Goal: Communication & Community: Answer question/provide support

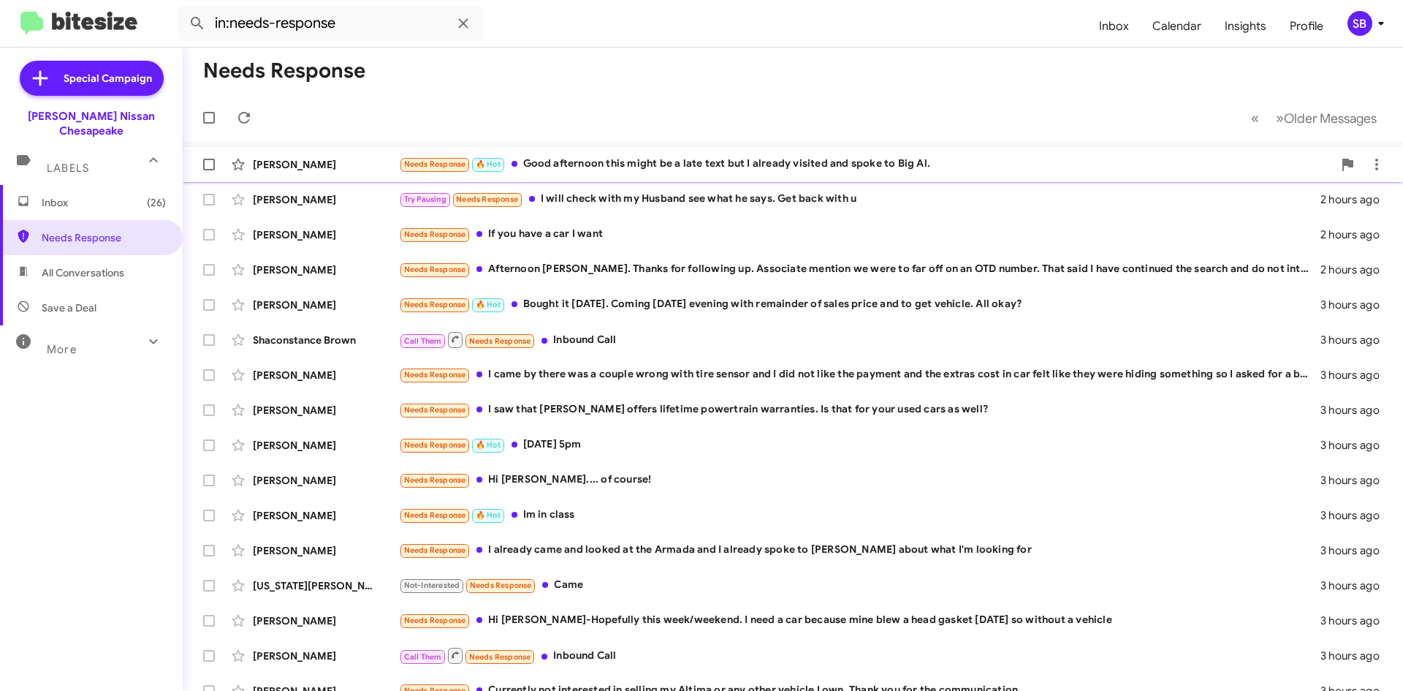
click at [589, 159] on div "Needs Response 🔥 Hot Good afternoon this might be a late text but I already vis…" at bounding box center [866, 164] width 934 height 17
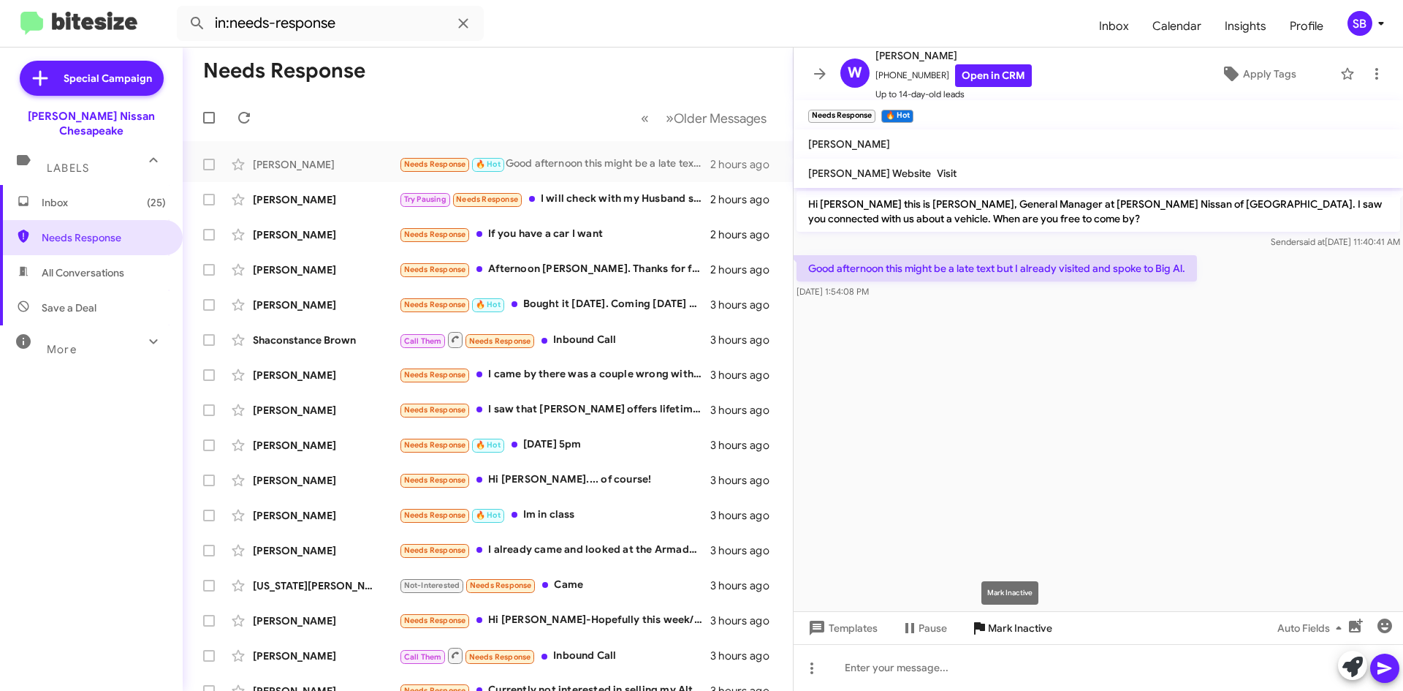
click at [1007, 626] on span "Mark Inactive" at bounding box center [1020, 628] width 64 height 26
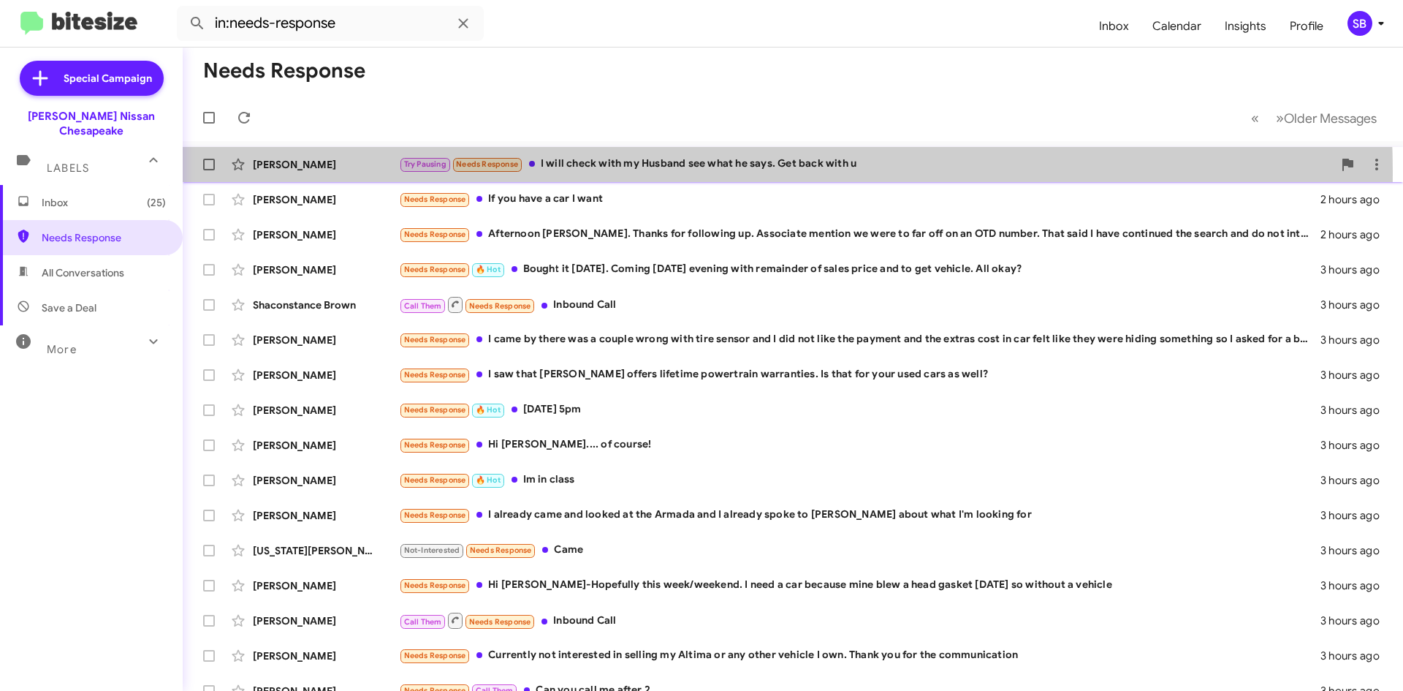
click at [667, 172] on div "Try Pausing Needs Response I will check with my Husband see what he says. Get b…" at bounding box center [866, 164] width 934 height 17
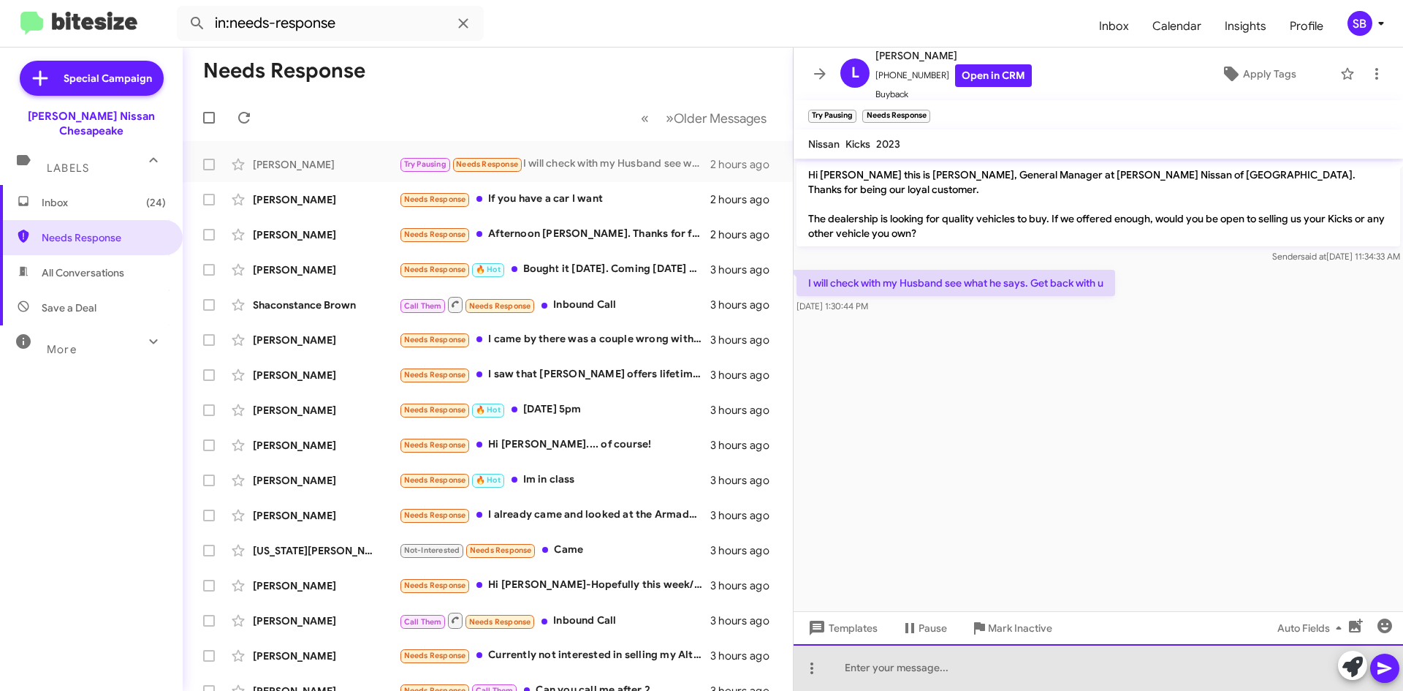
click at [911, 664] on div at bounding box center [1099, 667] width 610 height 47
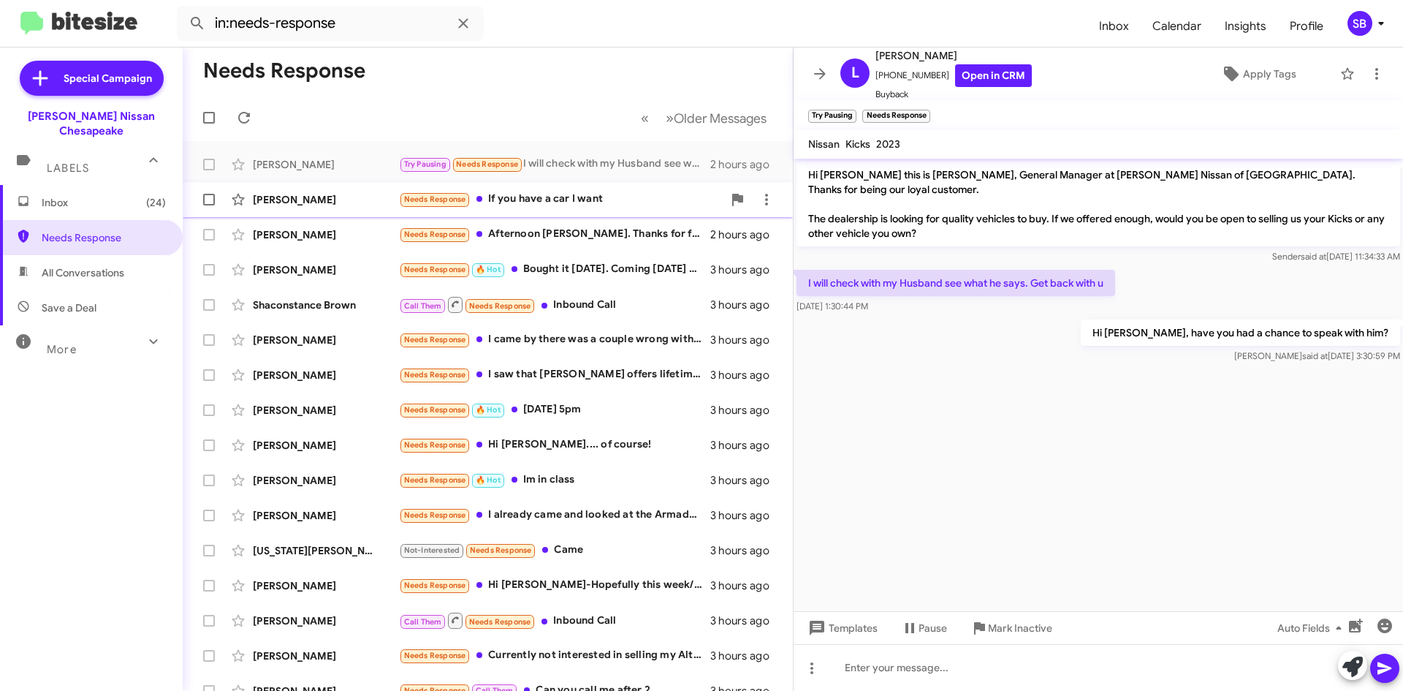
click at [588, 197] on div "Needs Response If you have a car I want" at bounding box center [561, 199] width 324 height 17
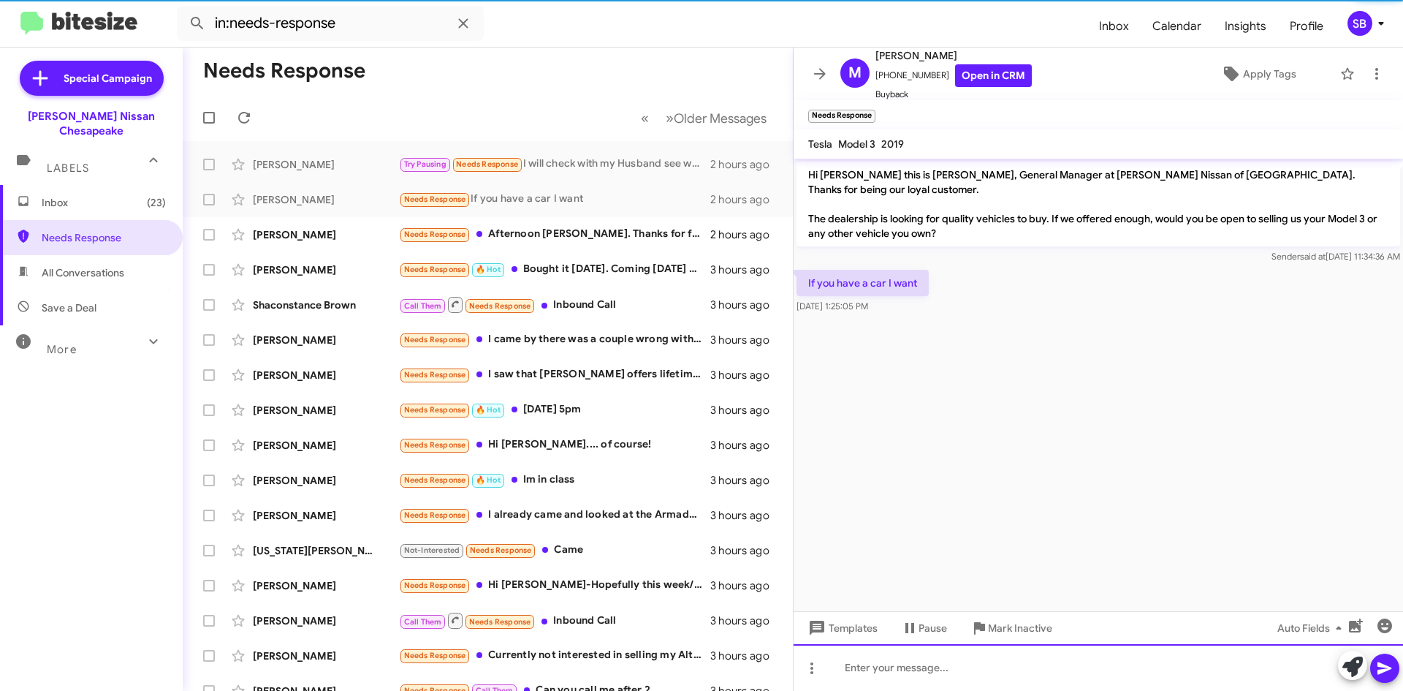
click at [908, 668] on div at bounding box center [1099, 667] width 610 height 47
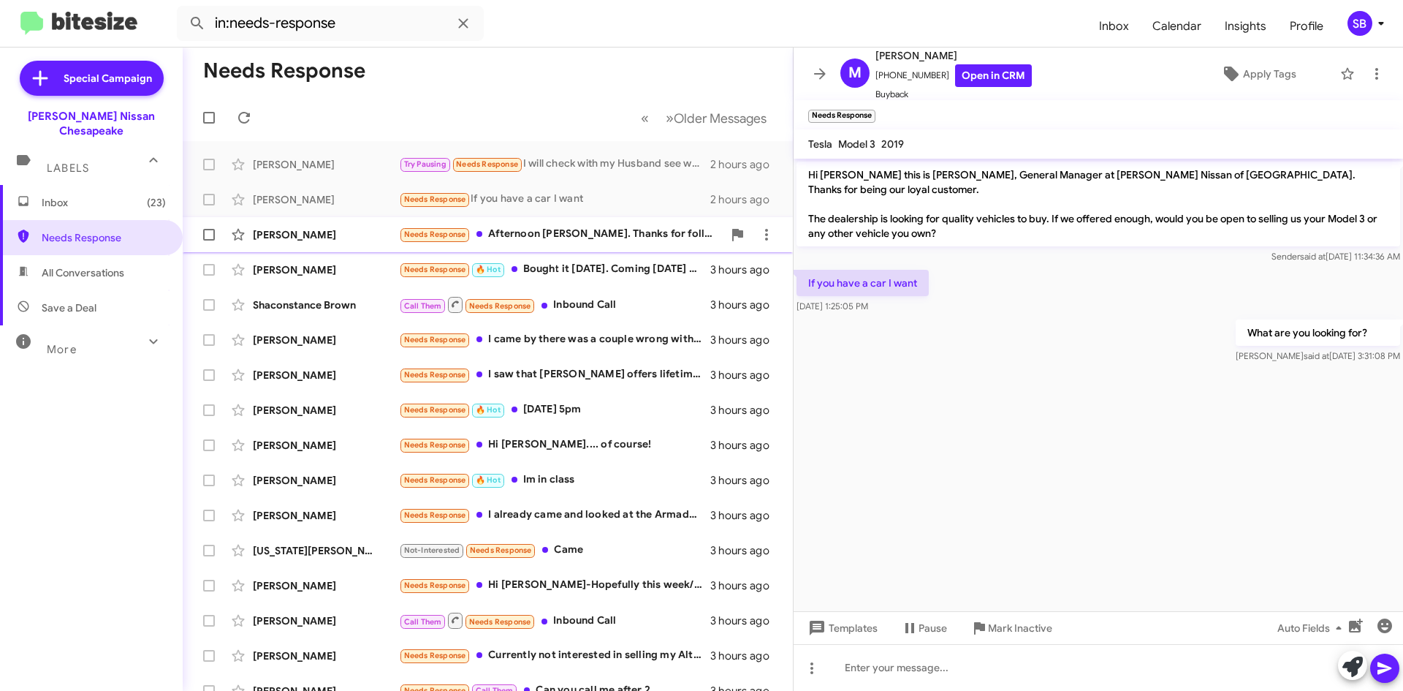
click at [568, 246] on div "[PERSON_NAME] Needs Response Afternoon [PERSON_NAME]. Thanks for following up. …" at bounding box center [487, 234] width 587 height 29
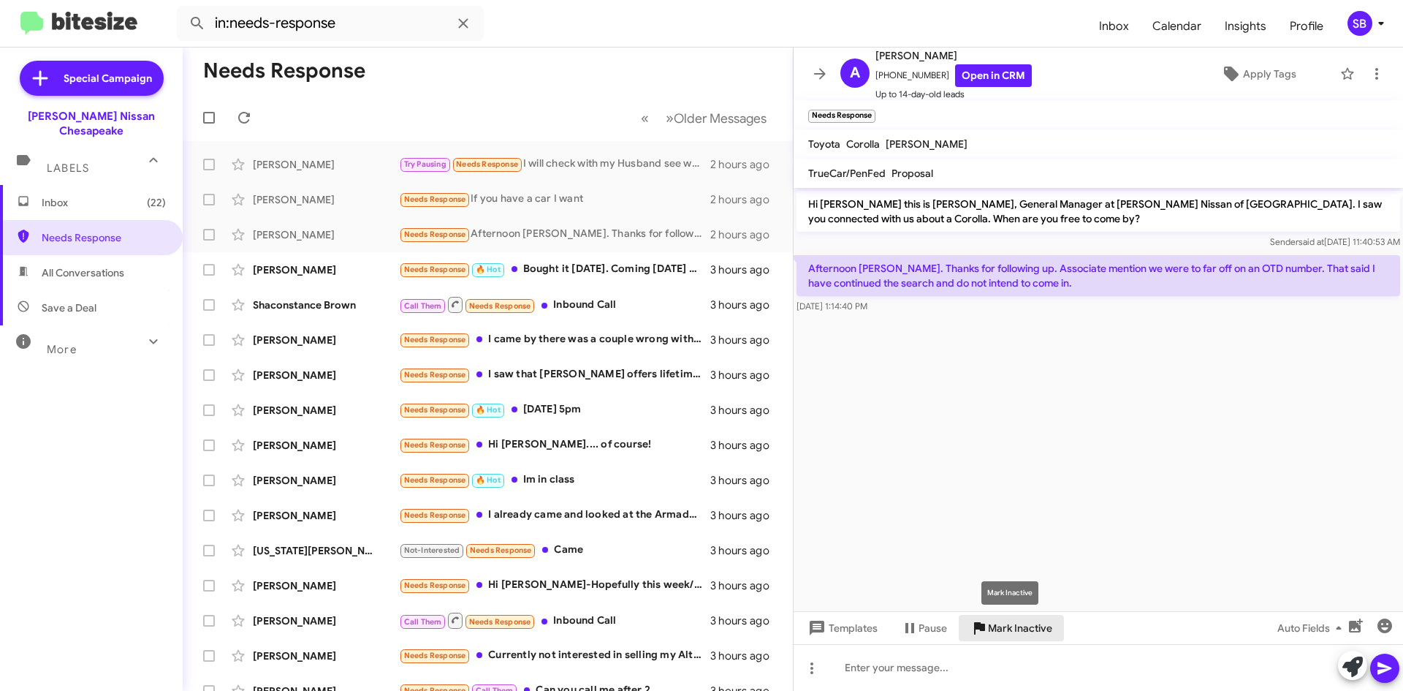
click at [1004, 631] on span "Mark Inactive" at bounding box center [1020, 628] width 64 height 26
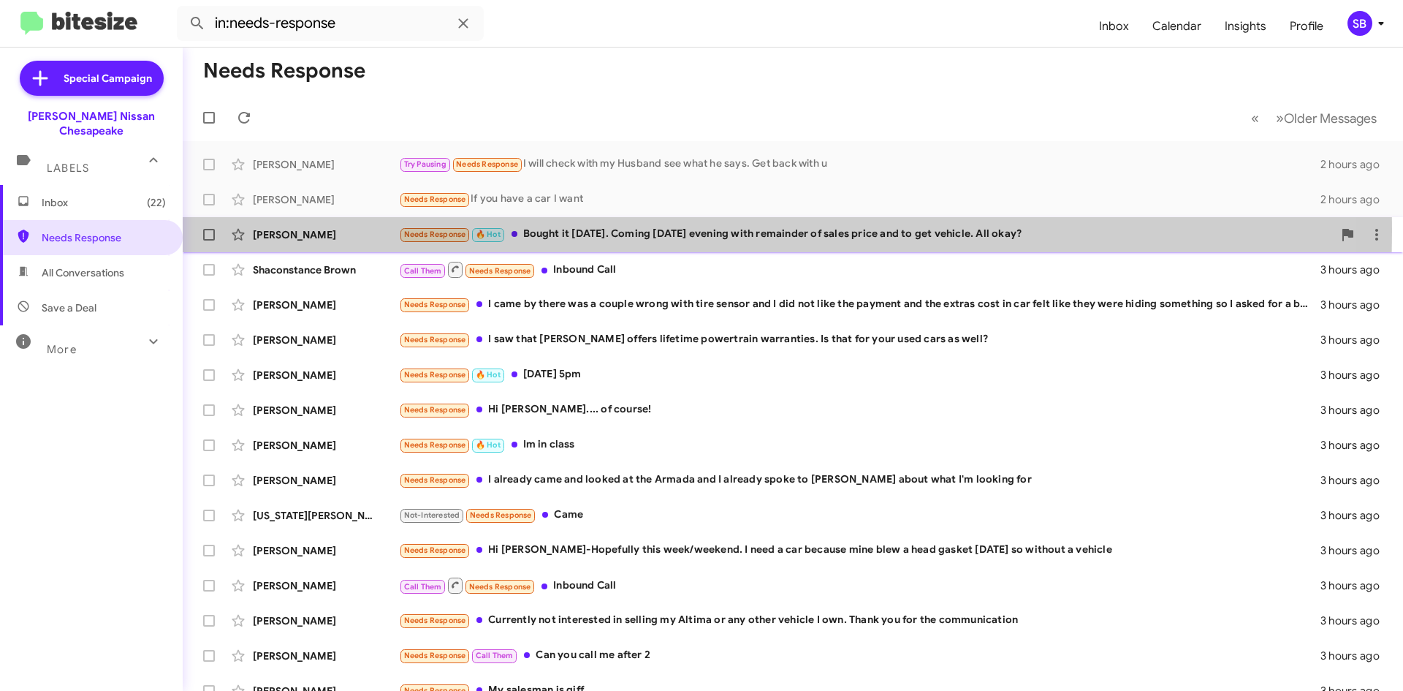
click at [631, 231] on div "Needs Response 🔥 Hot Bought it [DATE]. Coming [DATE] evening with remainder of …" at bounding box center [866, 234] width 934 height 17
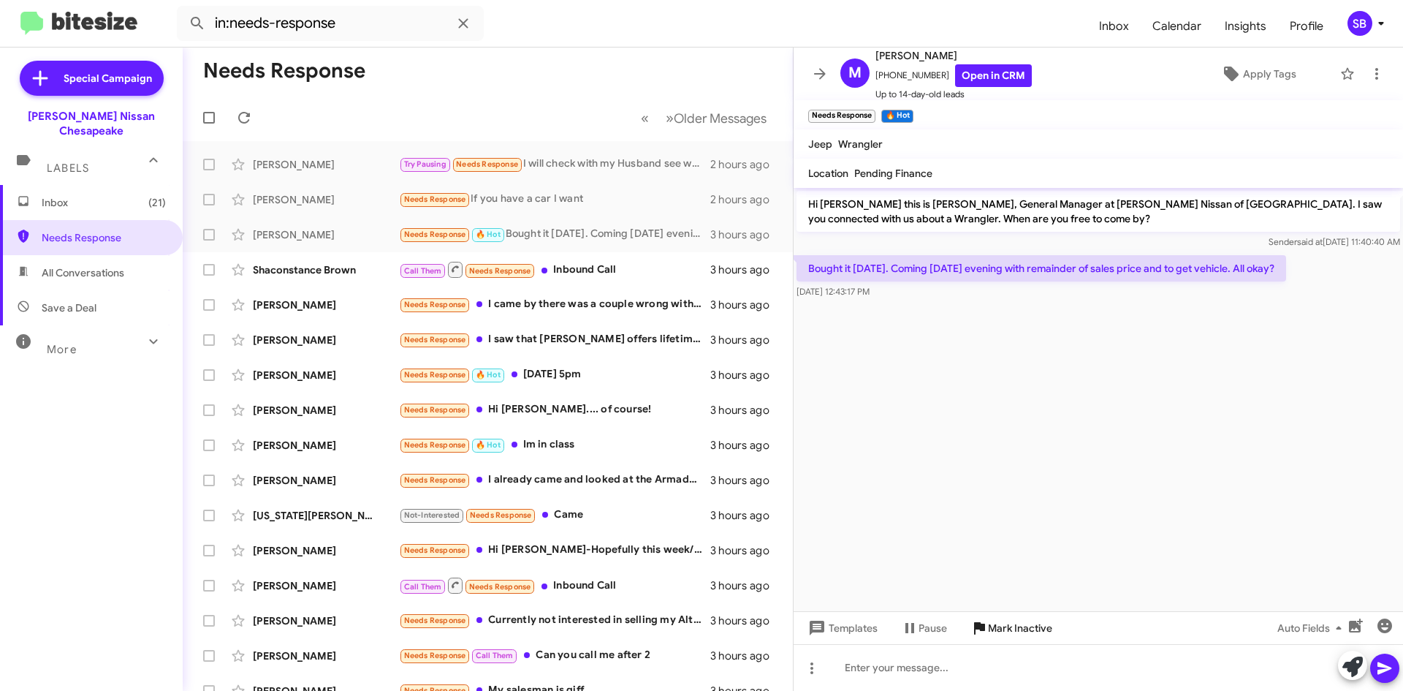
click at [1005, 631] on span "Mark Inactive" at bounding box center [1020, 628] width 64 height 26
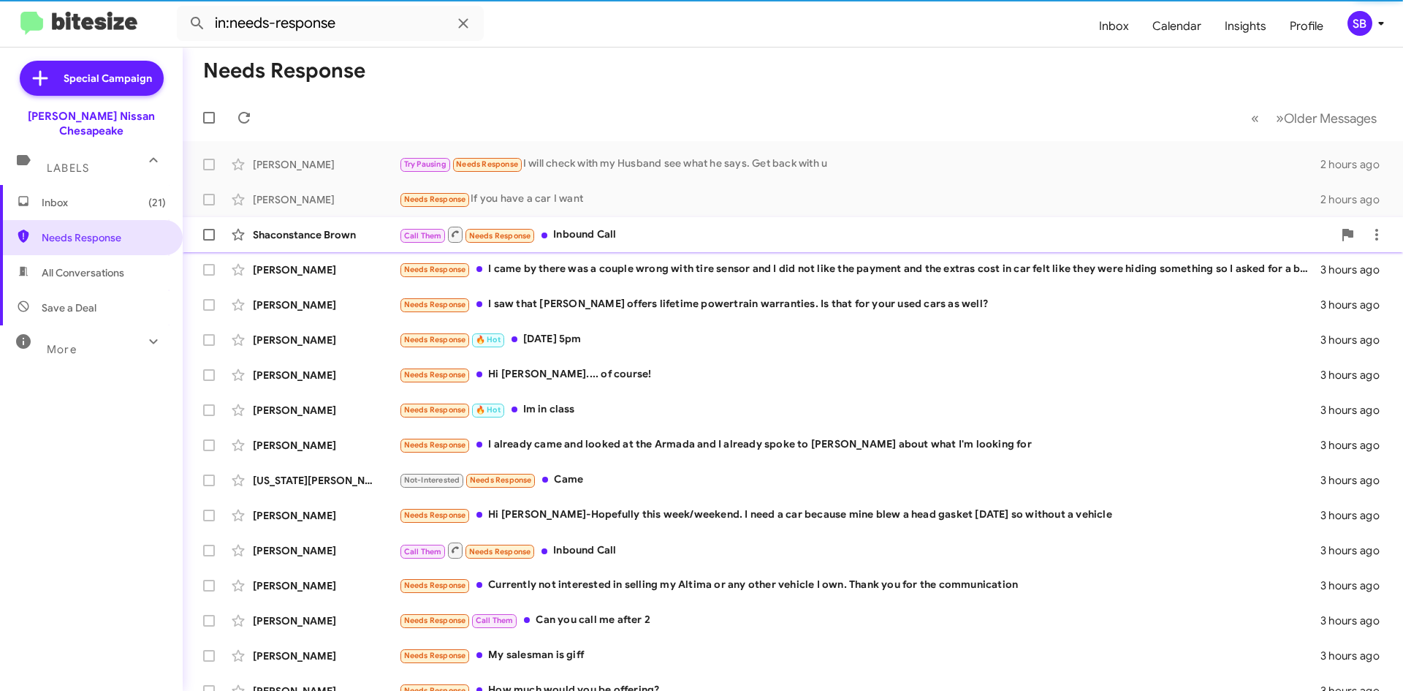
click at [593, 237] on div "Call Them Needs Response Inbound Call" at bounding box center [866, 234] width 934 height 18
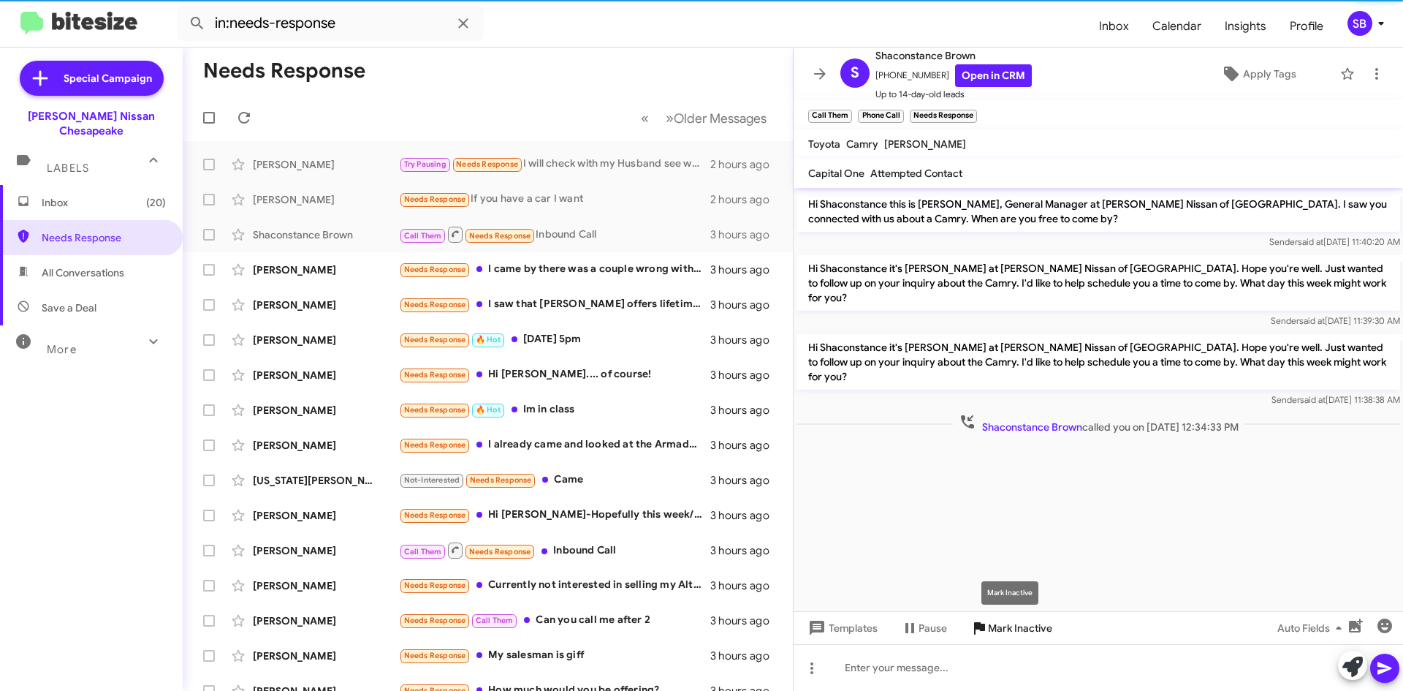
click at [1003, 626] on span "Mark Inactive" at bounding box center [1020, 628] width 64 height 26
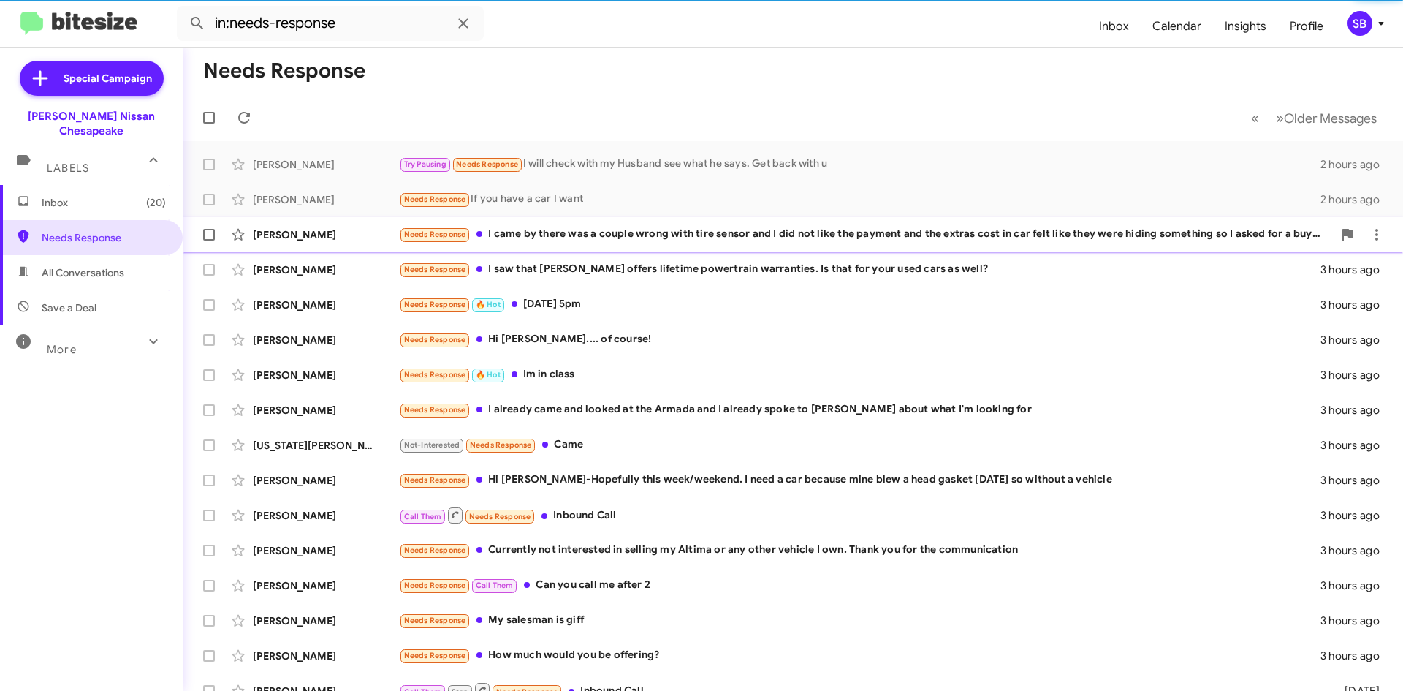
click at [578, 235] on div "Needs Response I came by there was a couple wrong with tire sensor and I did no…" at bounding box center [866, 234] width 934 height 17
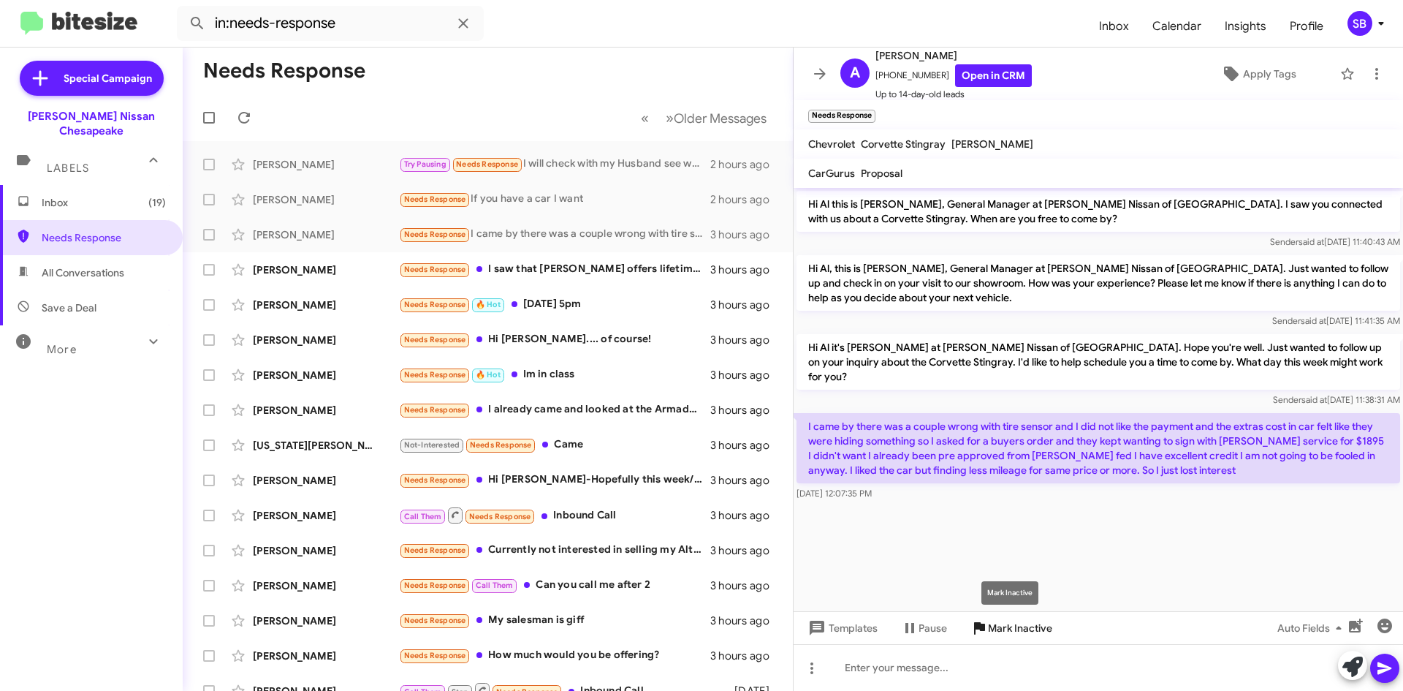
click at [1022, 629] on span "Mark Inactive" at bounding box center [1020, 628] width 64 height 26
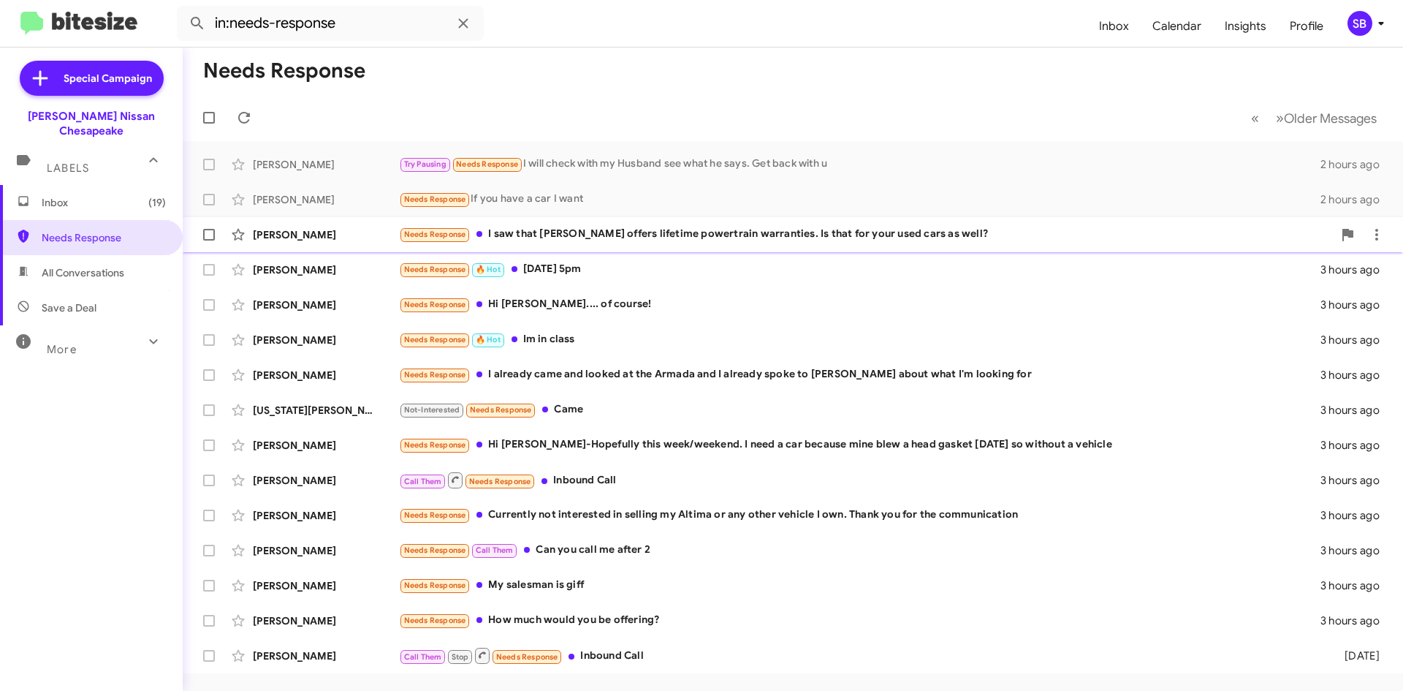
click at [585, 238] on div "Needs Response I saw that [PERSON_NAME] offers lifetime powertrain warranties. …" at bounding box center [866, 234] width 934 height 17
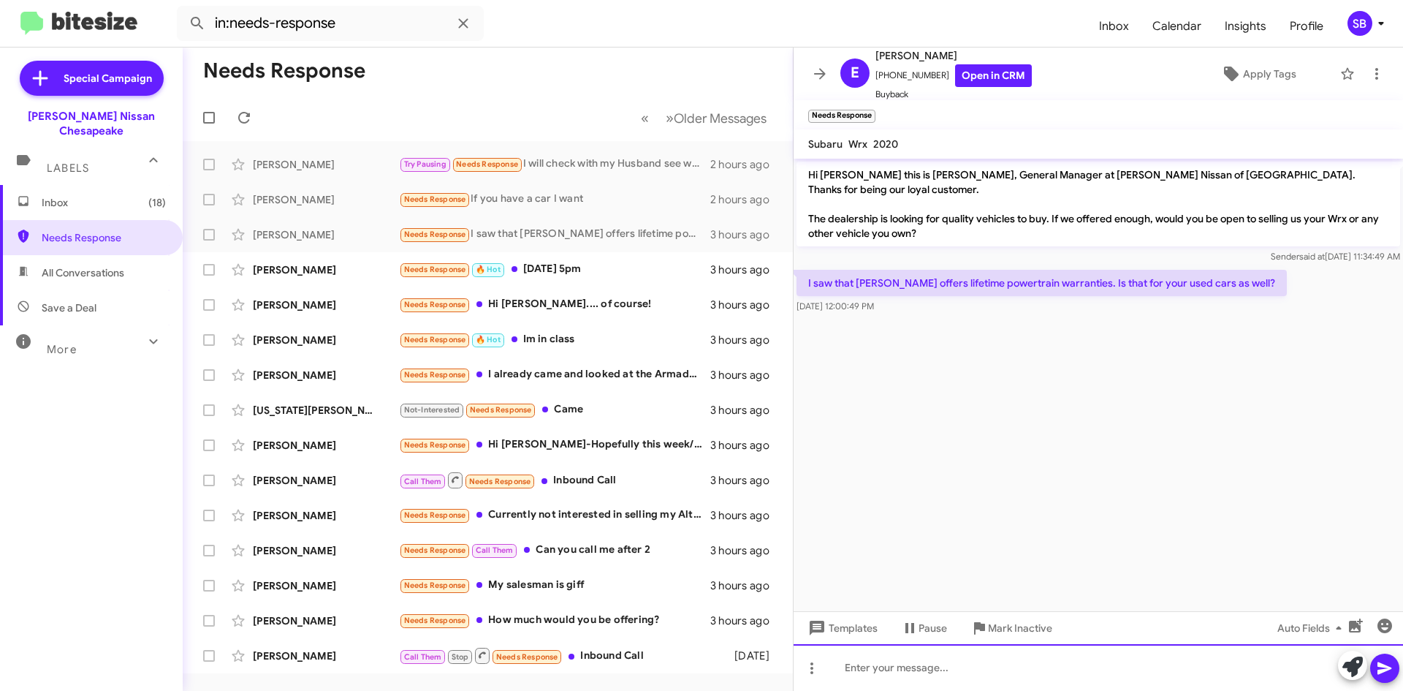
click at [927, 666] on div at bounding box center [1099, 667] width 610 height 47
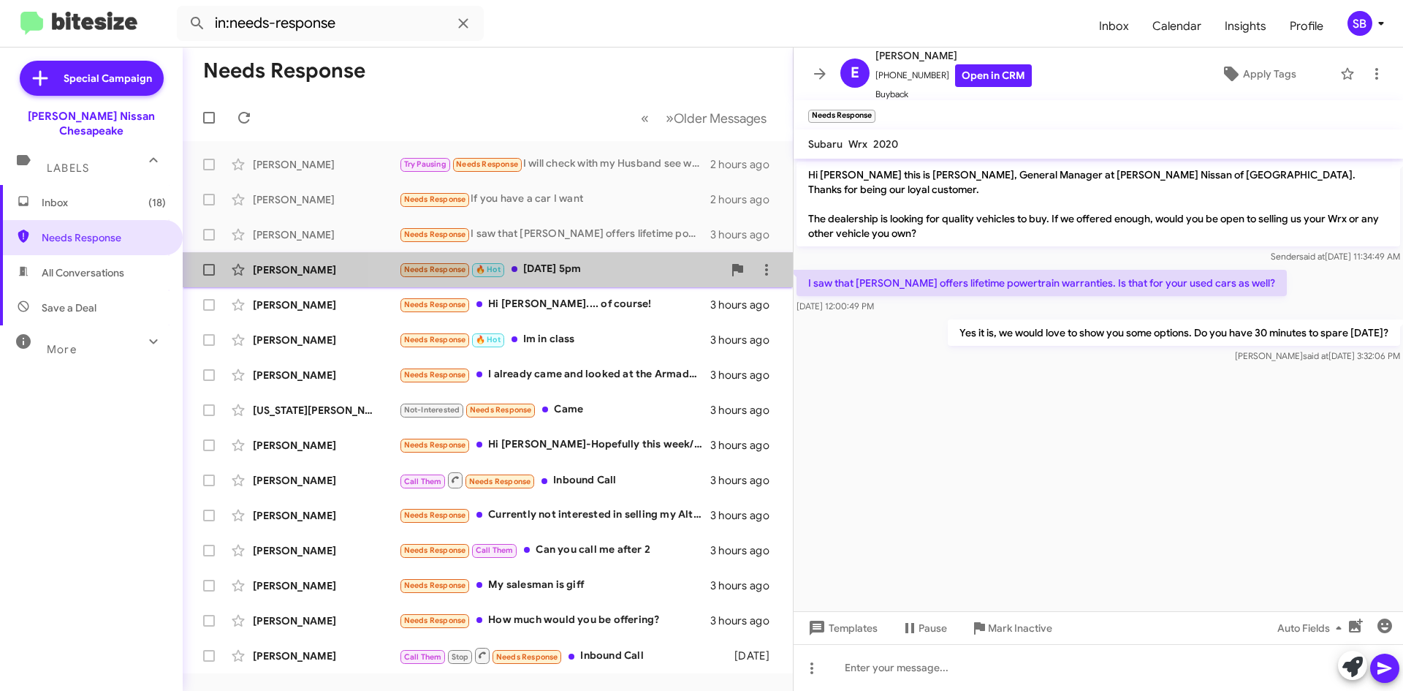
click at [576, 270] on div "Needs Response 🔥 Hot [DATE] 5pm" at bounding box center [561, 269] width 324 height 17
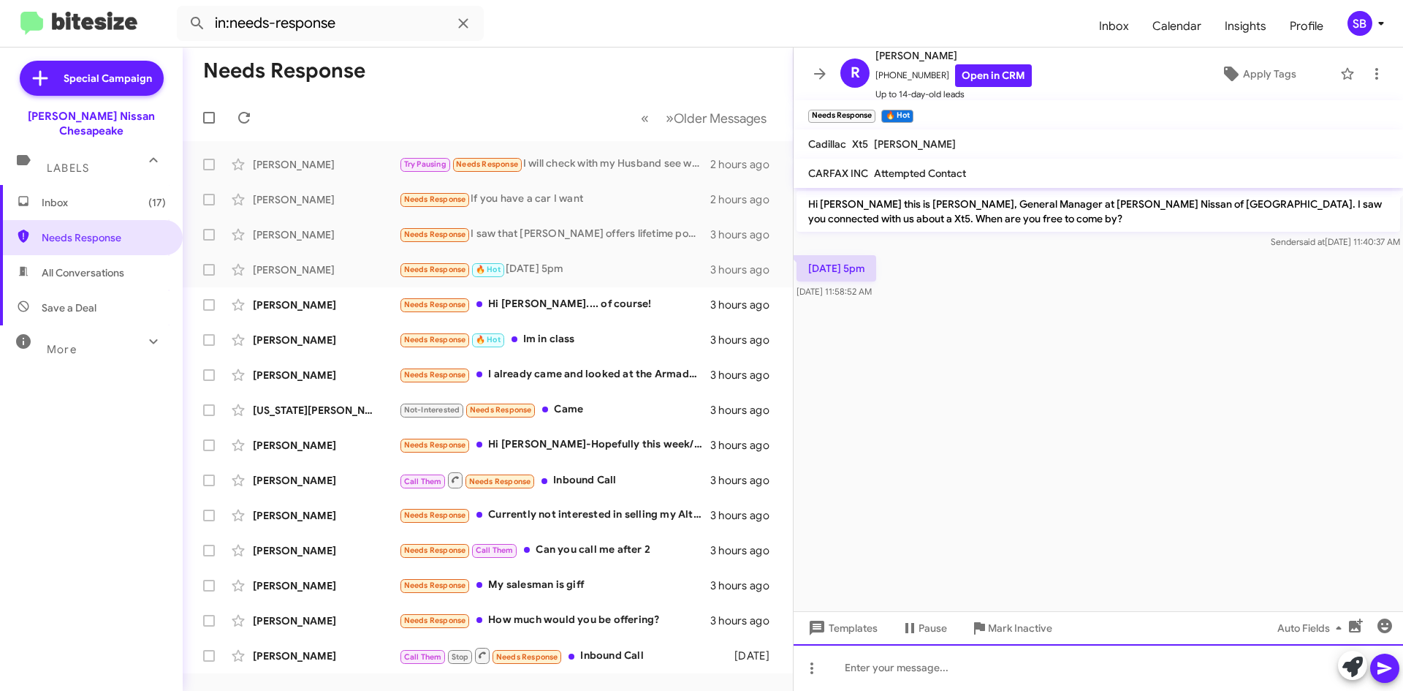
click at [911, 678] on div at bounding box center [1099, 667] width 610 height 47
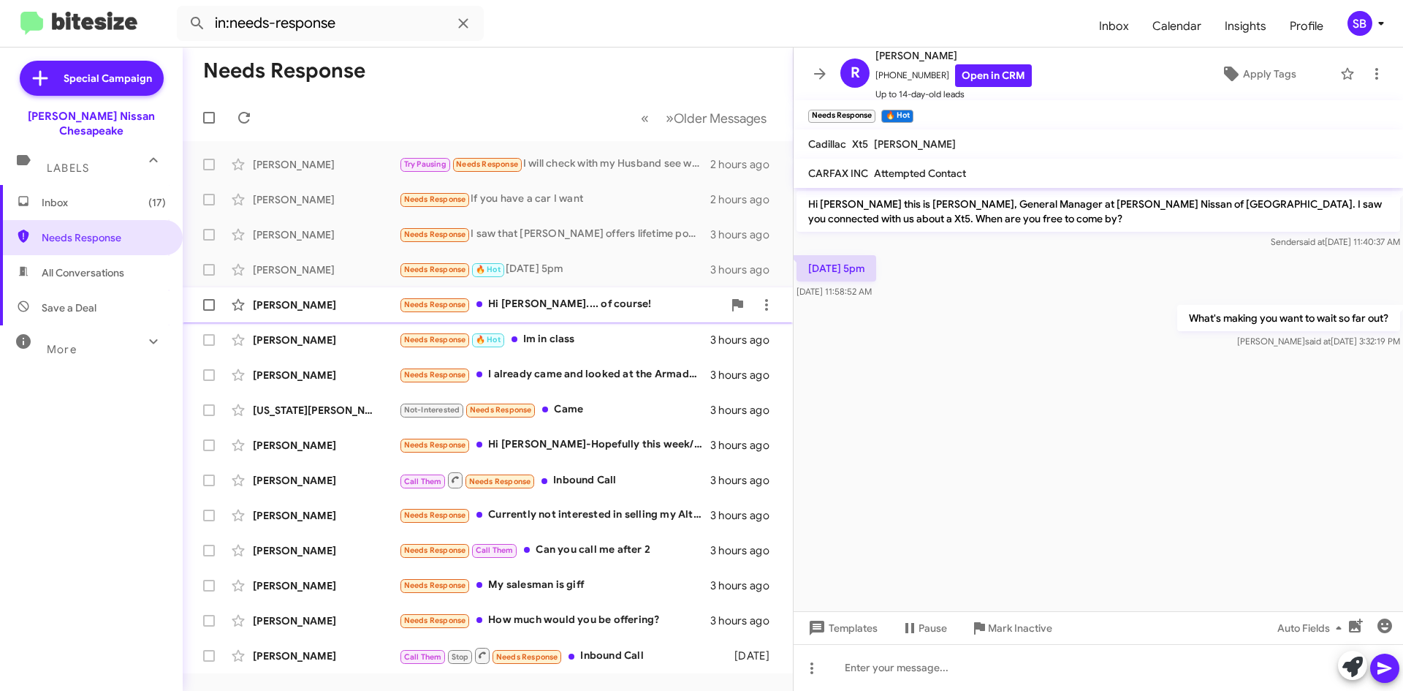
click at [544, 303] on div "Needs Response Hi [PERSON_NAME].... of course!" at bounding box center [561, 304] width 324 height 17
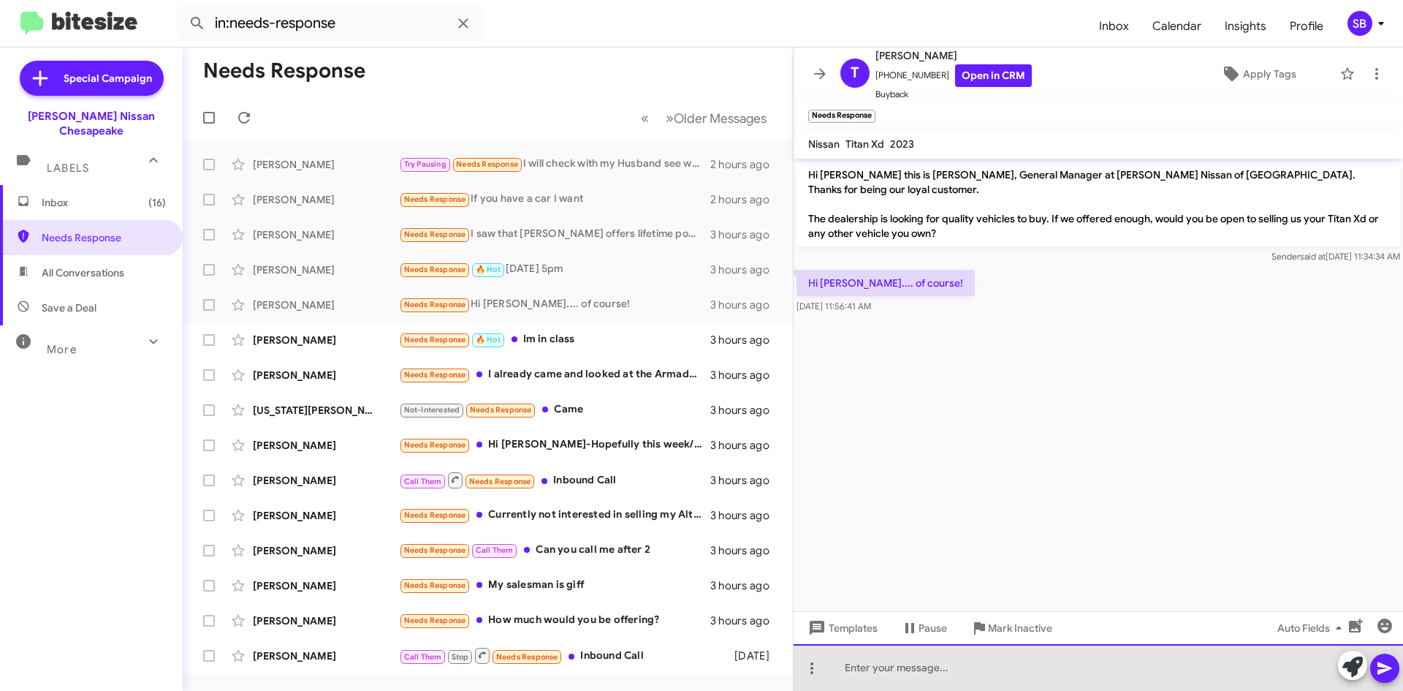
click at [839, 665] on div at bounding box center [1099, 667] width 610 height 47
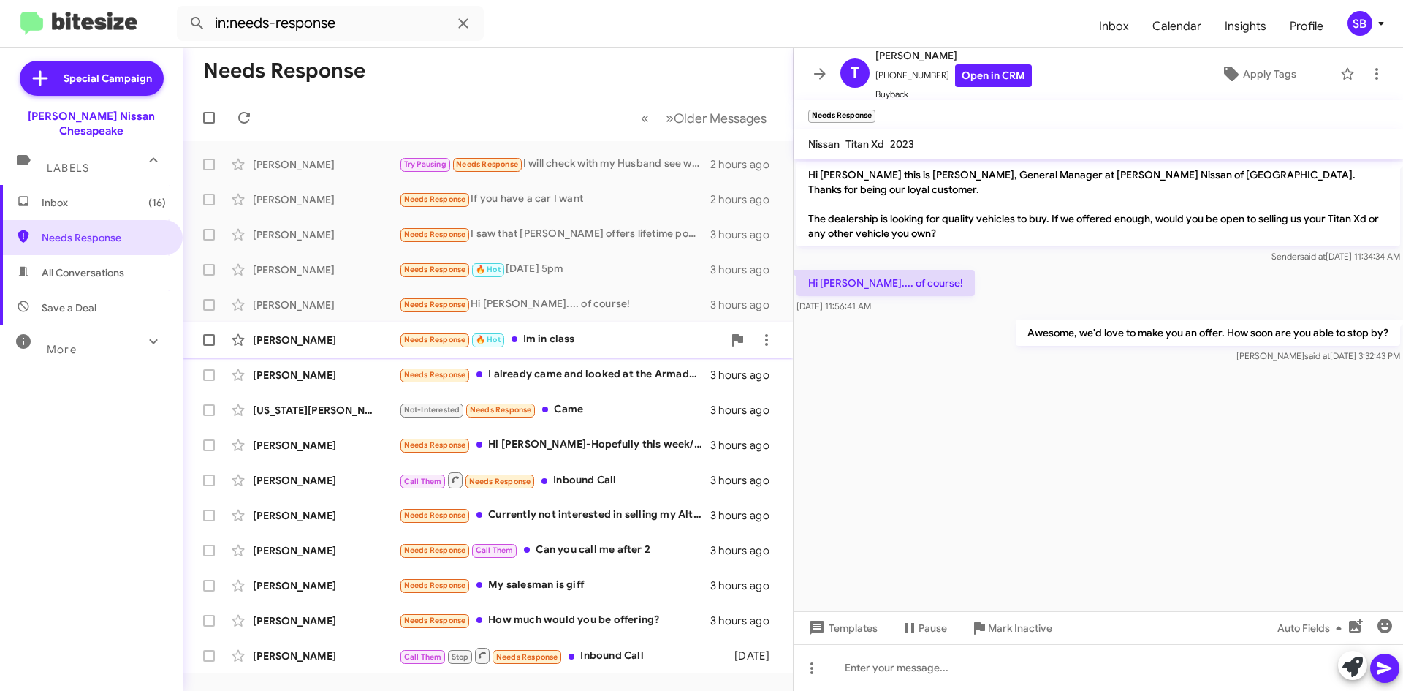
click at [605, 335] on div "Needs Response 🔥 Hot Im in class" at bounding box center [561, 339] width 324 height 17
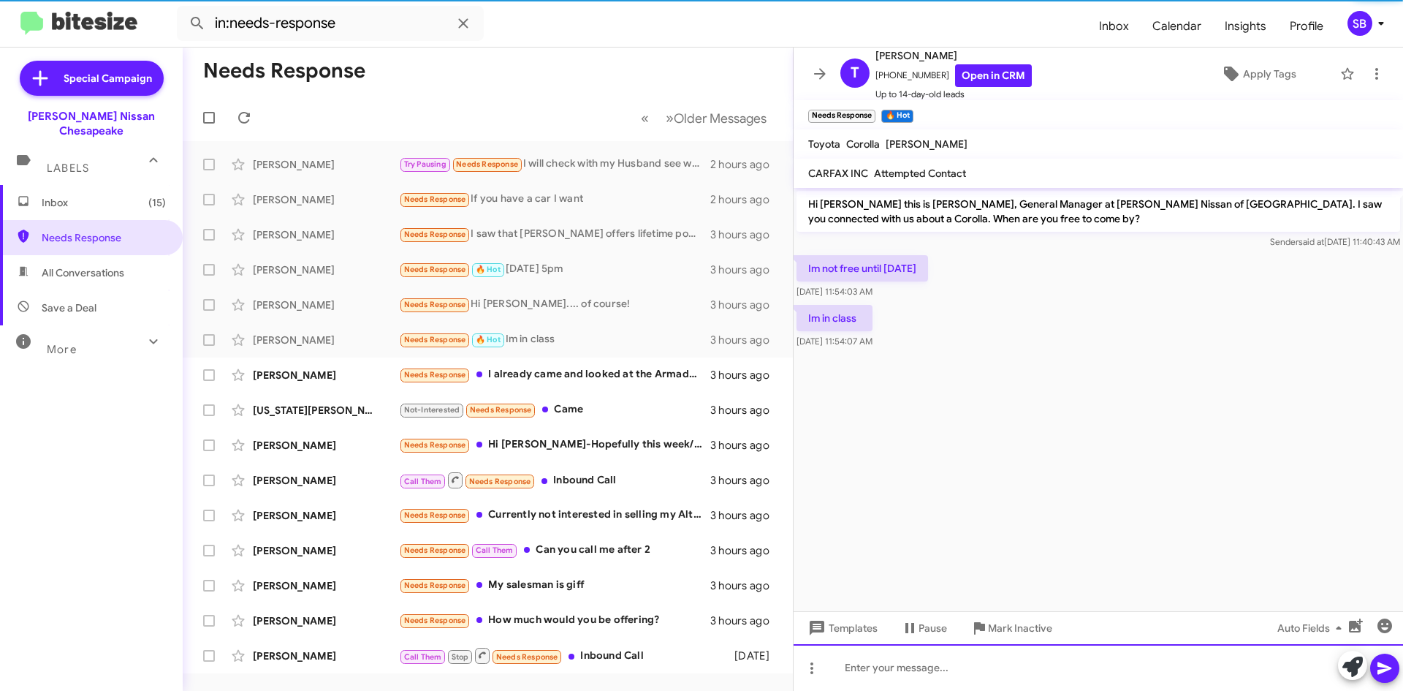
click at [930, 675] on div at bounding box center [1099, 667] width 610 height 47
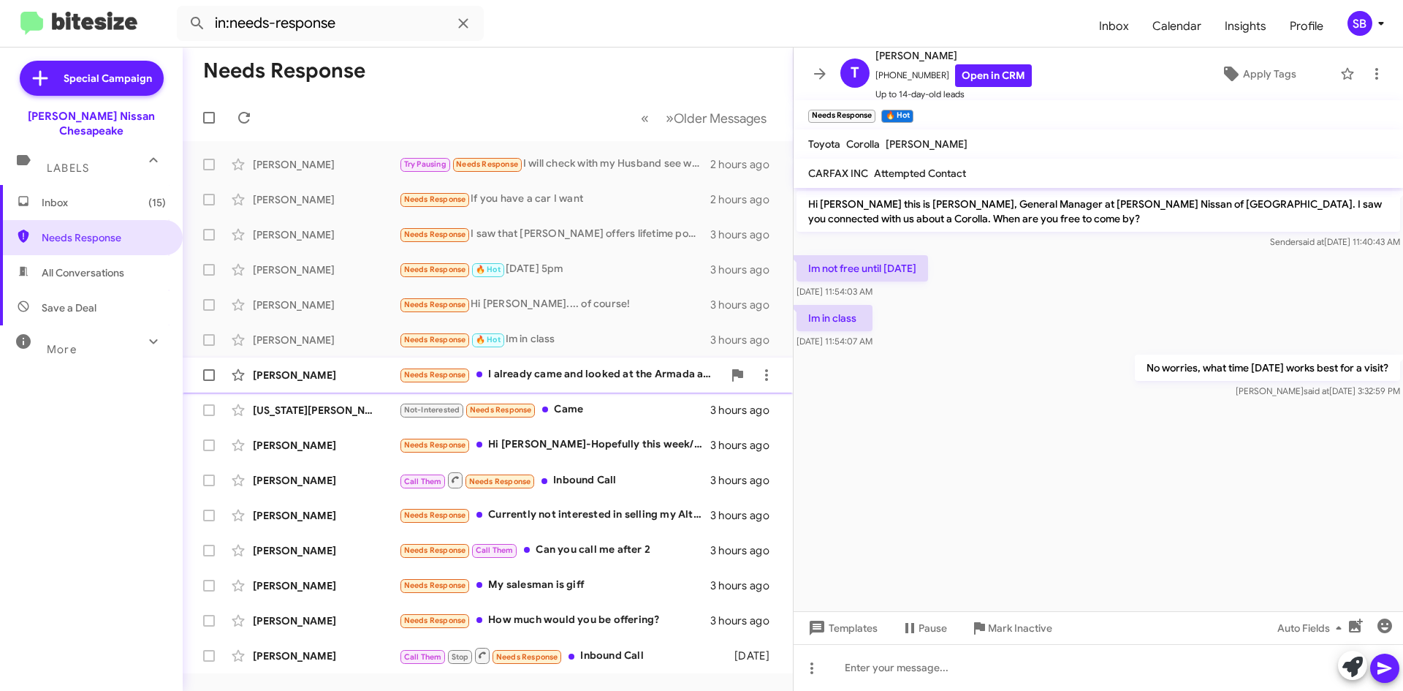
click at [580, 371] on div "Needs Response I already came and looked at the Armada and I already spoke to […" at bounding box center [561, 374] width 324 height 17
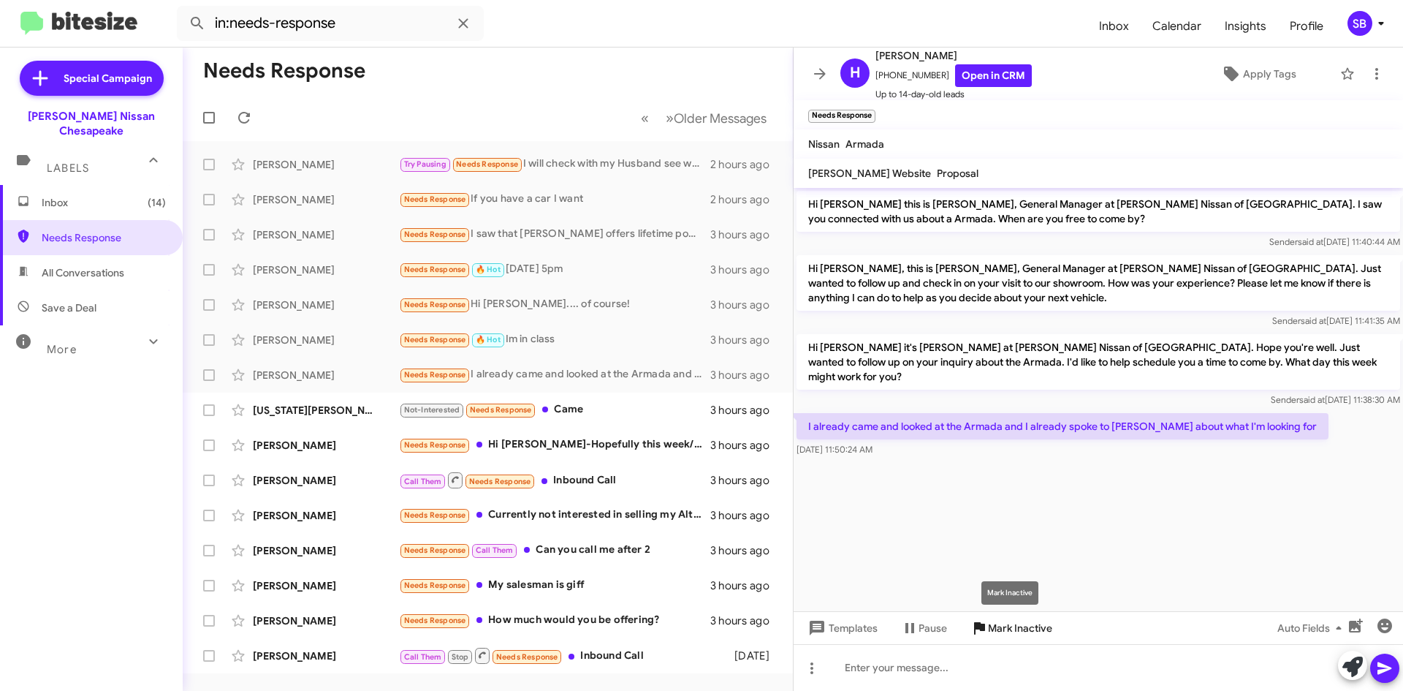
click at [1007, 634] on span "Mark Inactive" at bounding box center [1020, 628] width 64 height 26
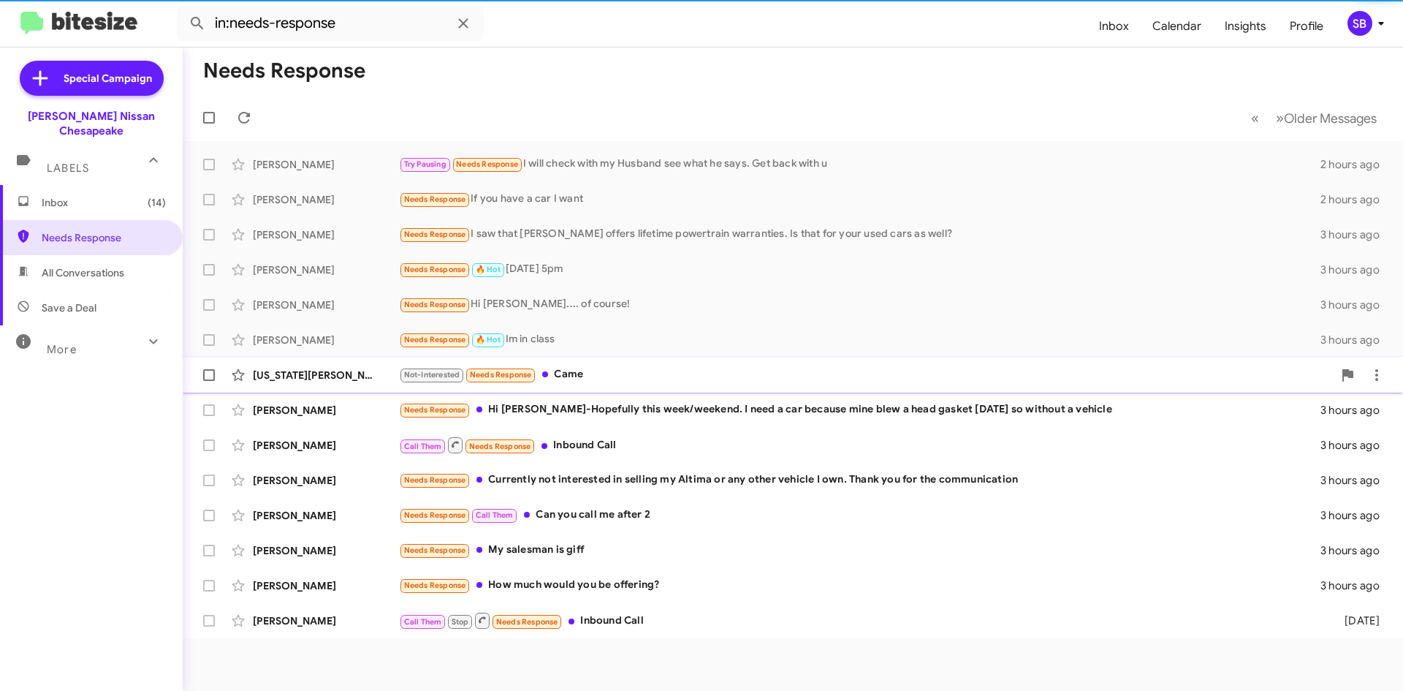
click at [613, 379] on div "Not-Interested Needs Response Came" at bounding box center [866, 374] width 934 height 17
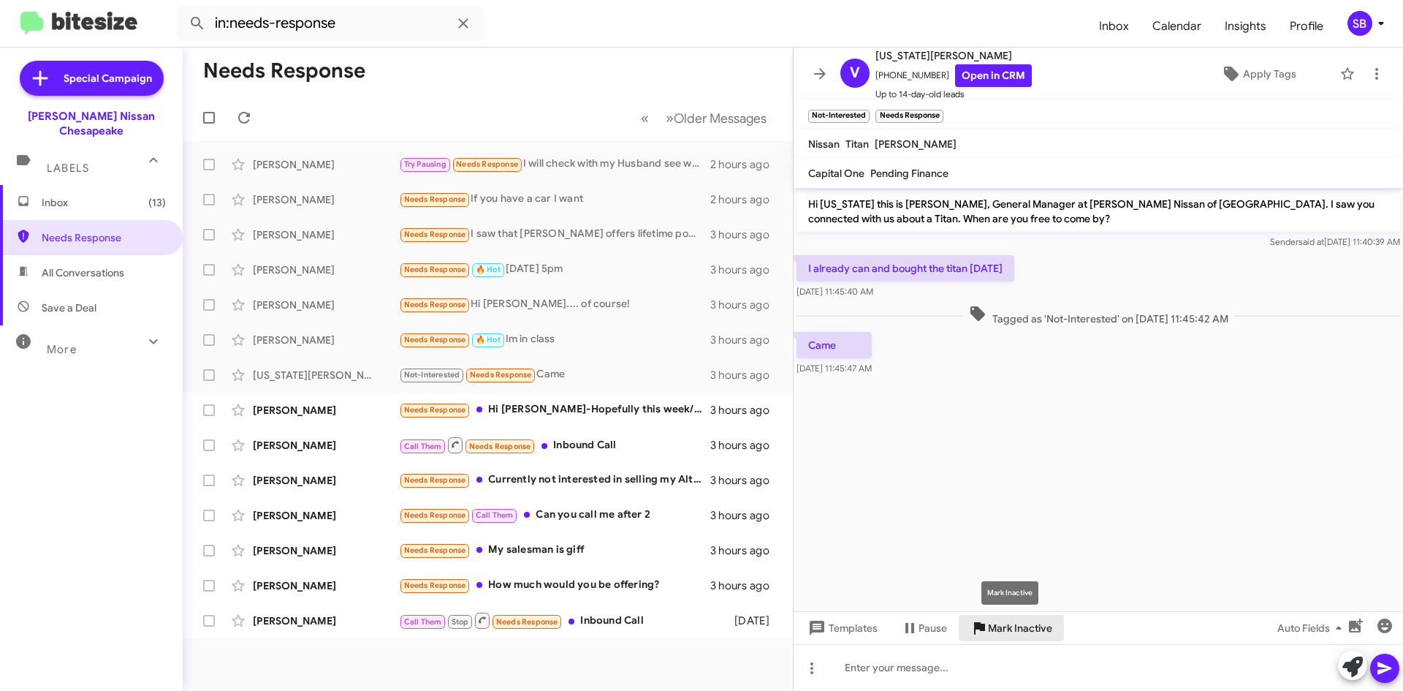
click at [1015, 624] on span "Mark Inactive" at bounding box center [1020, 628] width 64 height 26
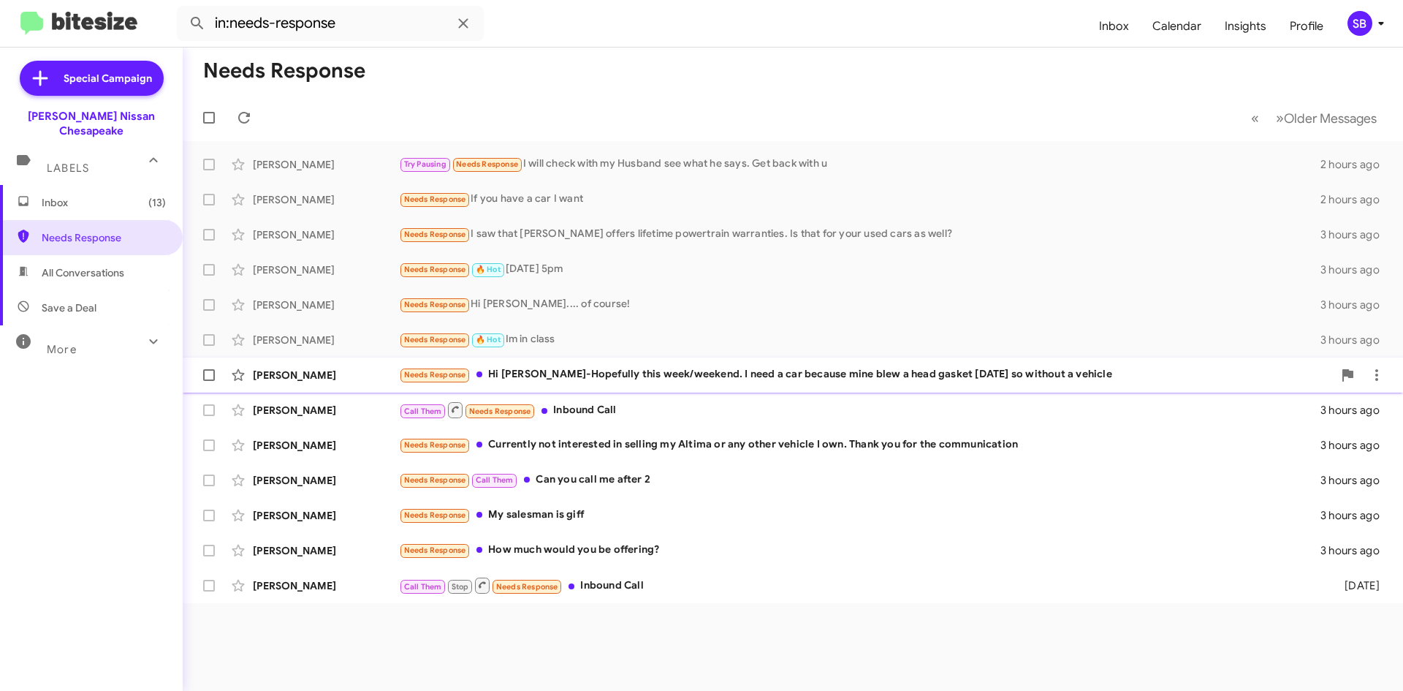
click at [590, 367] on div "Needs Response Hi [PERSON_NAME]-Hopefully this week/weekend. I need a car becau…" at bounding box center [866, 374] width 934 height 17
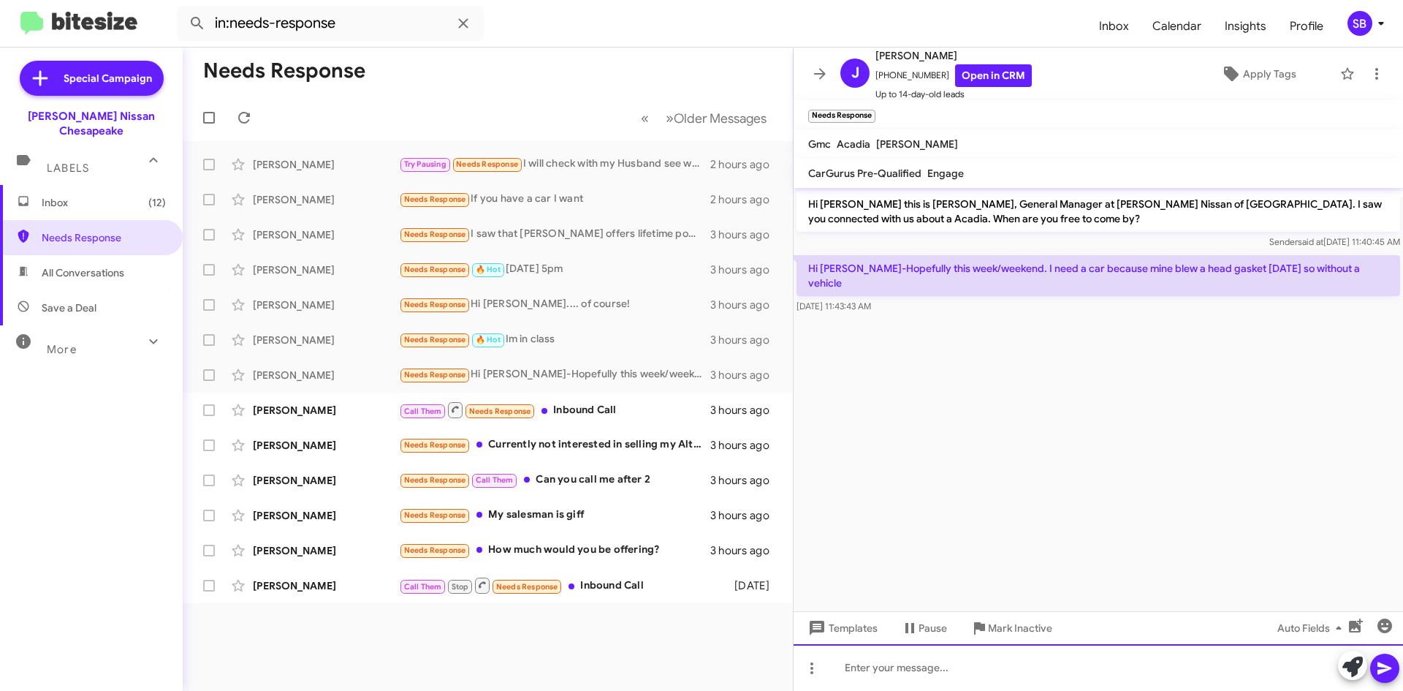
click at [878, 667] on div at bounding box center [1099, 667] width 610 height 47
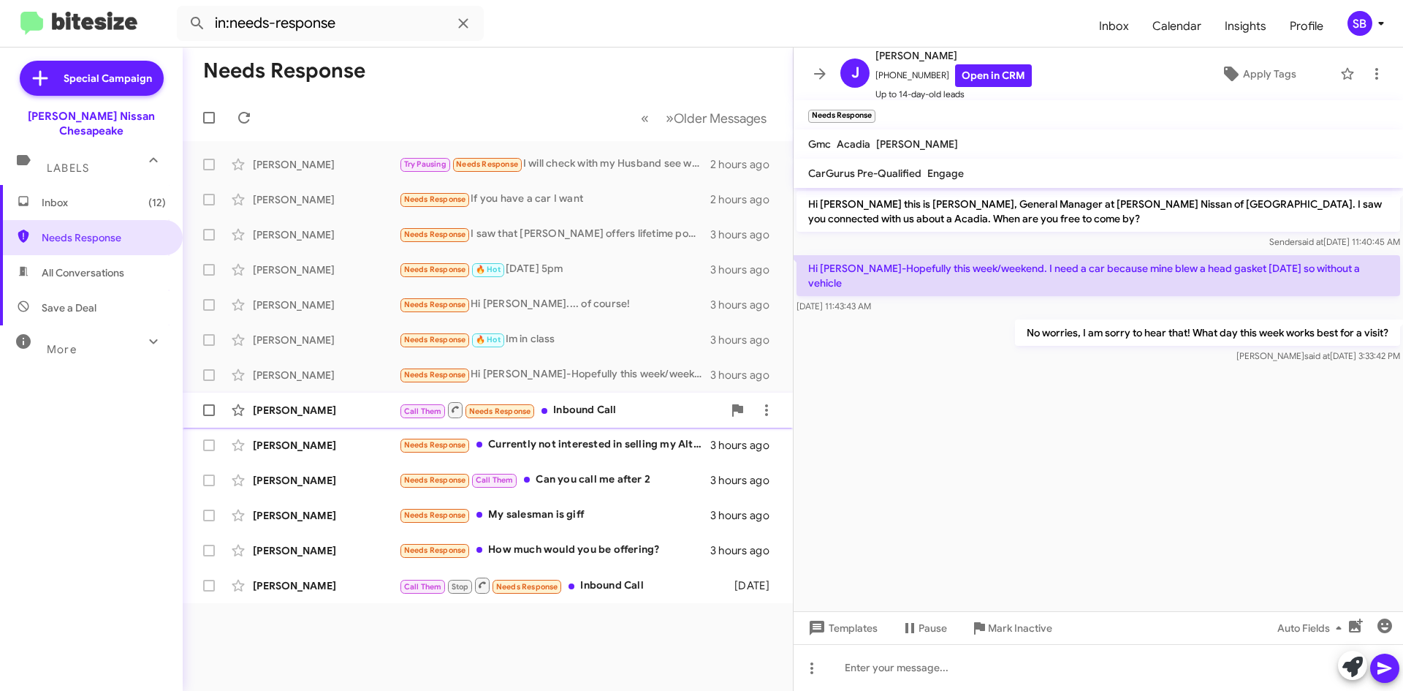
click at [612, 412] on div "Call Them Needs Response Inbound Call" at bounding box center [561, 410] width 324 height 18
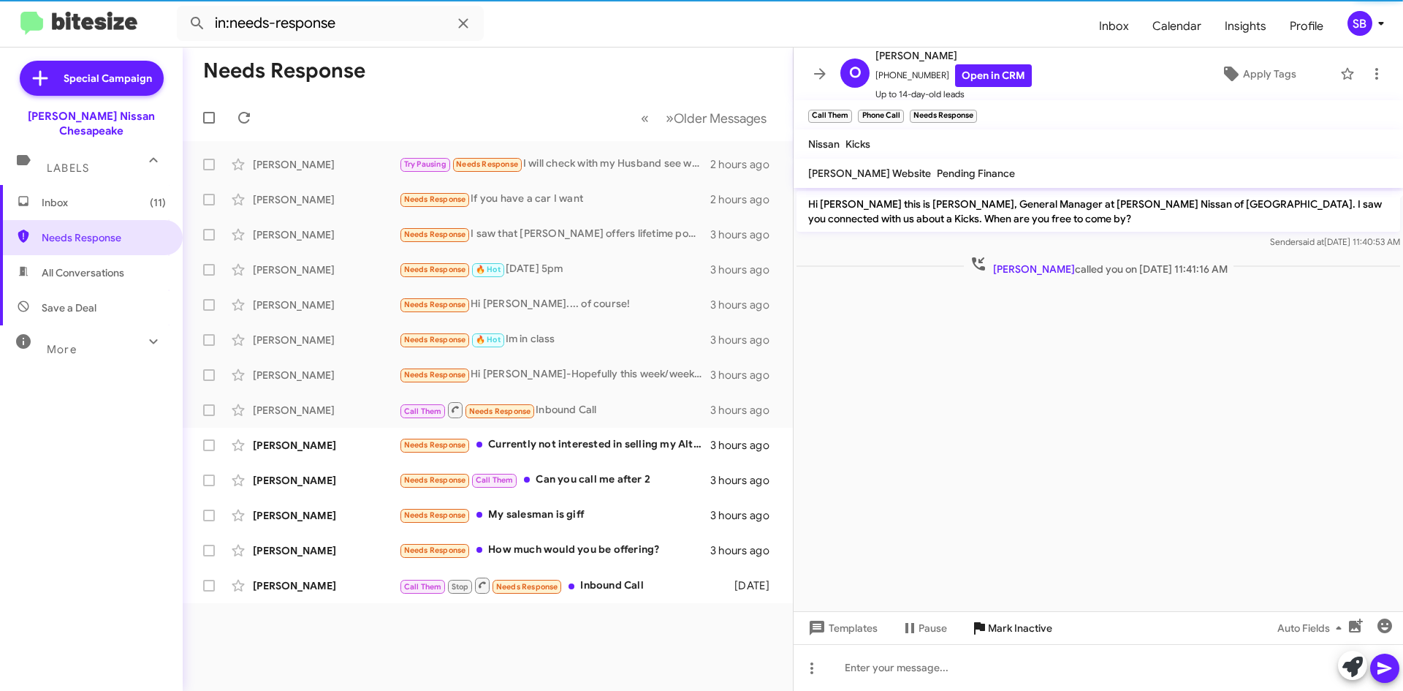
click at [1022, 629] on span "Mark Inactive" at bounding box center [1020, 628] width 64 height 26
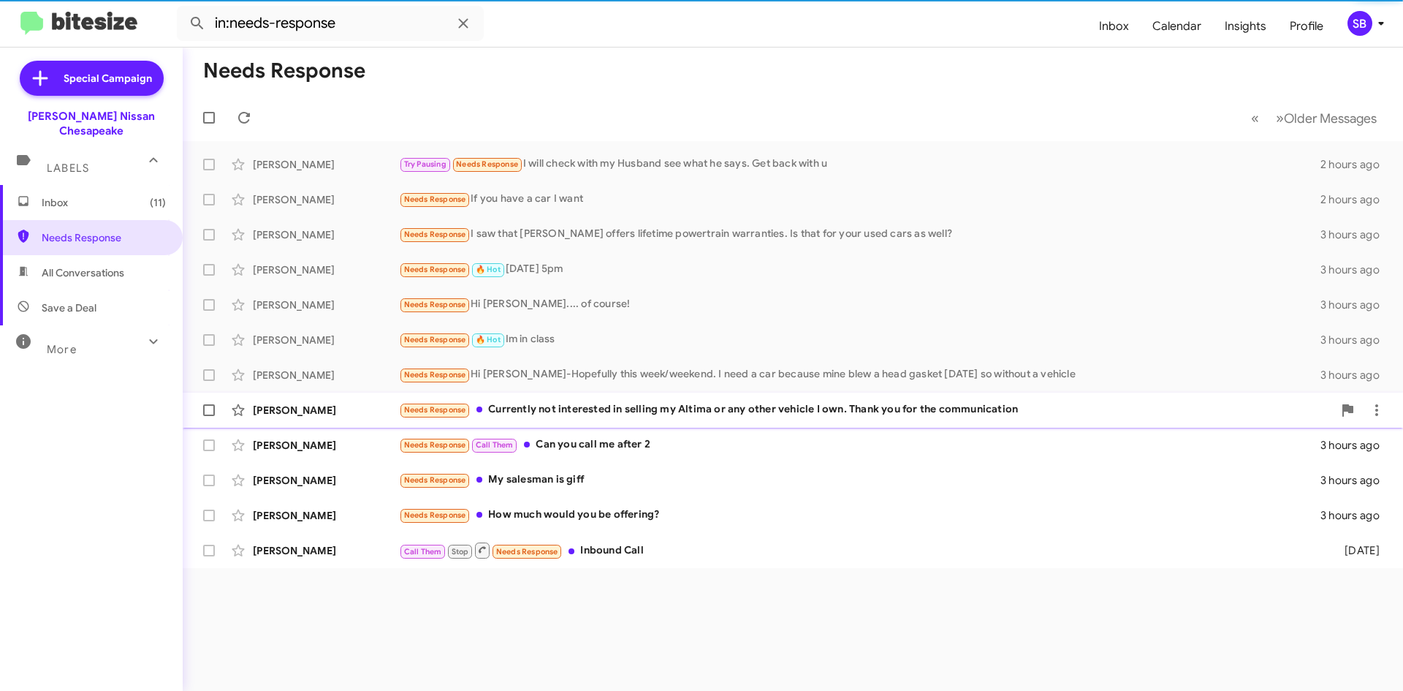
click at [581, 417] on div "Needs Response Currently not interested in selling my Altima or any other vehic…" at bounding box center [866, 409] width 934 height 17
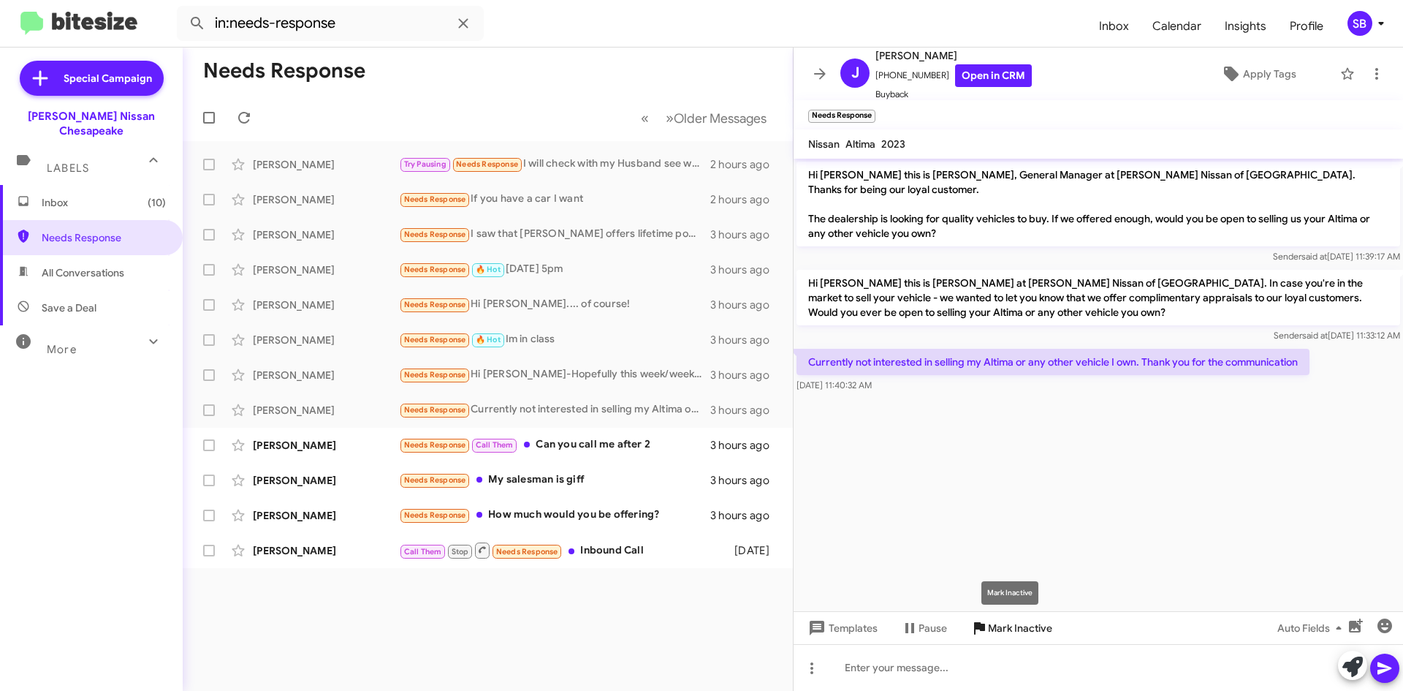
click at [1003, 626] on span "Mark Inactive" at bounding box center [1020, 628] width 64 height 26
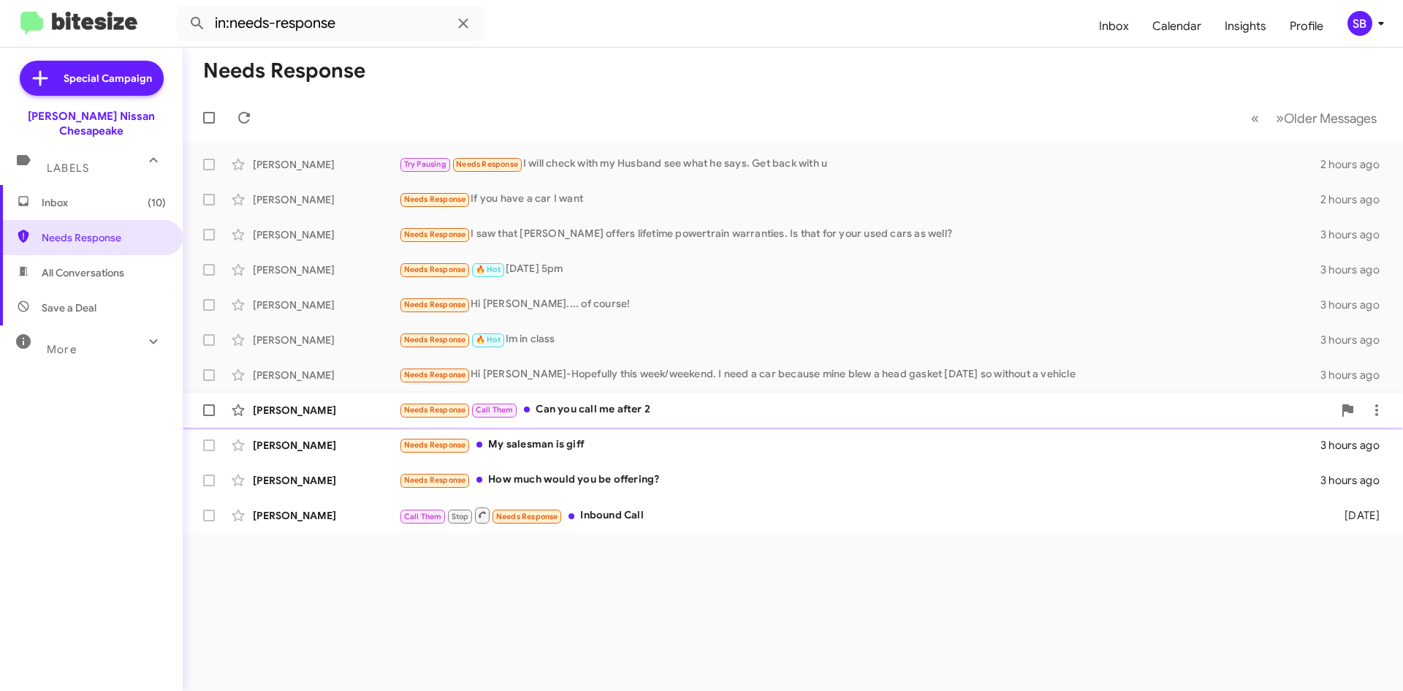
click at [620, 415] on div "Needs Response Call Them Can you call me after 2" at bounding box center [866, 409] width 934 height 17
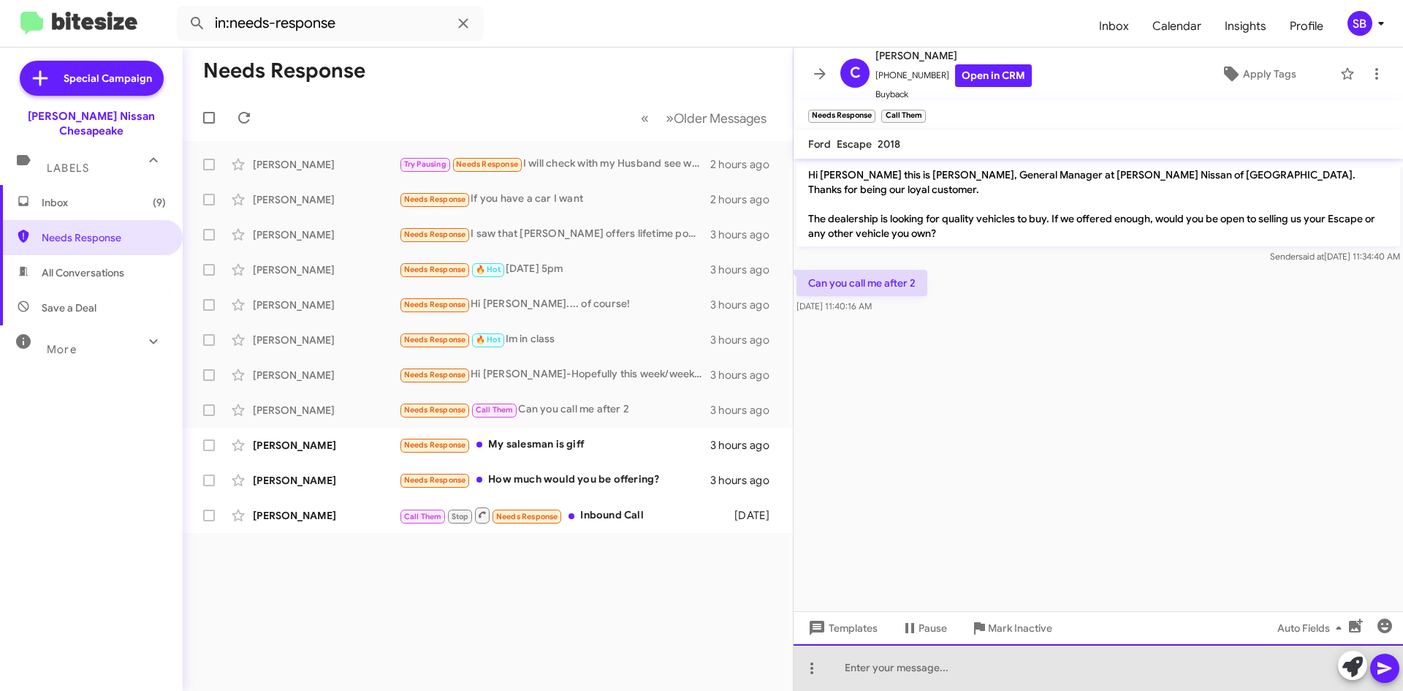
click at [962, 661] on div at bounding box center [1099, 667] width 610 height 47
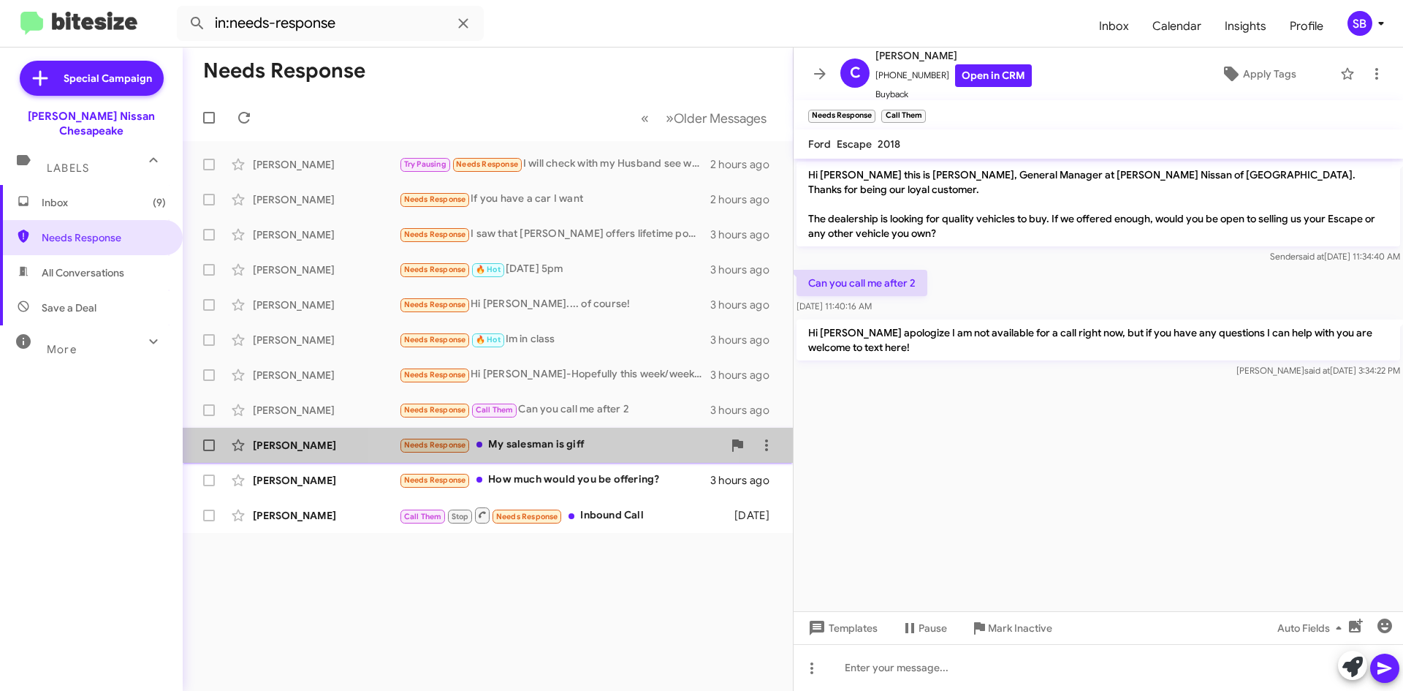
click at [557, 446] on div "Needs Response My salesman is giff" at bounding box center [561, 444] width 324 height 17
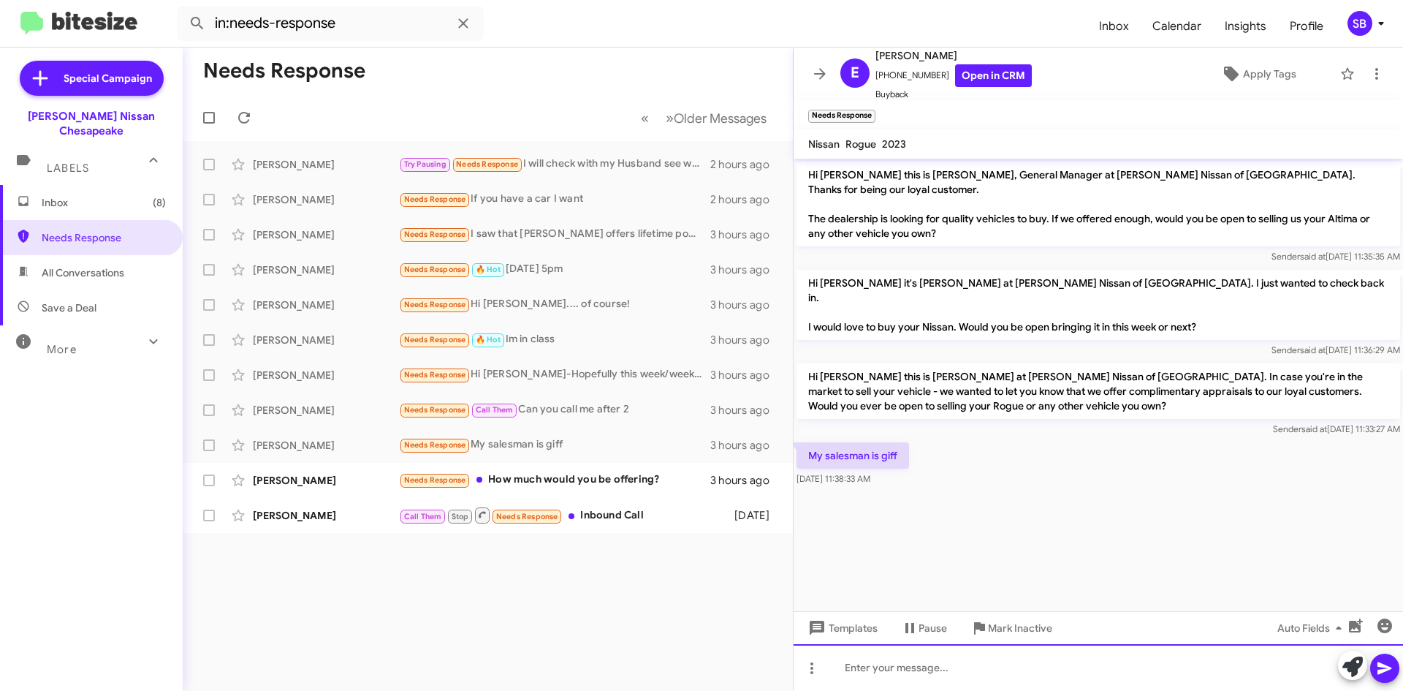
click at [922, 673] on div at bounding box center [1099, 667] width 610 height 47
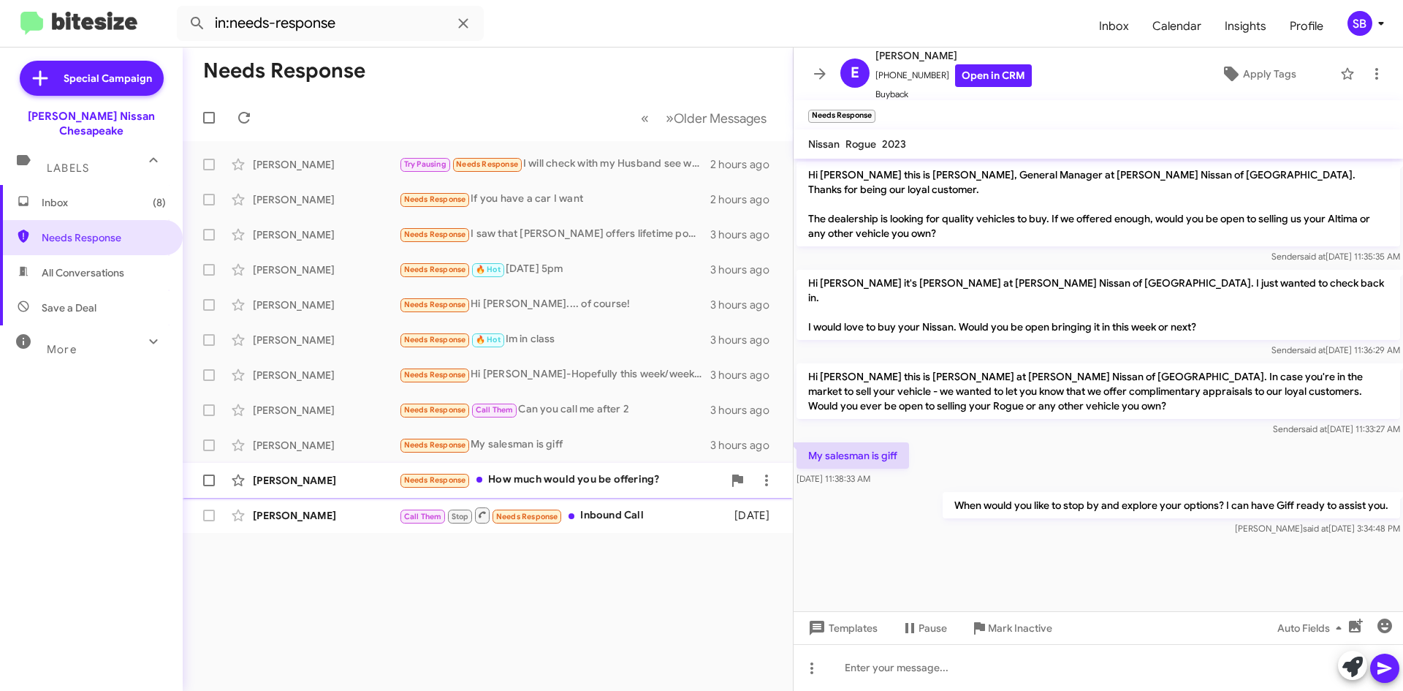
click at [562, 474] on div "Needs Response How much would you be offering?" at bounding box center [561, 479] width 324 height 17
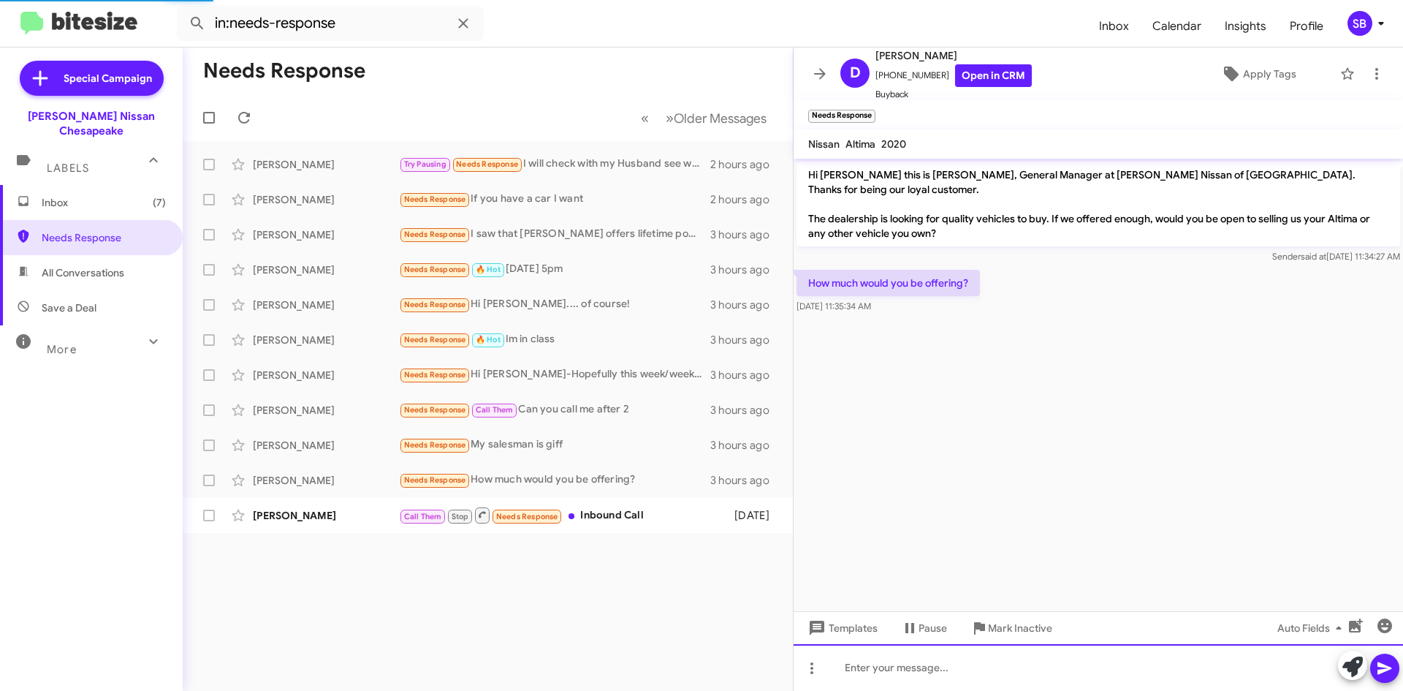
click at [999, 656] on div at bounding box center [1099, 667] width 610 height 47
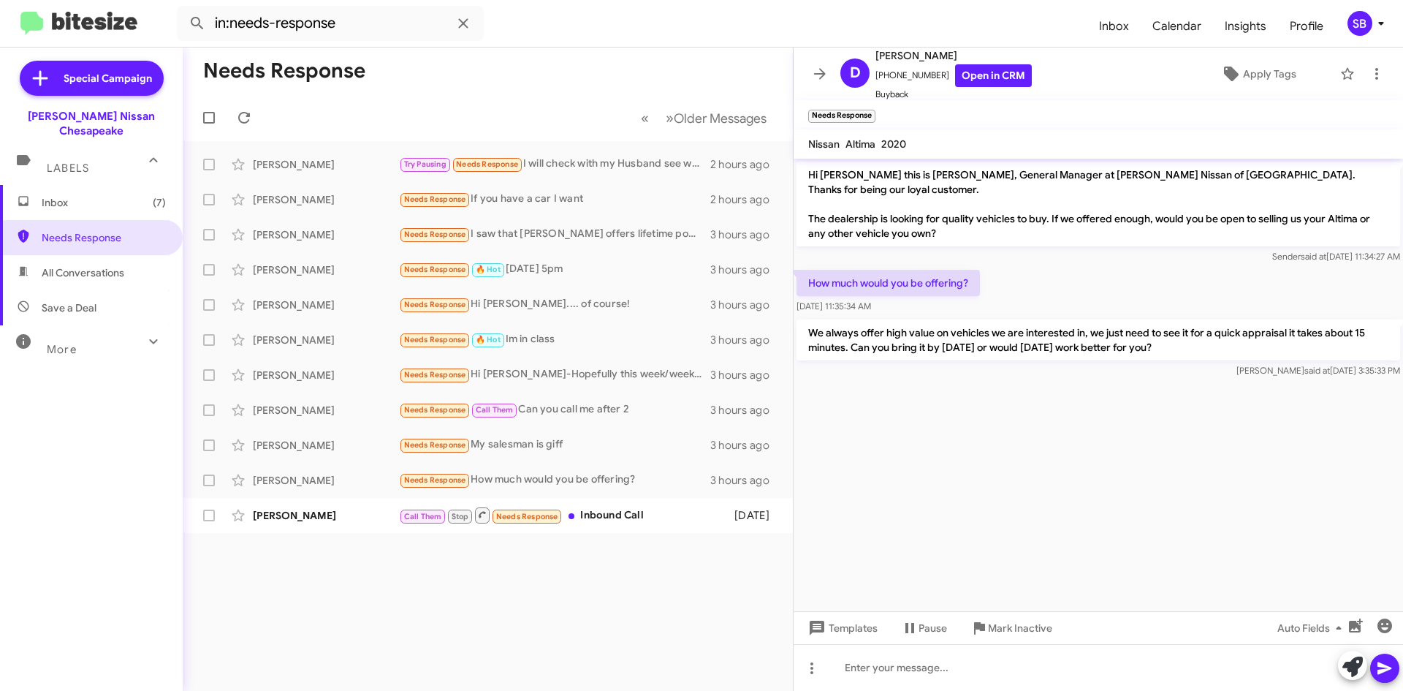
click at [86, 197] on span "Inbox (7)" at bounding box center [91, 202] width 183 height 35
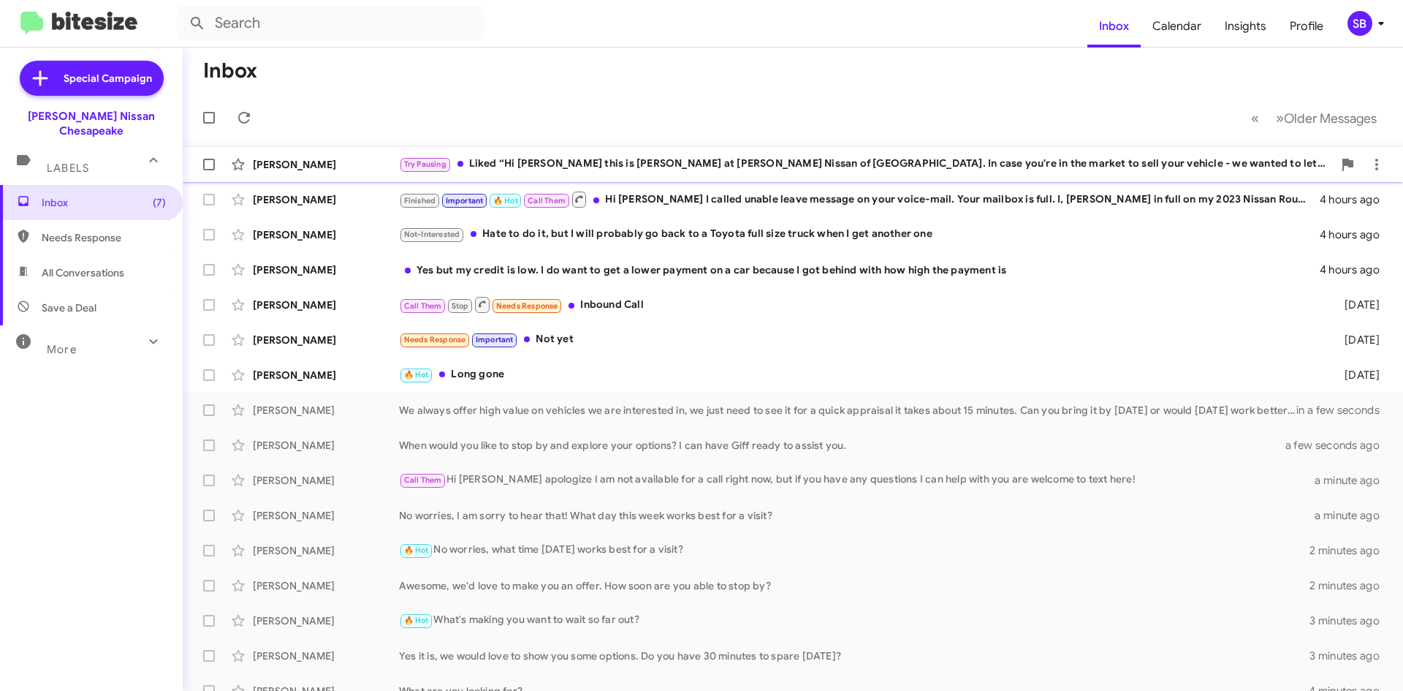
click at [714, 160] on div "Try Pausing Liked “Hi [PERSON_NAME] this is [PERSON_NAME] at [PERSON_NAME] Niss…" at bounding box center [866, 164] width 934 height 17
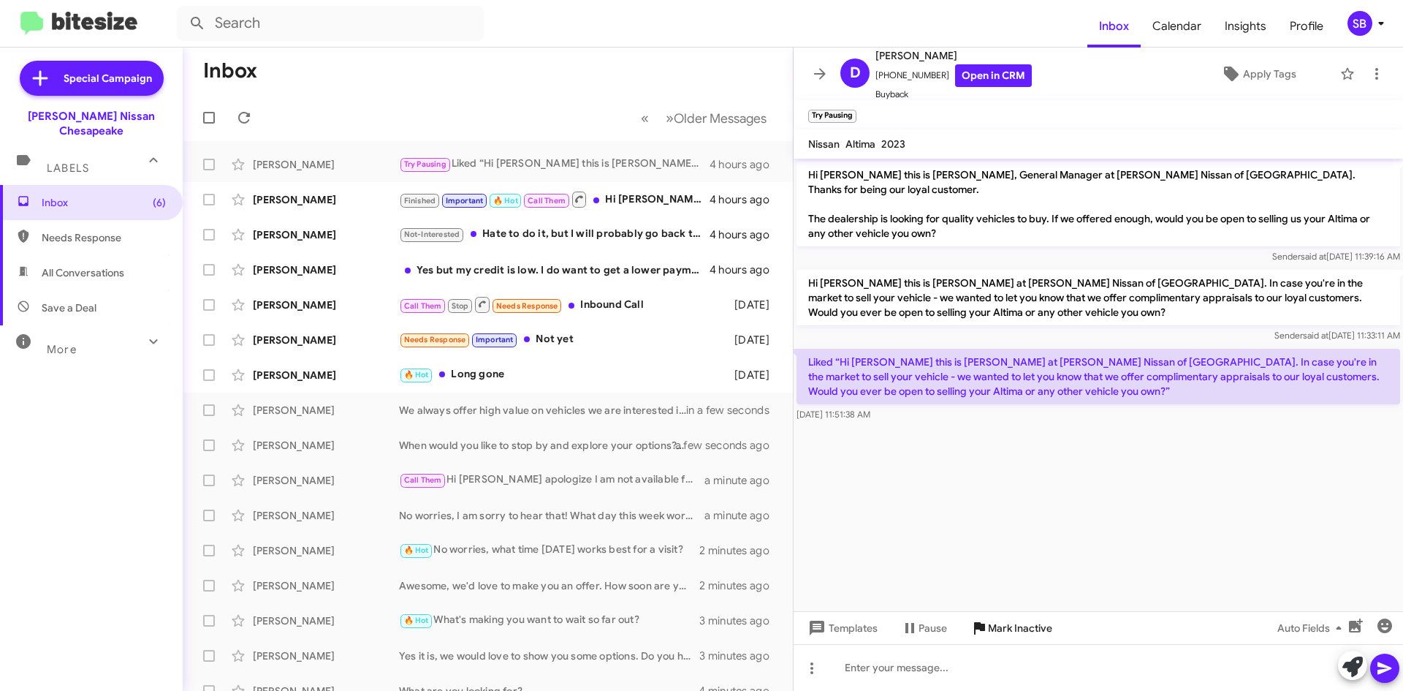
click at [1012, 630] on span "Mark Inactive" at bounding box center [1020, 628] width 64 height 26
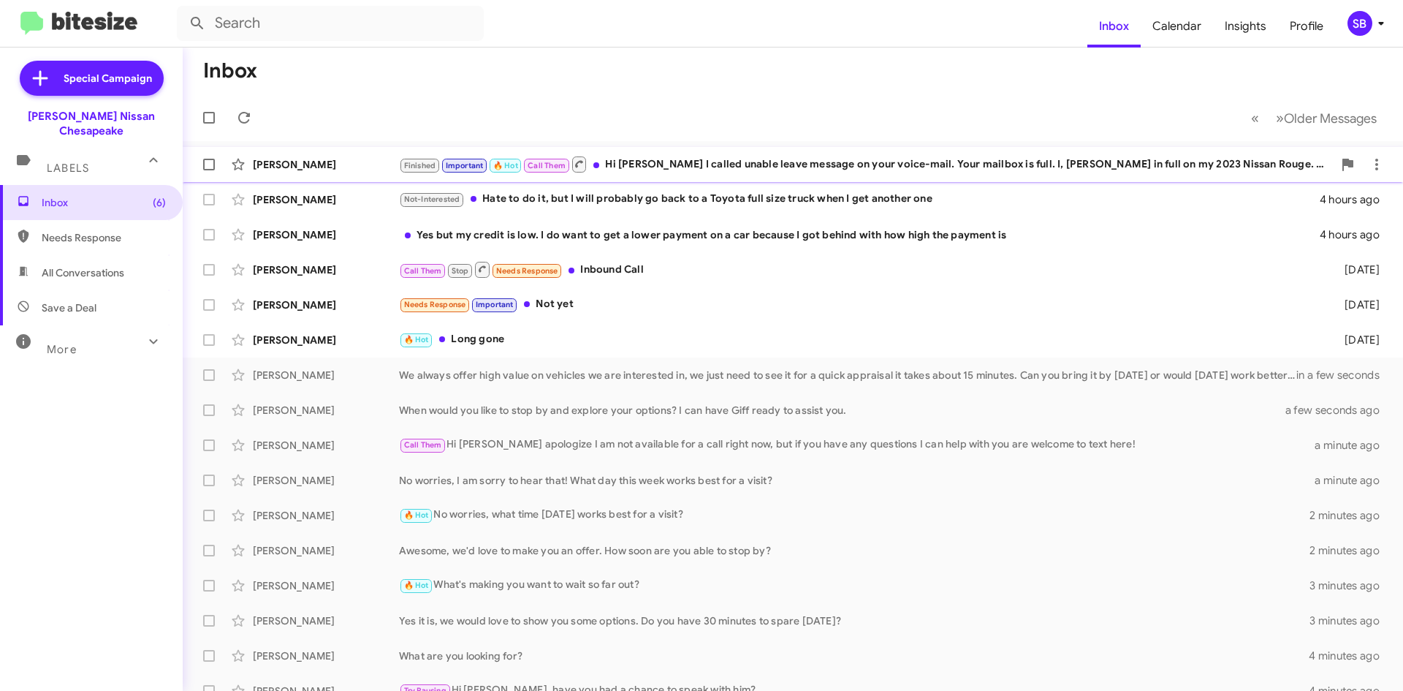
click at [739, 160] on div "Finished Important 🔥 Hot Call Them Hi [PERSON_NAME] I called unable leave messa…" at bounding box center [866, 164] width 934 height 18
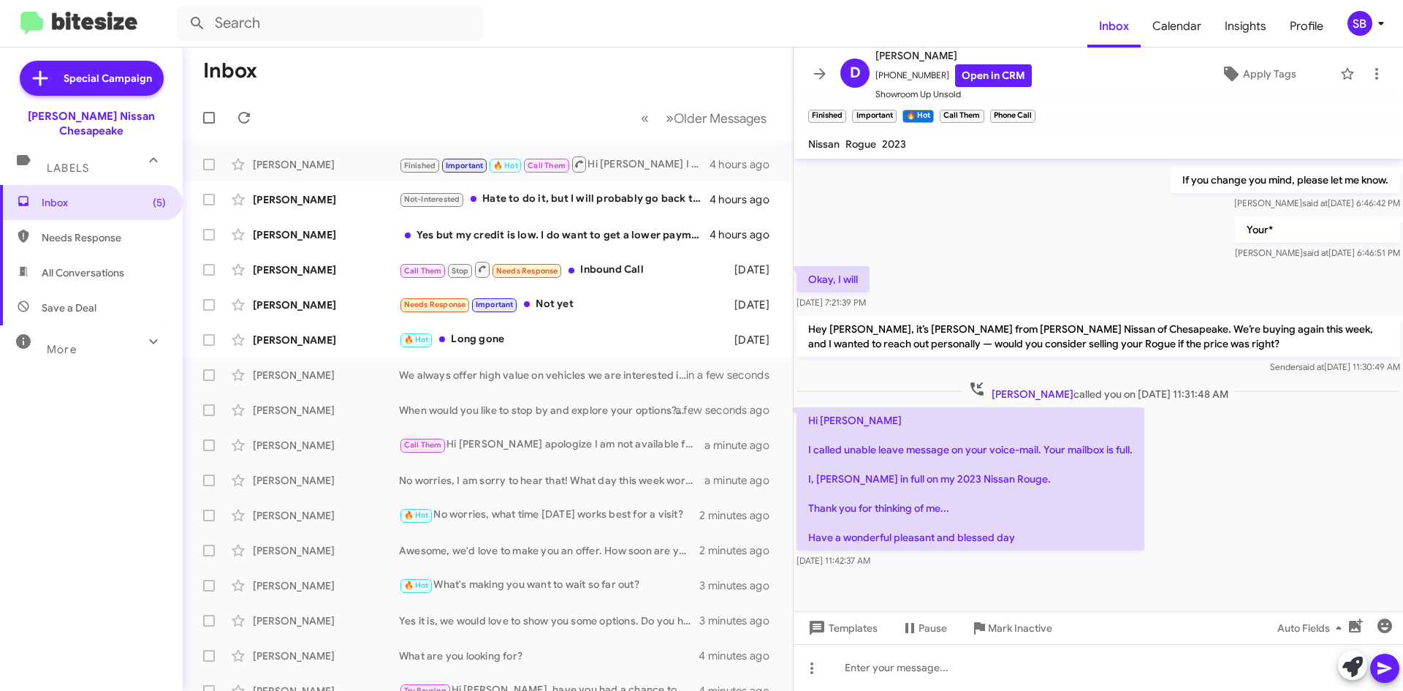
scroll to position [726, 0]
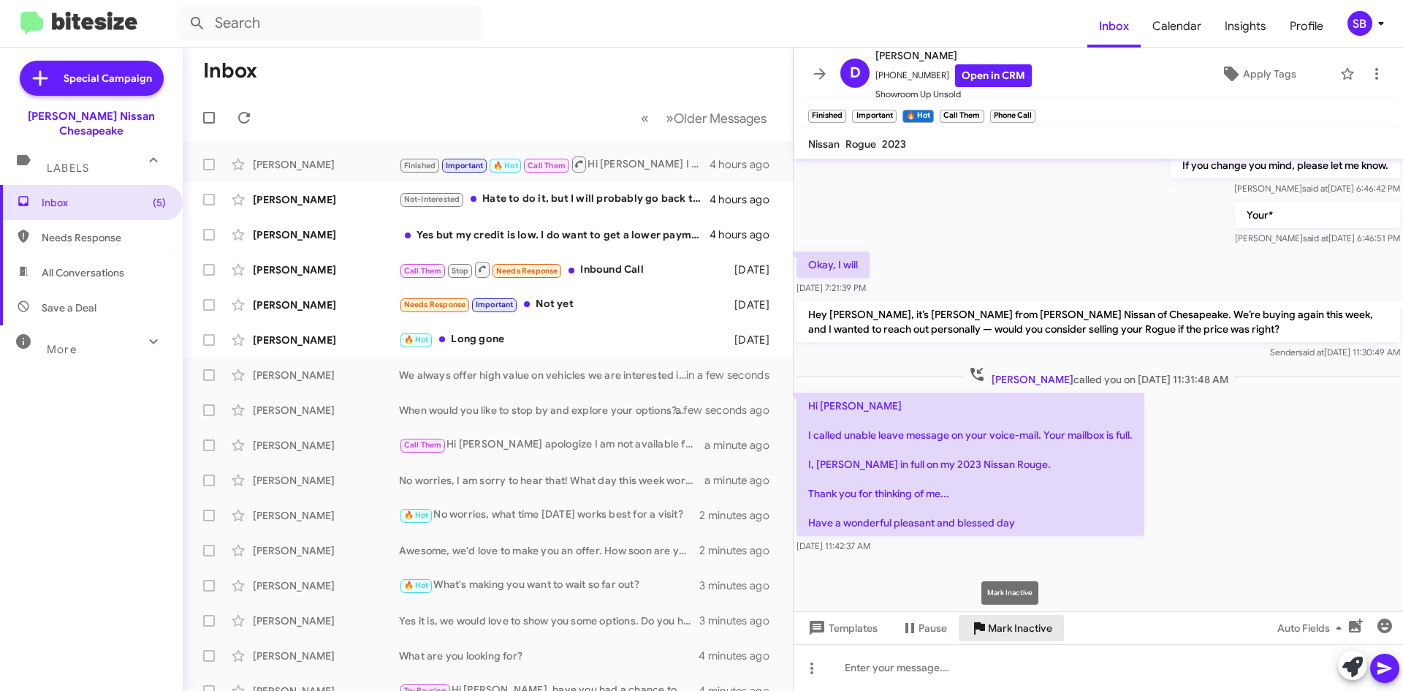
click at [1025, 632] on span "Mark Inactive" at bounding box center [1020, 628] width 64 height 26
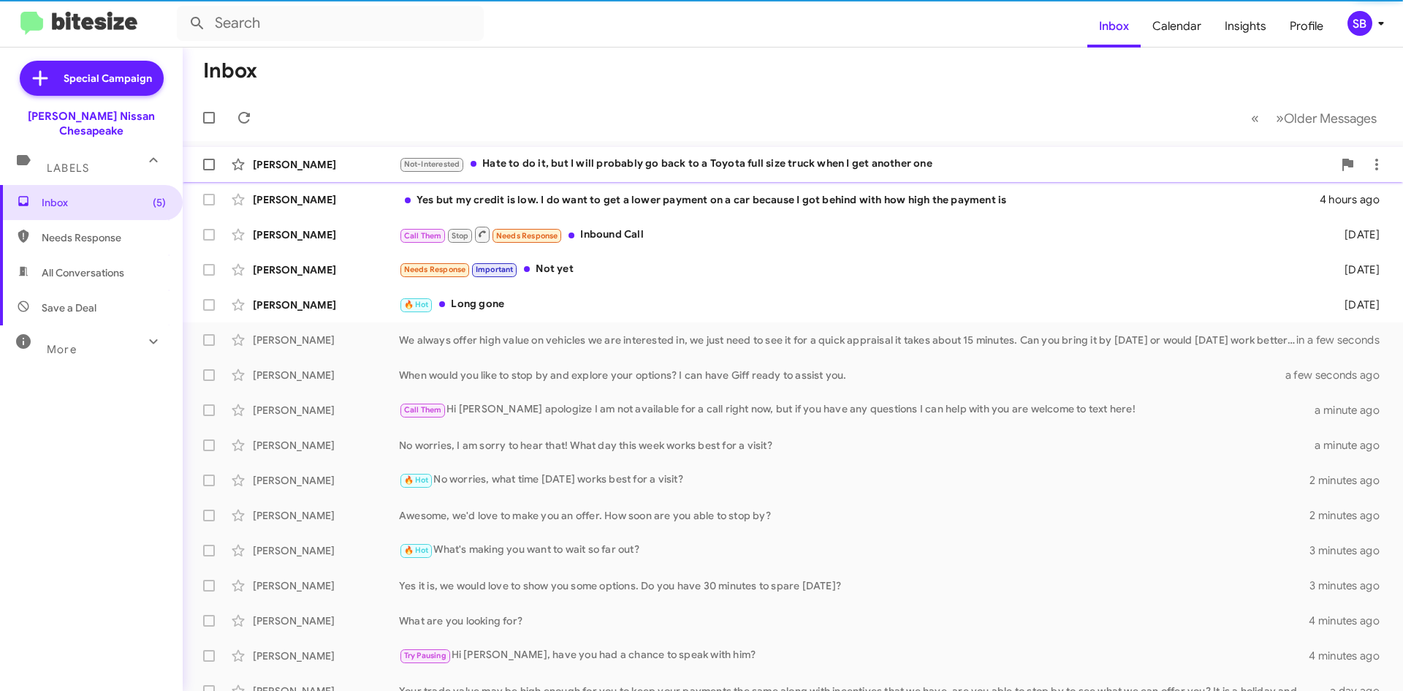
click at [596, 165] on div "Not-Interested Hate to do it, but I will probably go back to a Toyota full size…" at bounding box center [866, 164] width 934 height 17
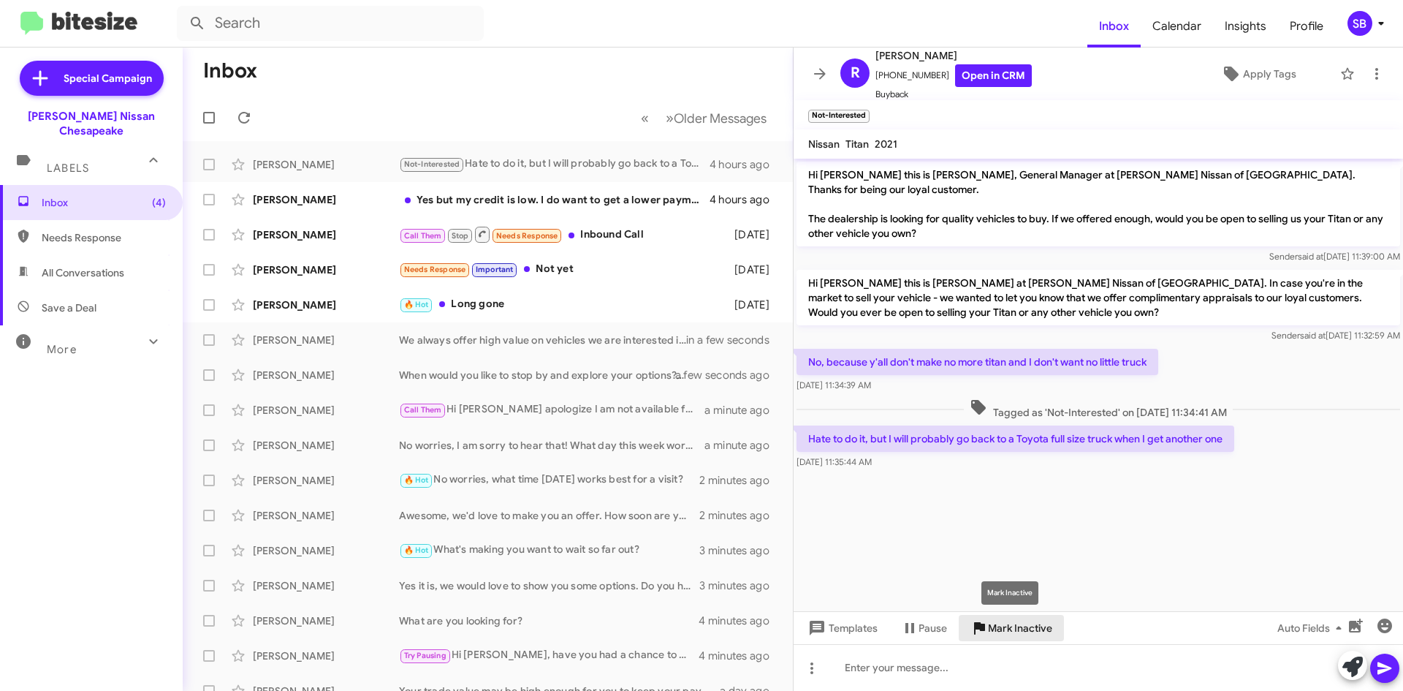
click at [1024, 631] on span "Mark Inactive" at bounding box center [1020, 628] width 64 height 26
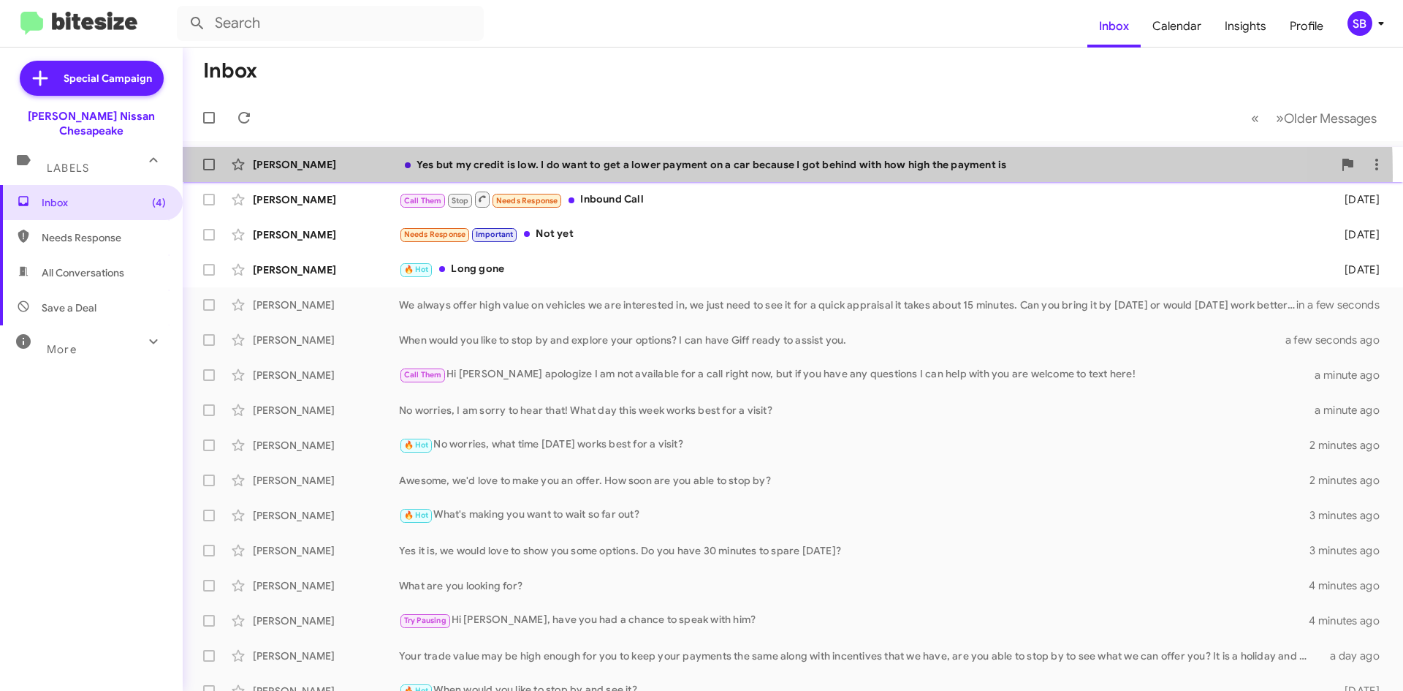
click at [607, 176] on div "[PERSON_NAME] Yes but my credit is low. I do want to get a lower payment on a c…" at bounding box center [792, 164] width 1197 height 29
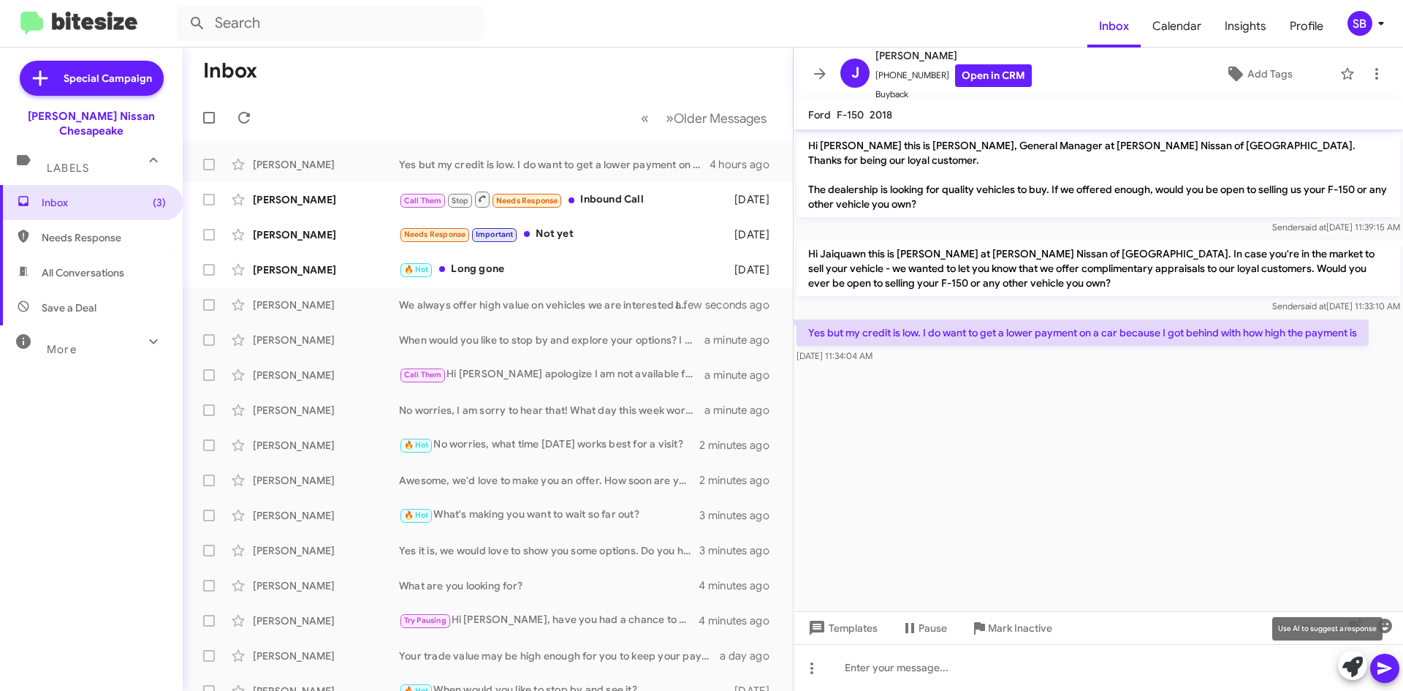
click at [1352, 671] on icon at bounding box center [1353, 666] width 20 height 20
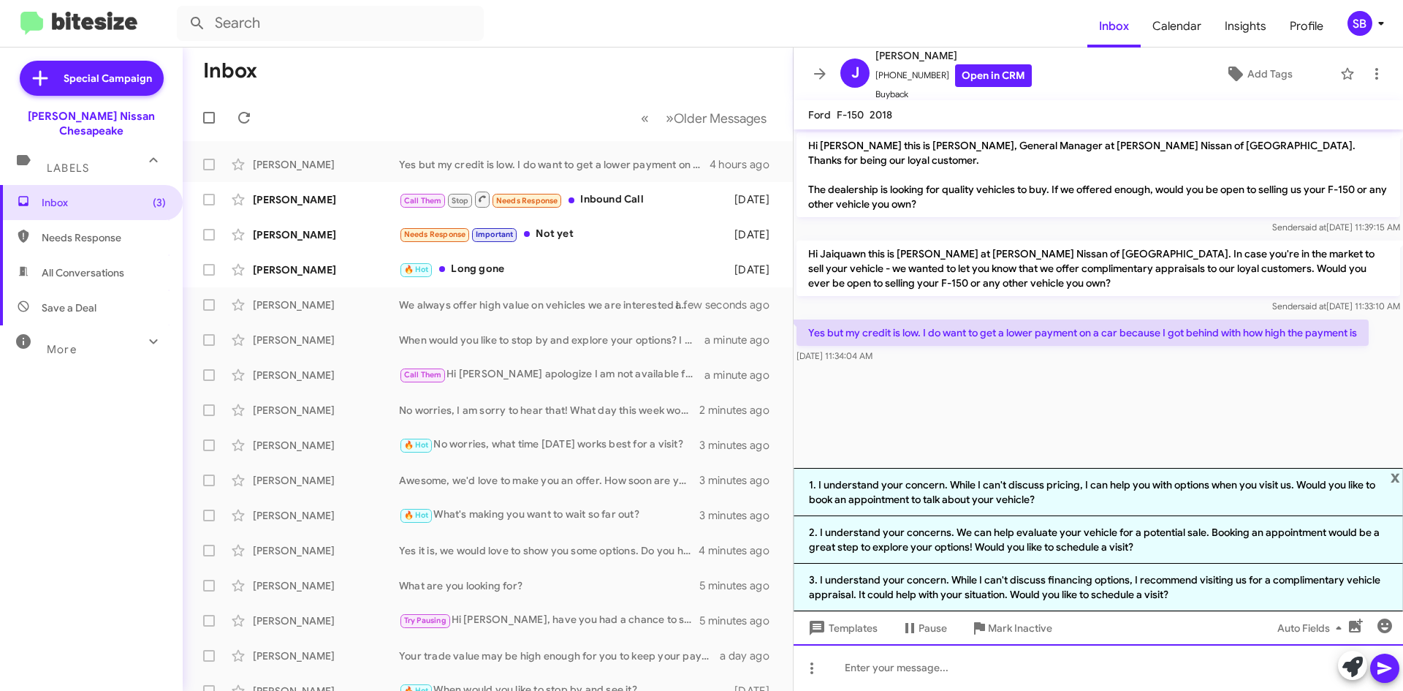
click at [975, 658] on div at bounding box center [1099, 667] width 610 height 47
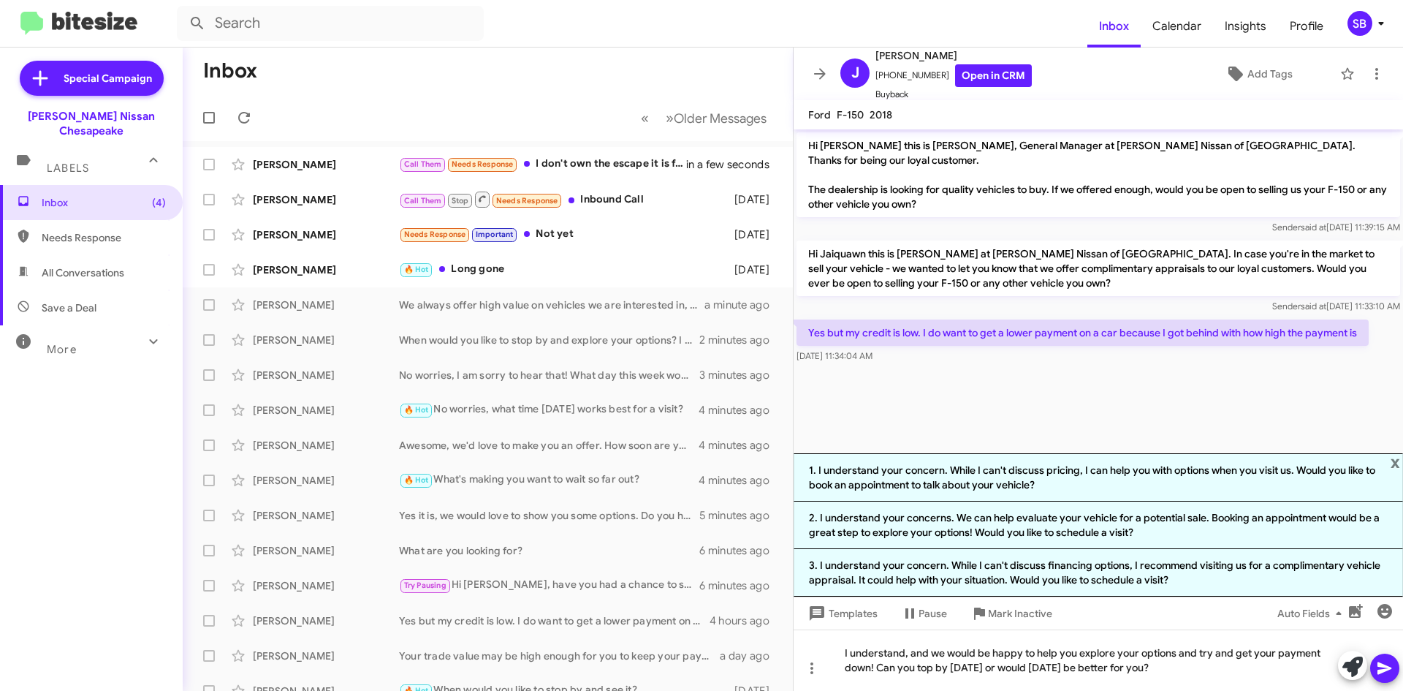
click at [1377, 664] on icon at bounding box center [1385, 668] width 18 height 18
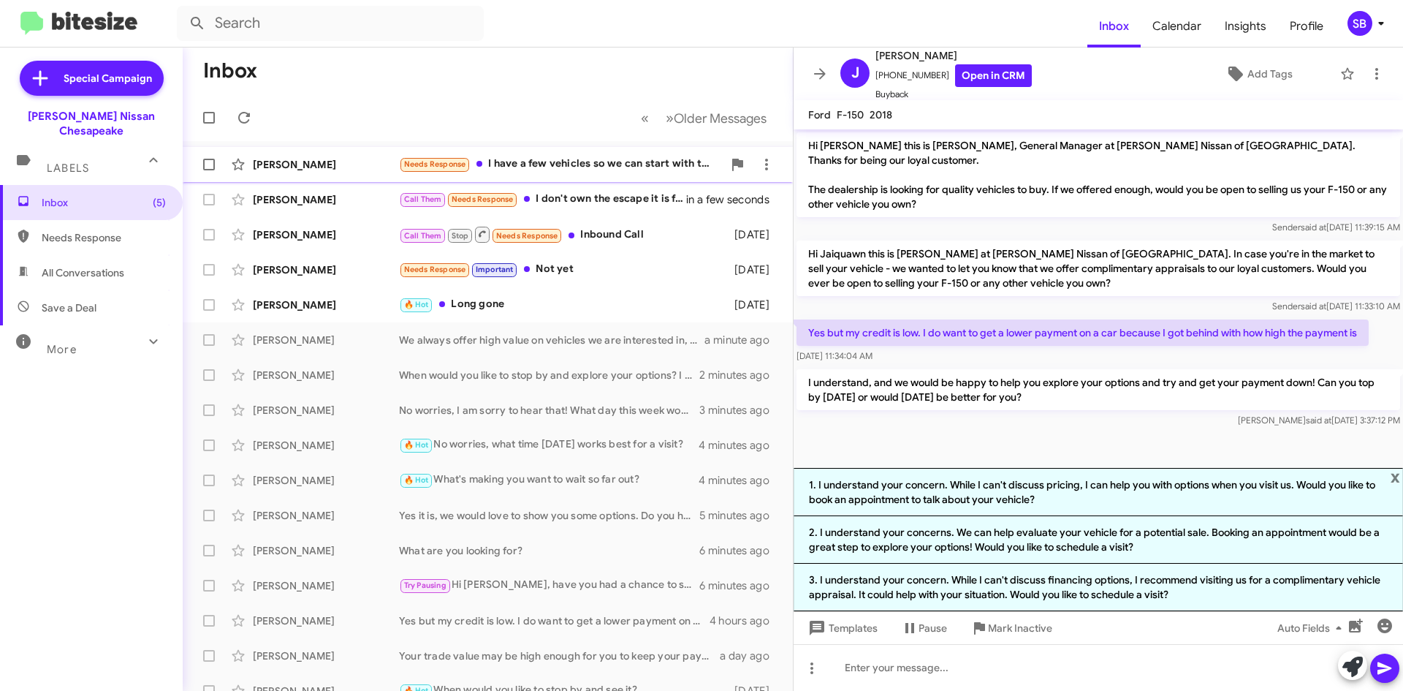
click at [586, 156] on div "Needs Response I have a few vehicles so we can start with the Nissan Altima and…" at bounding box center [561, 164] width 324 height 17
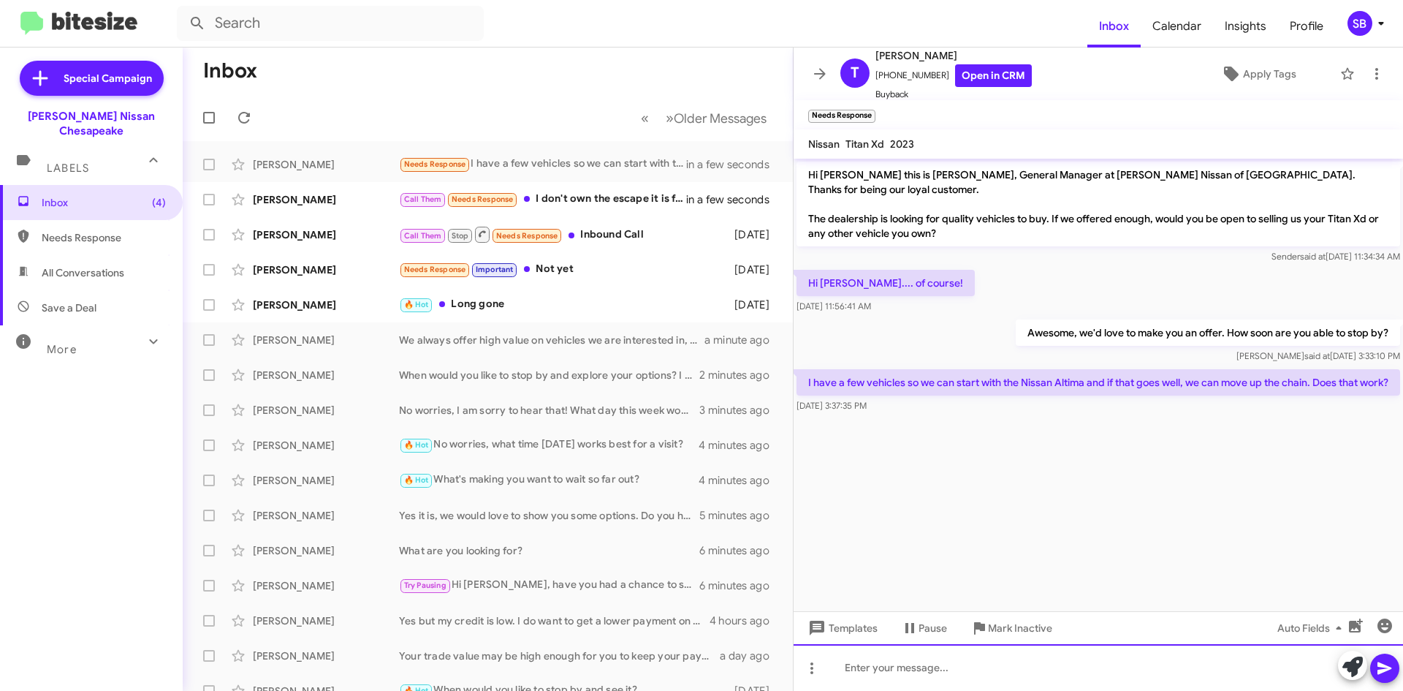
click at [949, 674] on div at bounding box center [1099, 667] width 610 height 47
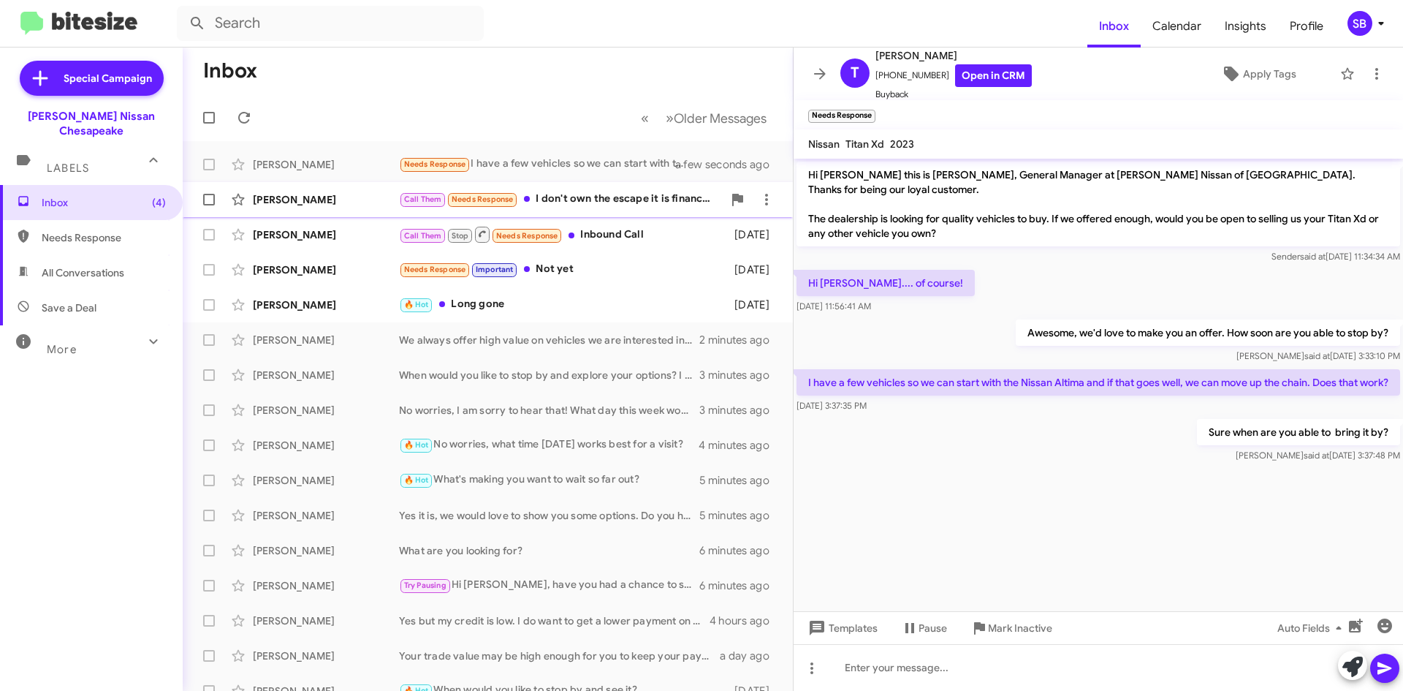
click at [611, 200] on div "Call Them Needs Response I don't own the escape it is financed and I still owe …" at bounding box center [561, 199] width 324 height 17
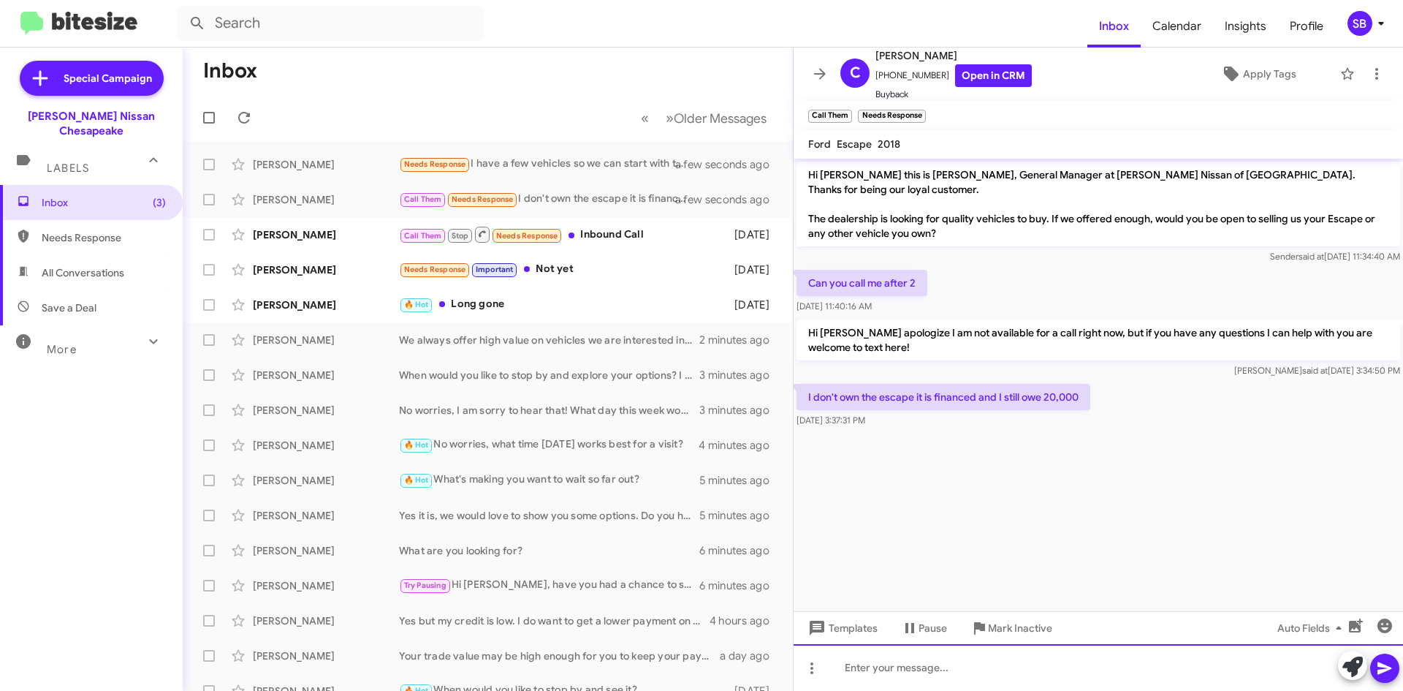
click at [927, 679] on div at bounding box center [1099, 667] width 610 height 47
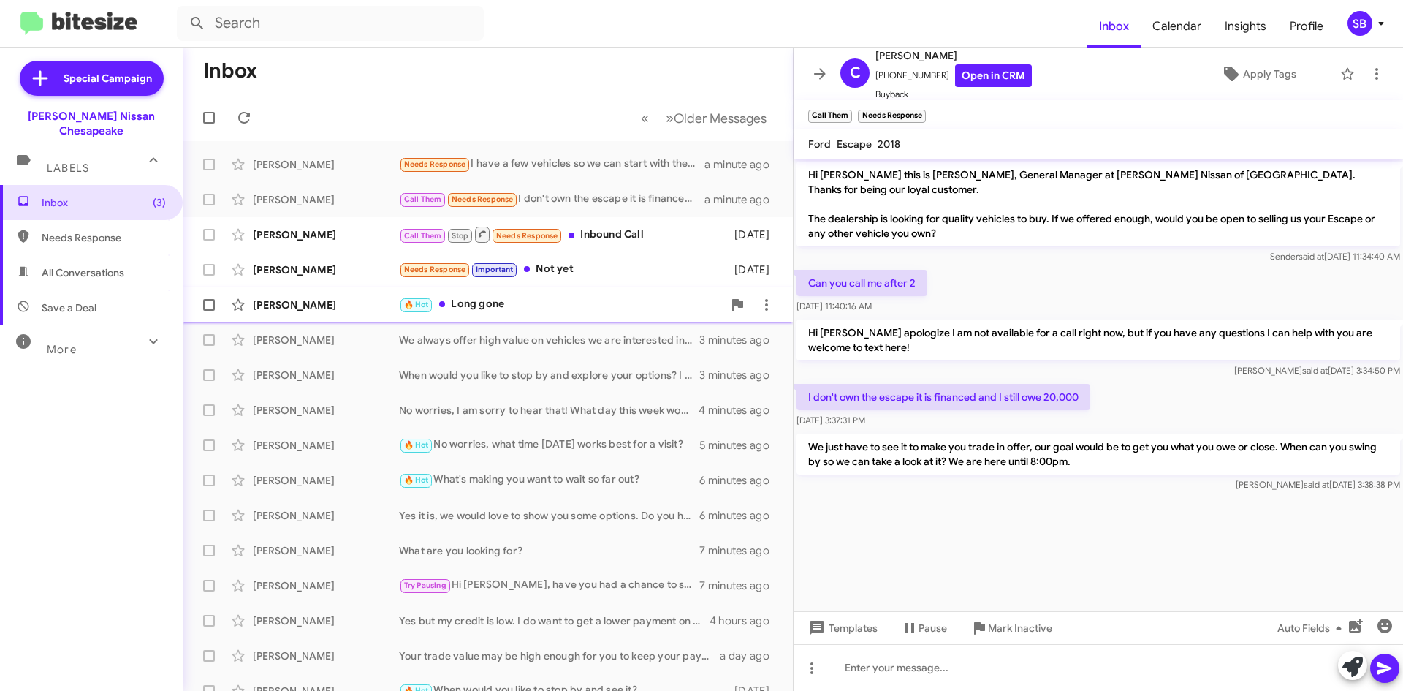
click at [542, 303] on div "🔥 Hot Long gone" at bounding box center [561, 304] width 324 height 17
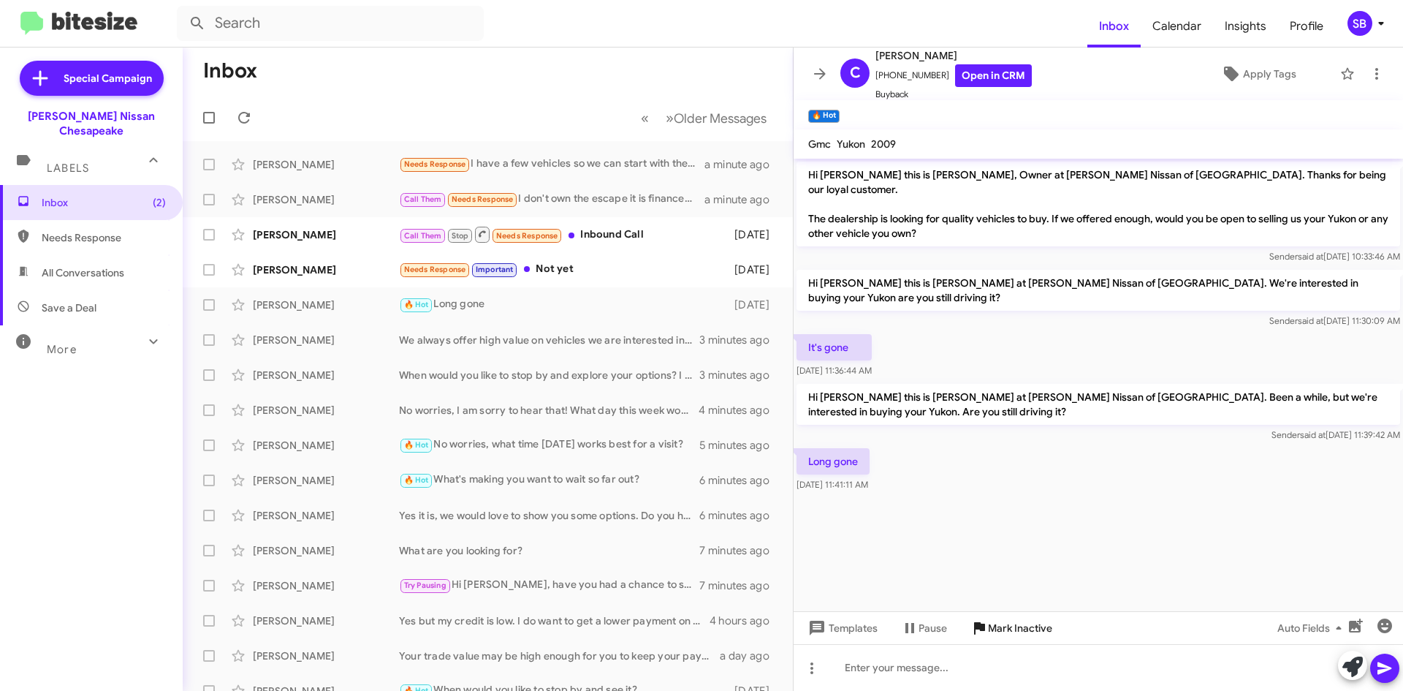
click at [1008, 626] on span "Mark Inactive" at bounding box center [1020, 628] width 64 height 26
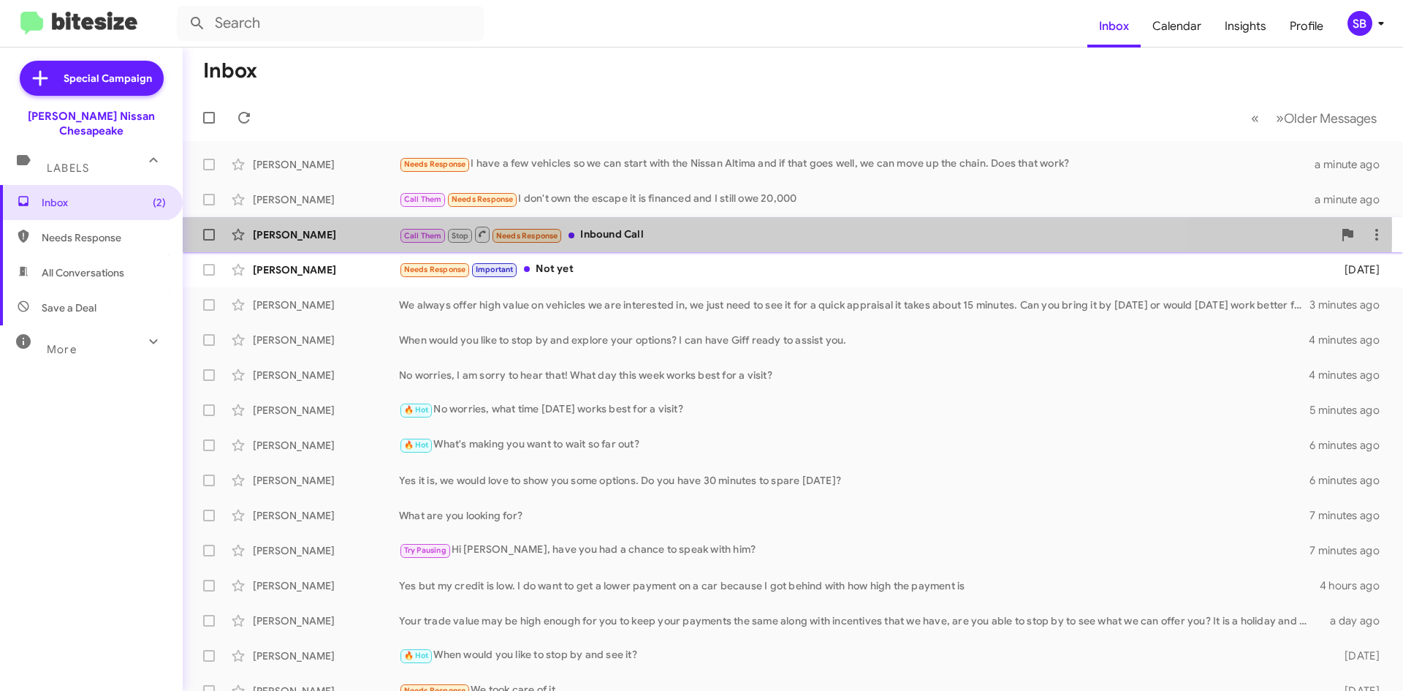
click at [640, 234] on div "Call Them Stop Needs Response Inbound Call" at bounding box center [866, 234] width 934 height 18
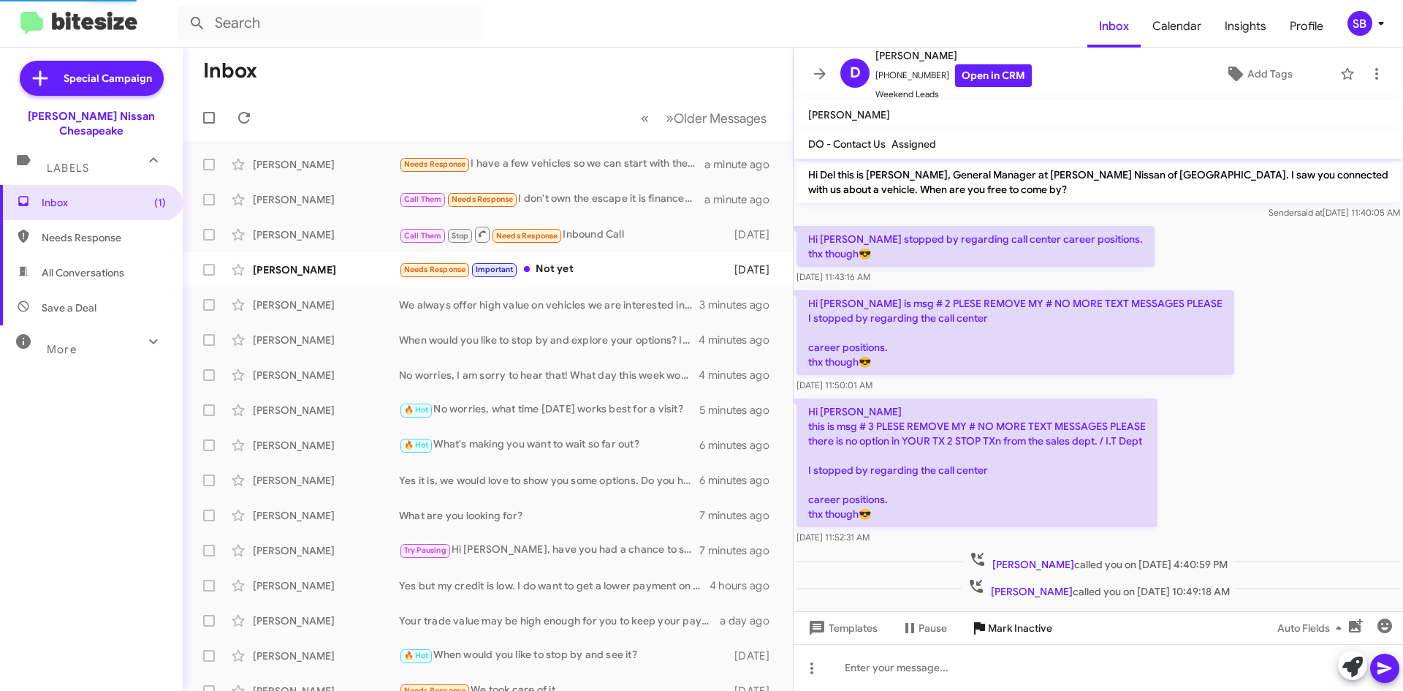
scroll to position [12, 0]
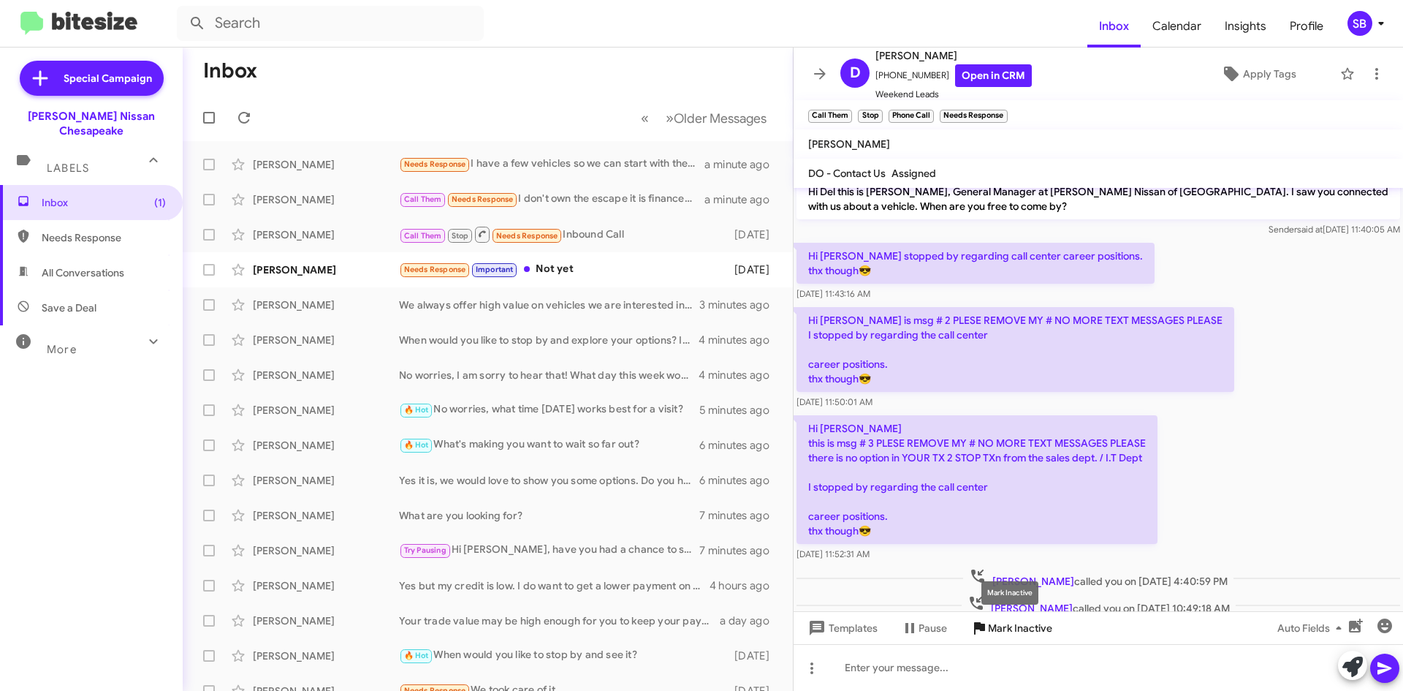
click at [1013, 629] on span "Mark Inactive" at bounding box center [1020, 628] width 64 height 26
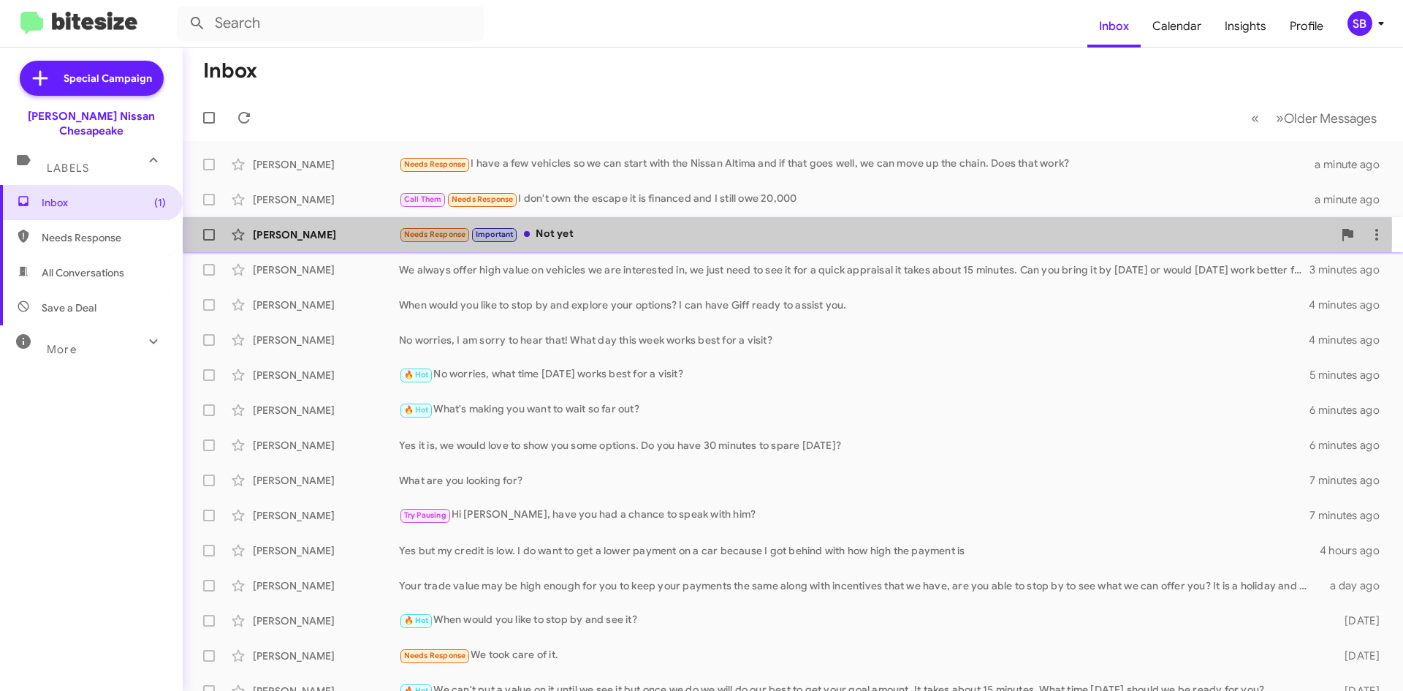
click at [622, 235] on div "Needs Response Important Not yet" at bounding box center [866, 234] width 934 height 17
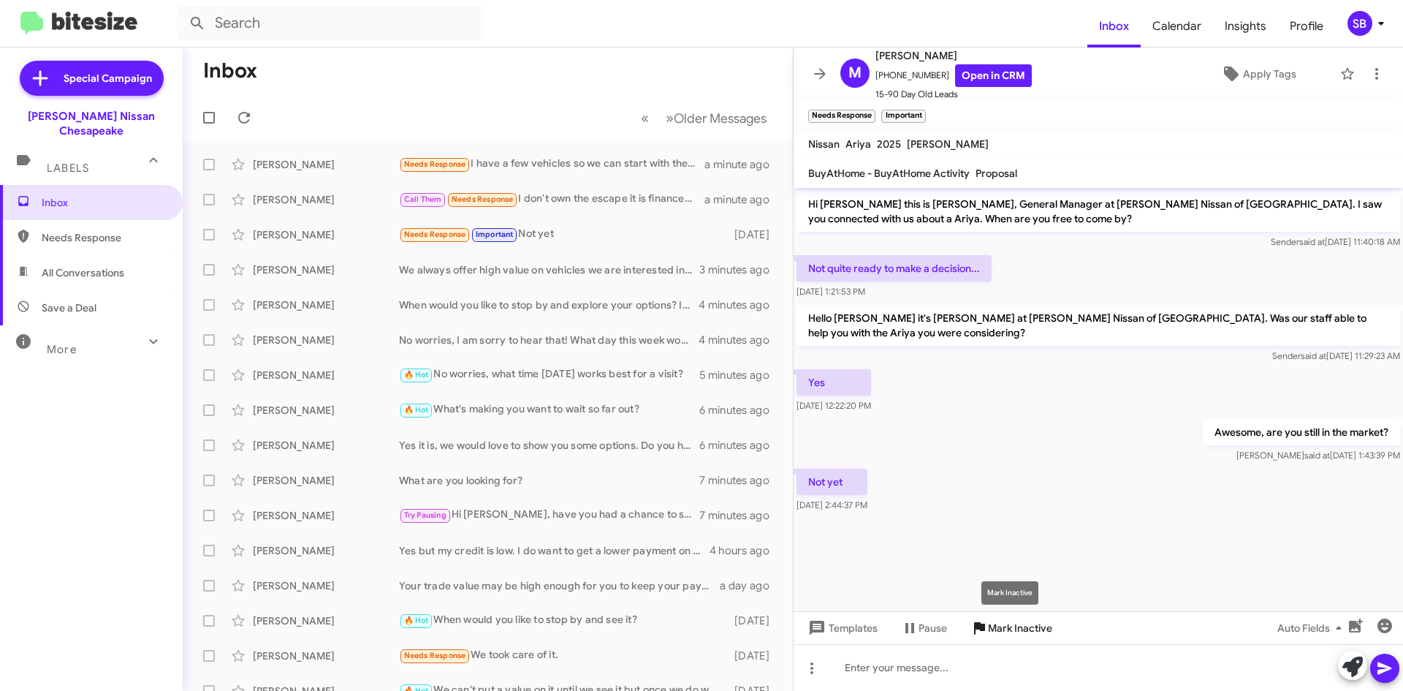
click at [1006, 625] on span "Mark Inactive" at bounding box center [1020, 628] width 64 height 26
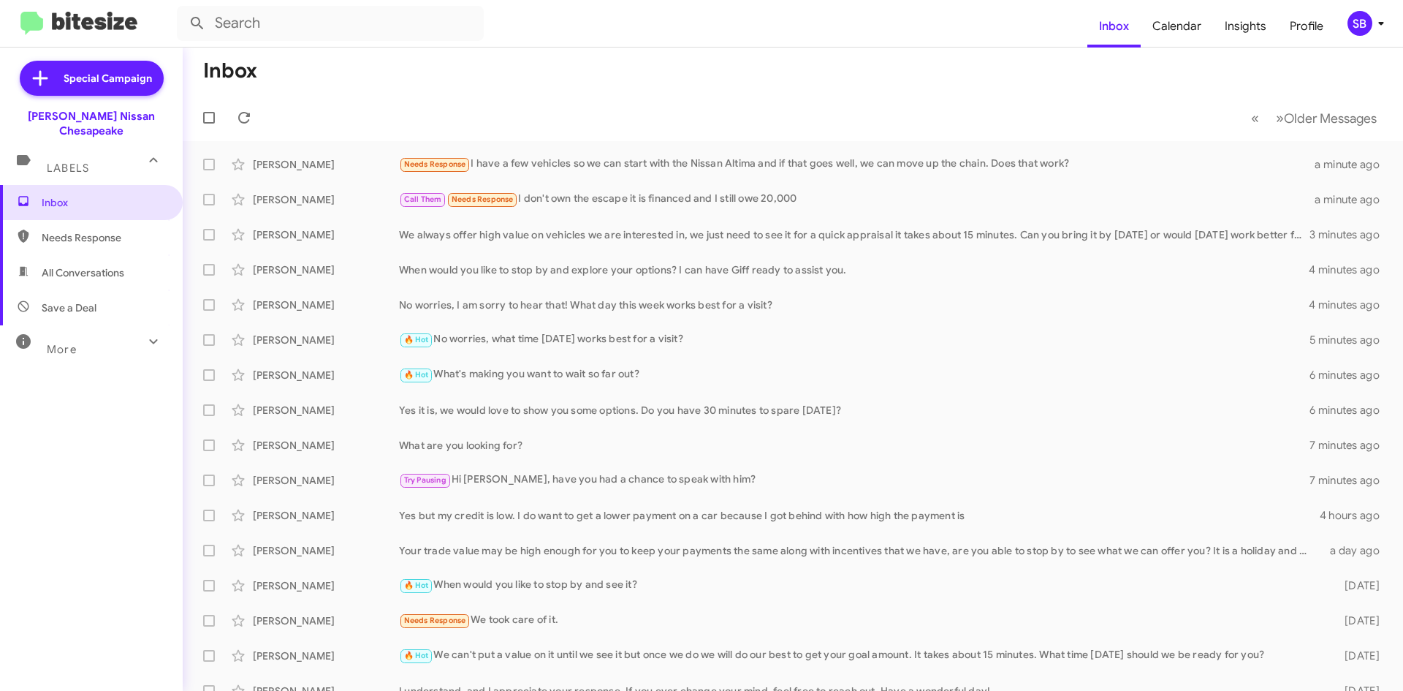
click at [89, 230] on span "Needs Response" at bounding box center [104, 237] width 124 height 15
type input "in:needs-response"
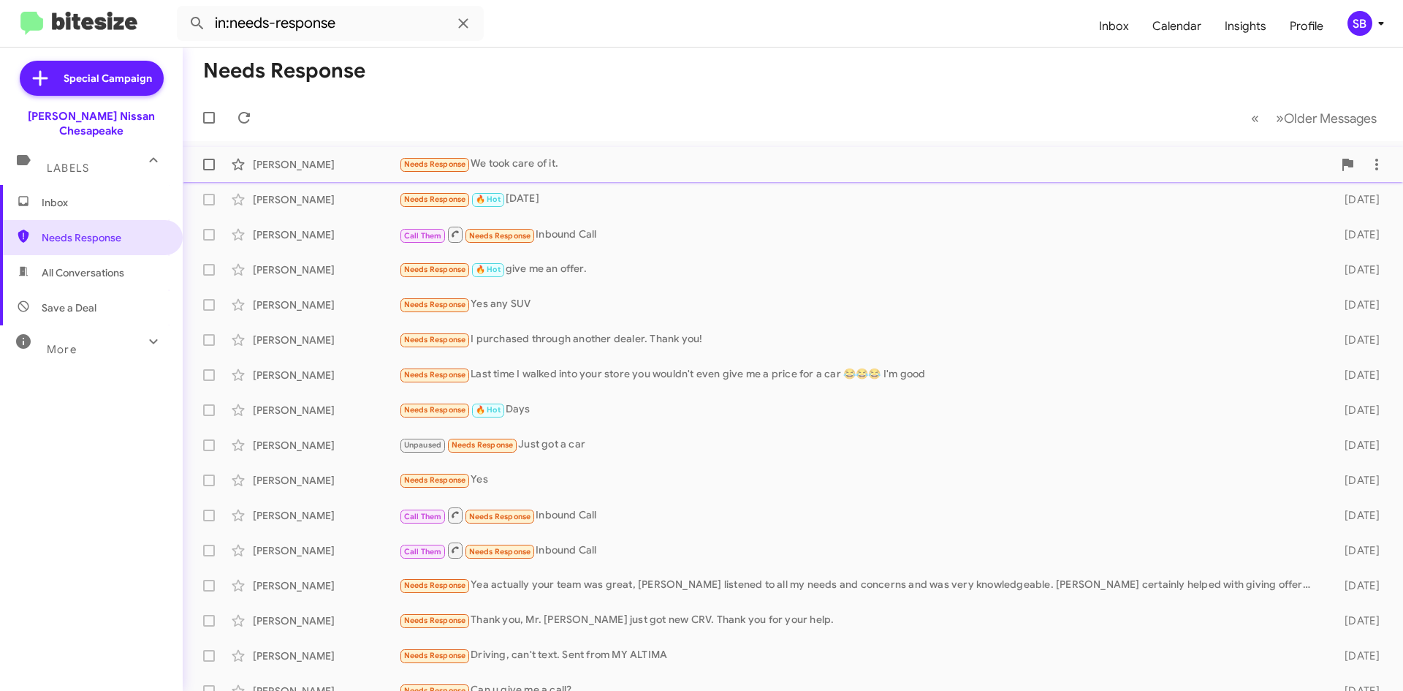
click at [569, 158] on div "Needs Response We took care of it." at bounding box center [866, 164] width 934 height 17
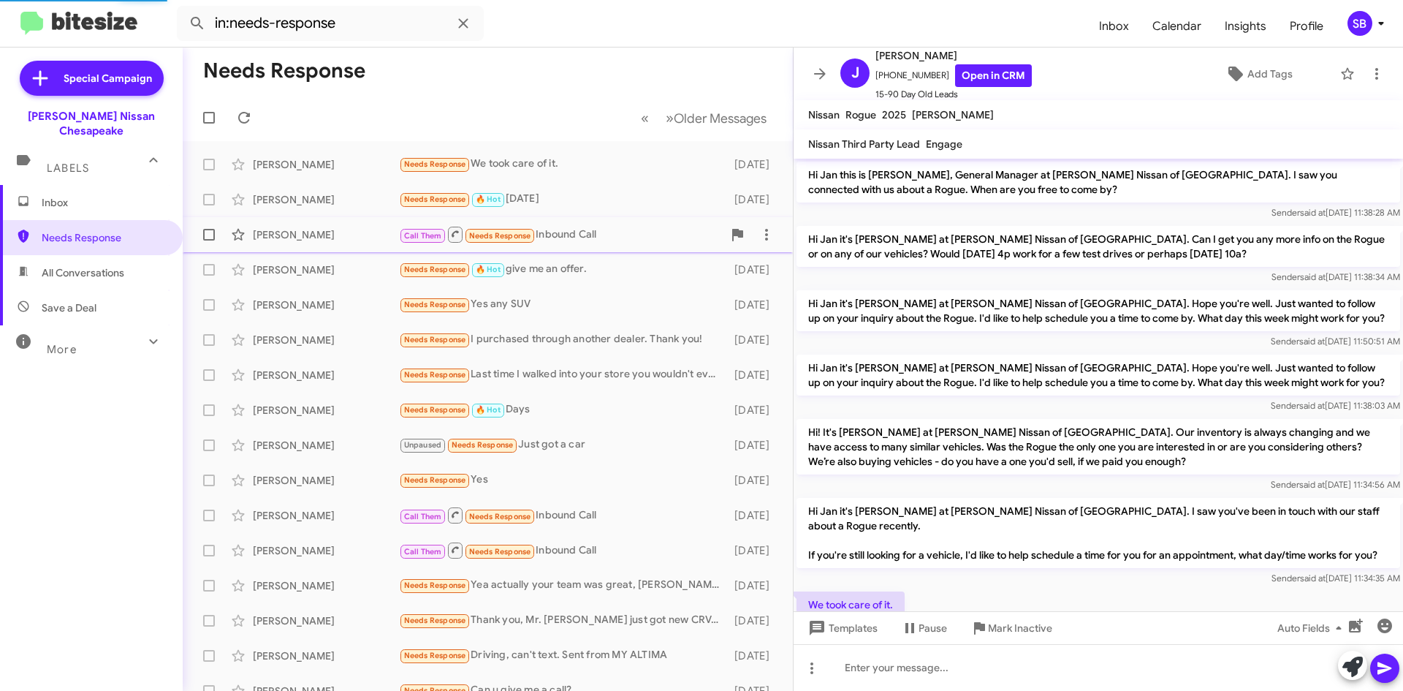
scroll to position [67, 0]
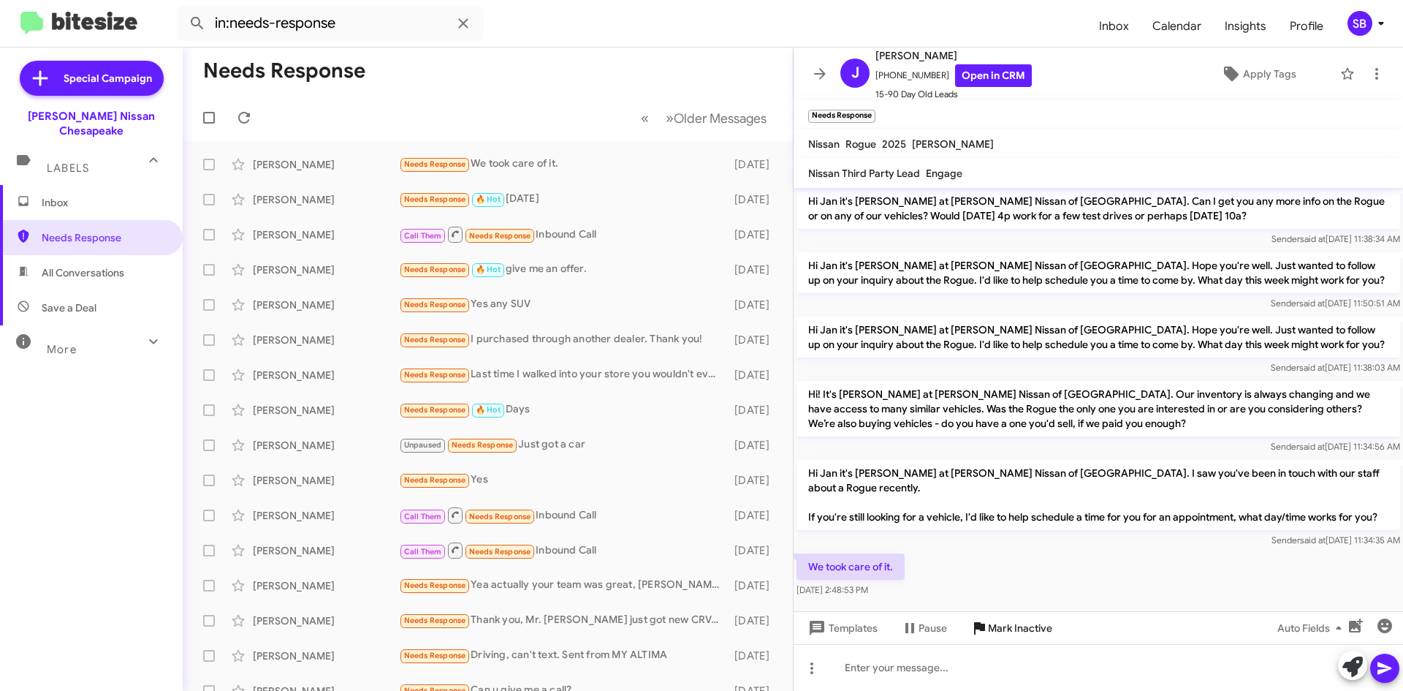
click at [1013, 633] on span "Mark Inactive" at bounding box center [1020, 628] width 64 height 26
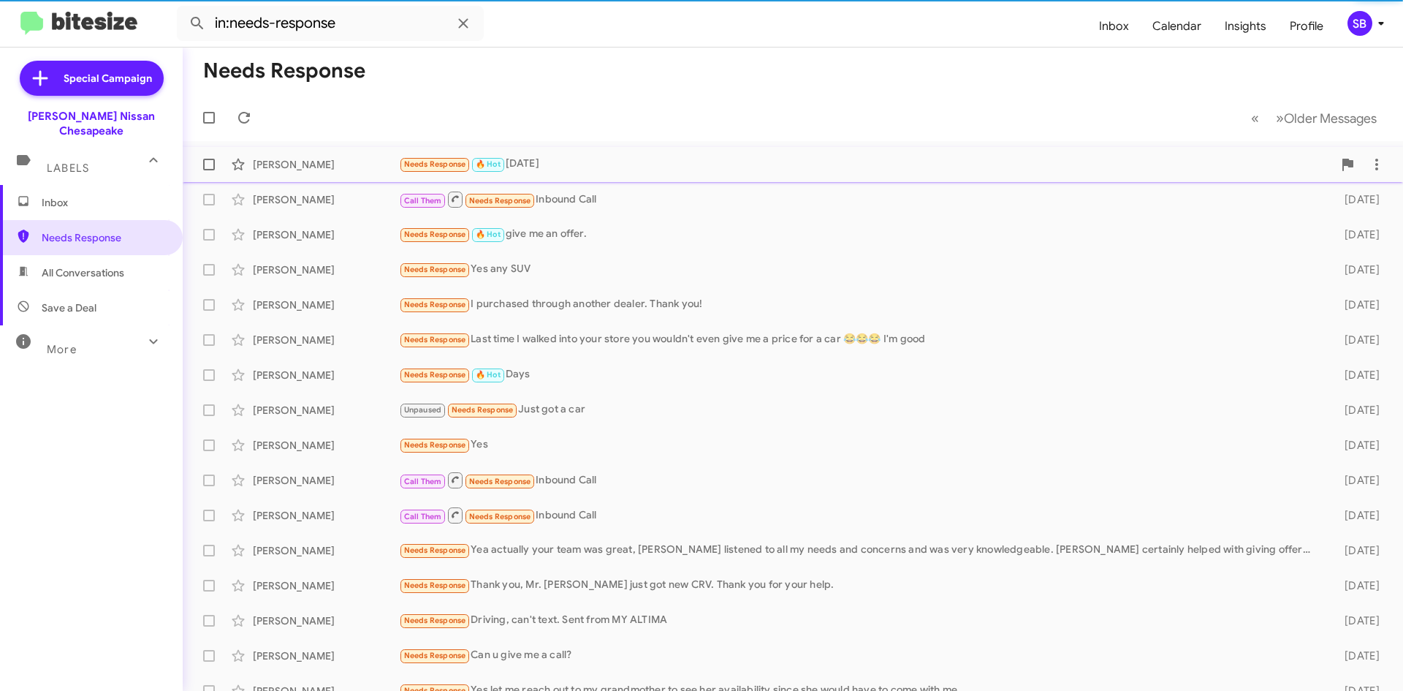
click at [592, 158] on div "Needs Response 🔥 Hot [DATE]" at bounding box center [866, 164] width 934 height 17
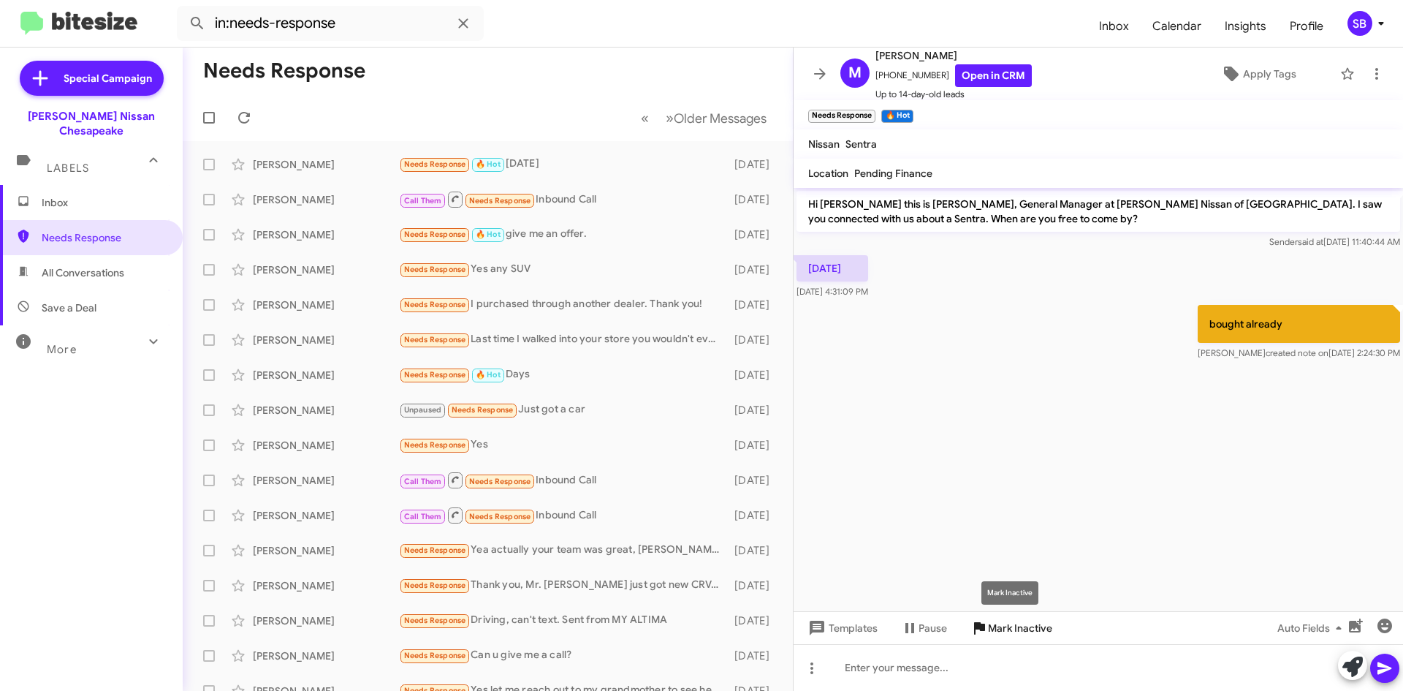
click at [1024, 631] on span "Mark Inactive" at bounding box center [1020, 628] width 64 height 26
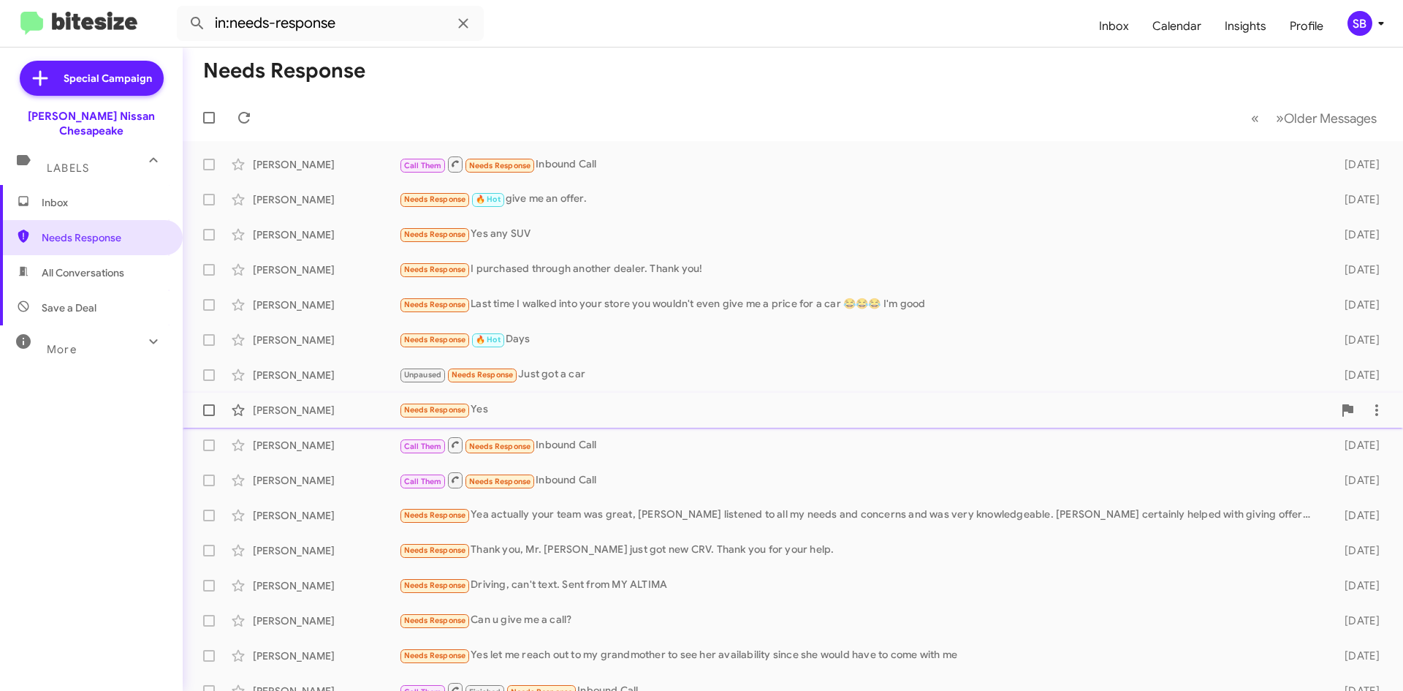
click at [549, 409] on div "Needs Response Yes" at bounding box center [866, 409] width 934 height 17
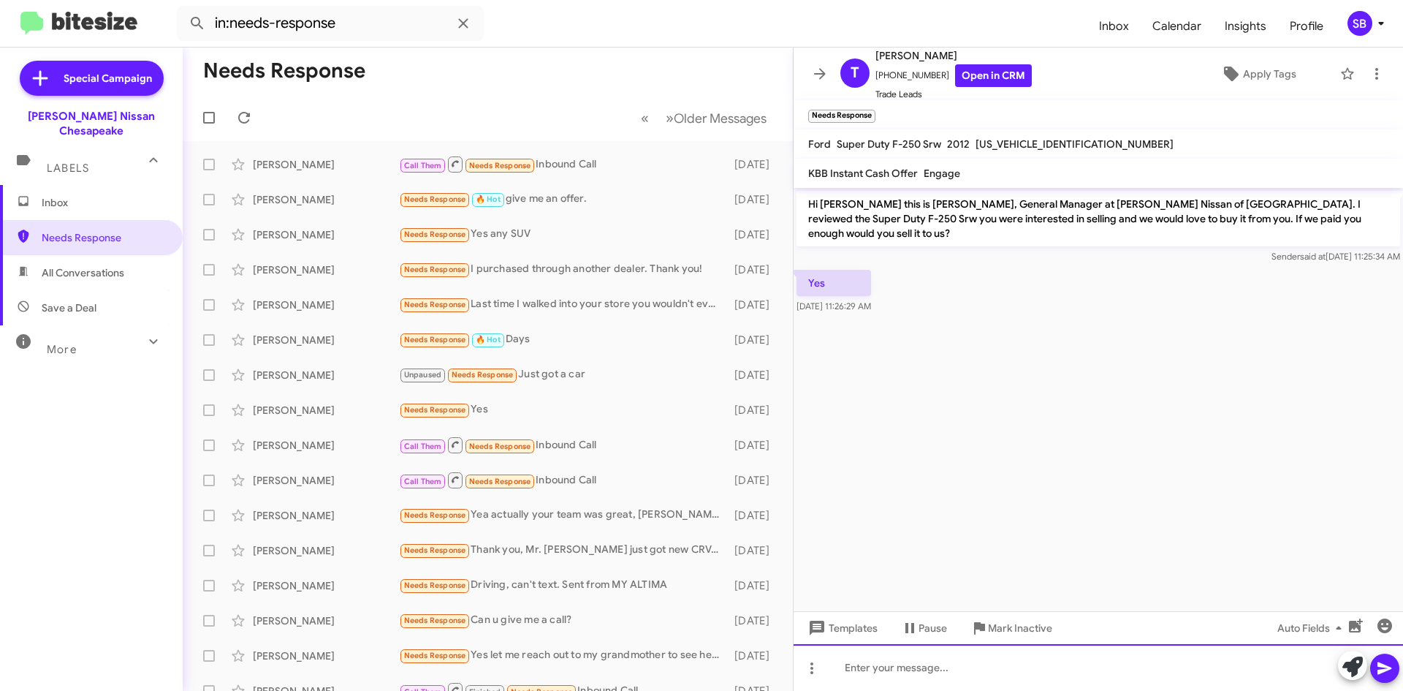
click at [901, 673] on div at bounding box center [1099, 667] width 610 height 47
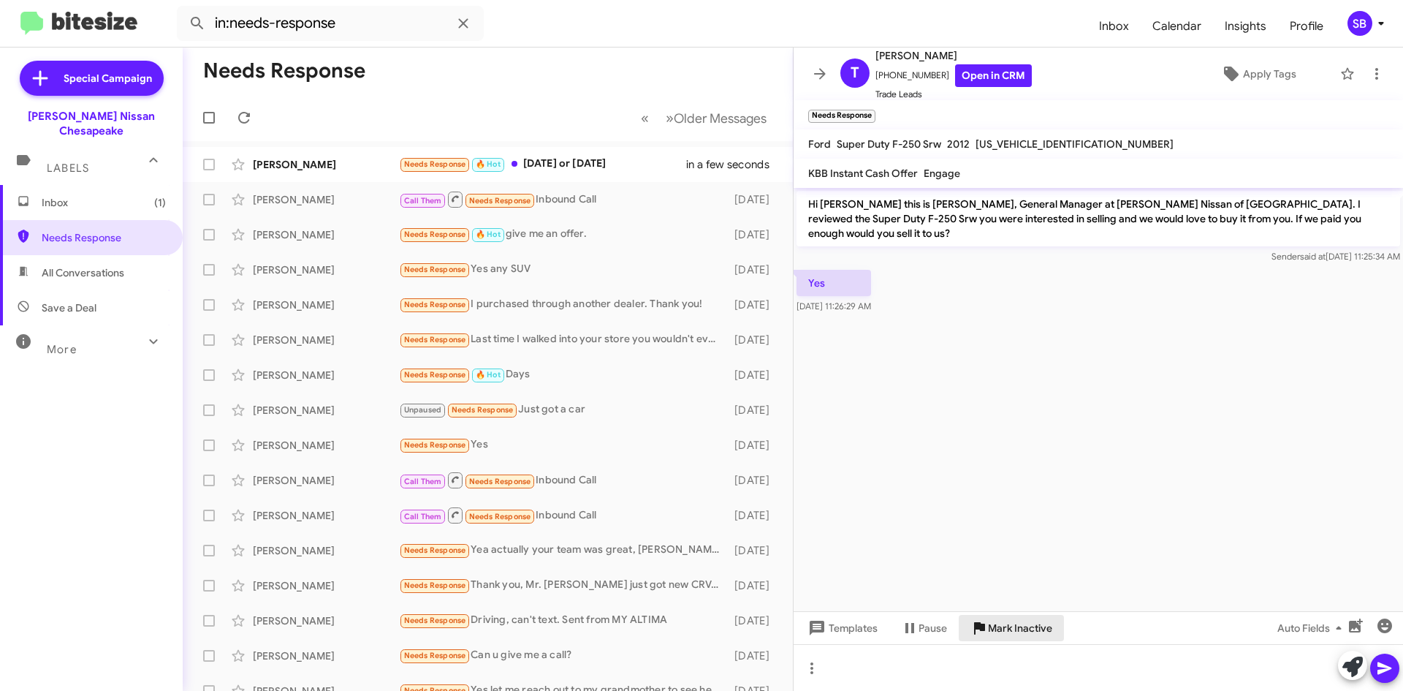
click at [1029, 630] on span "Mark Inactive" at bounding box center [1020, 628] width 64 height 26
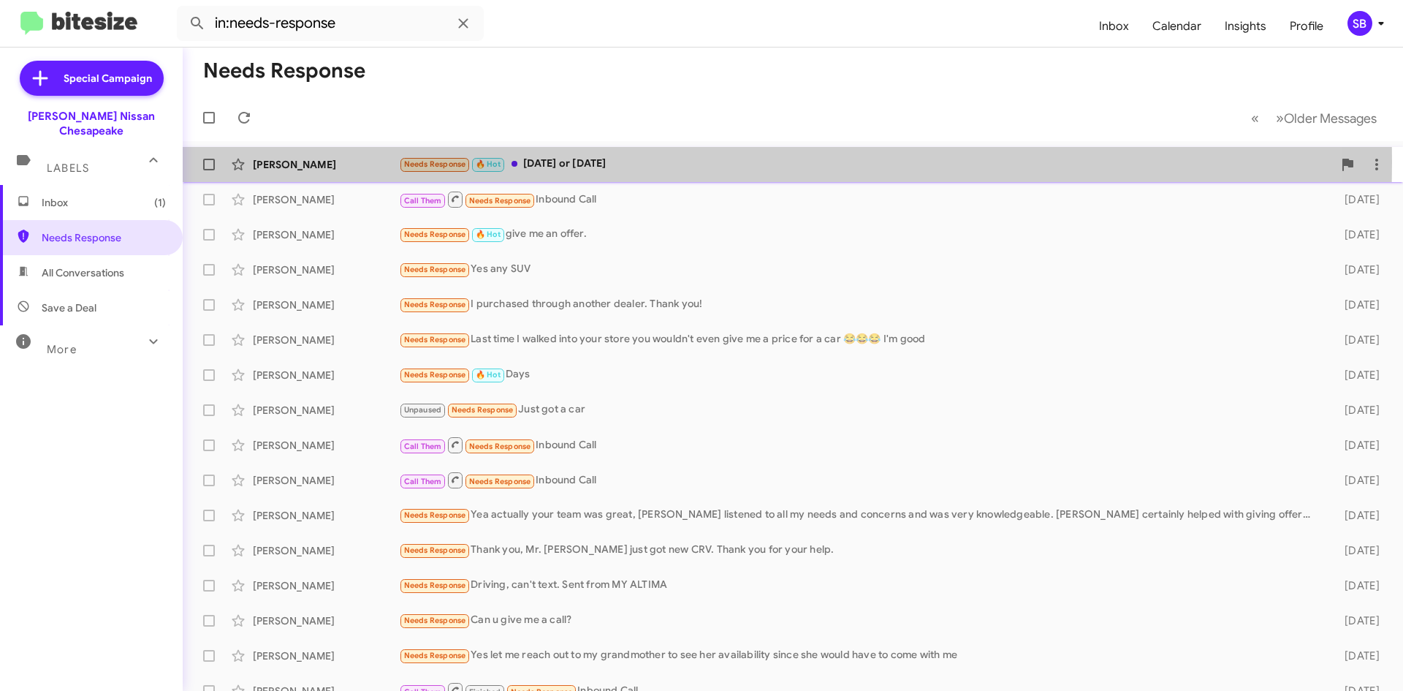
click at [624, 162] on div "Needs Response 🔥 Hot [DATE] or [DATE]" at bounding box center [866, 164] width 934 height 17
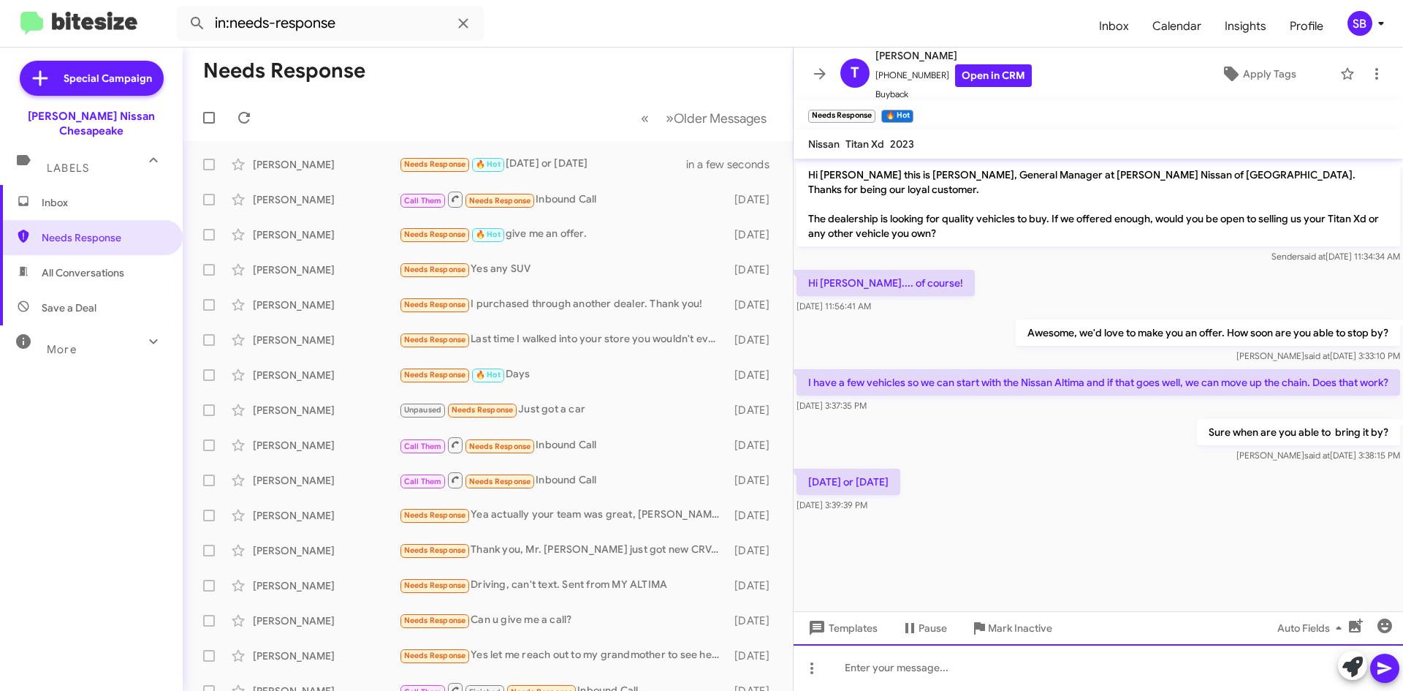
click at [918, 674] on div at bounding box center [1099, 667] width 610 height 47
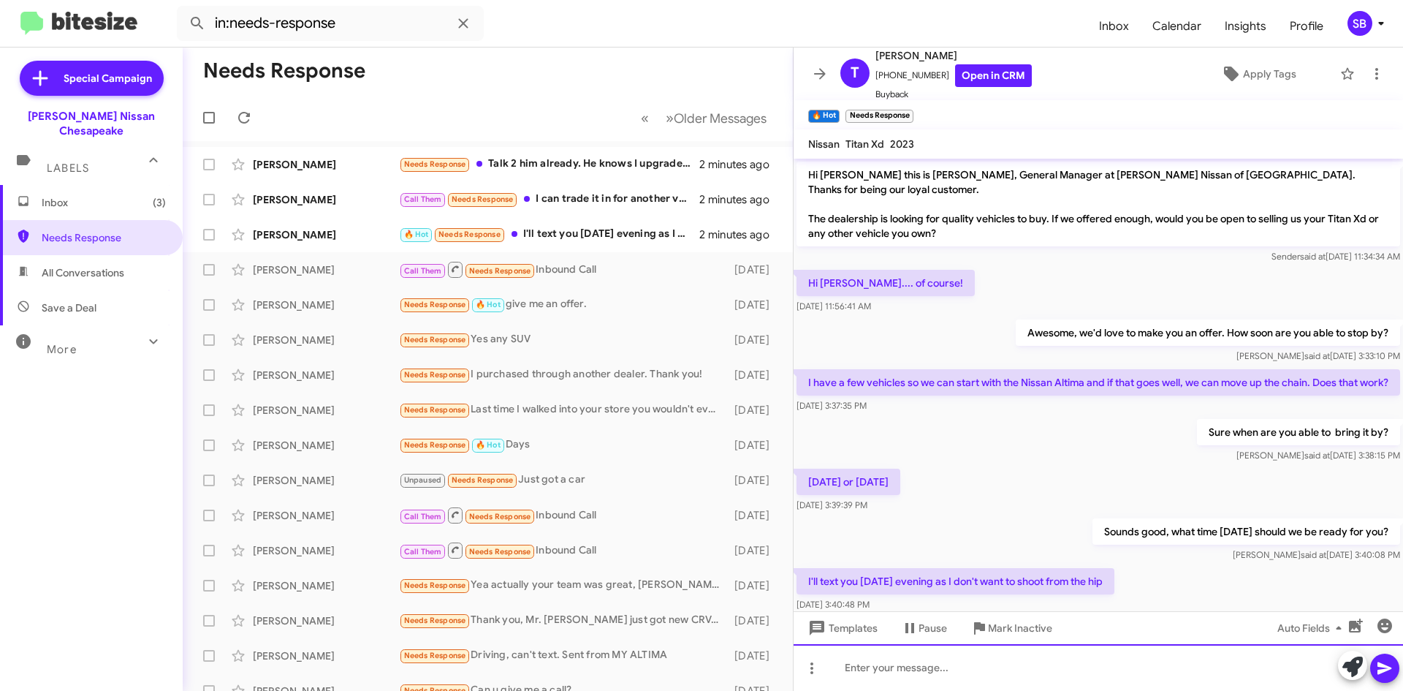
scroll to position [33, 0]
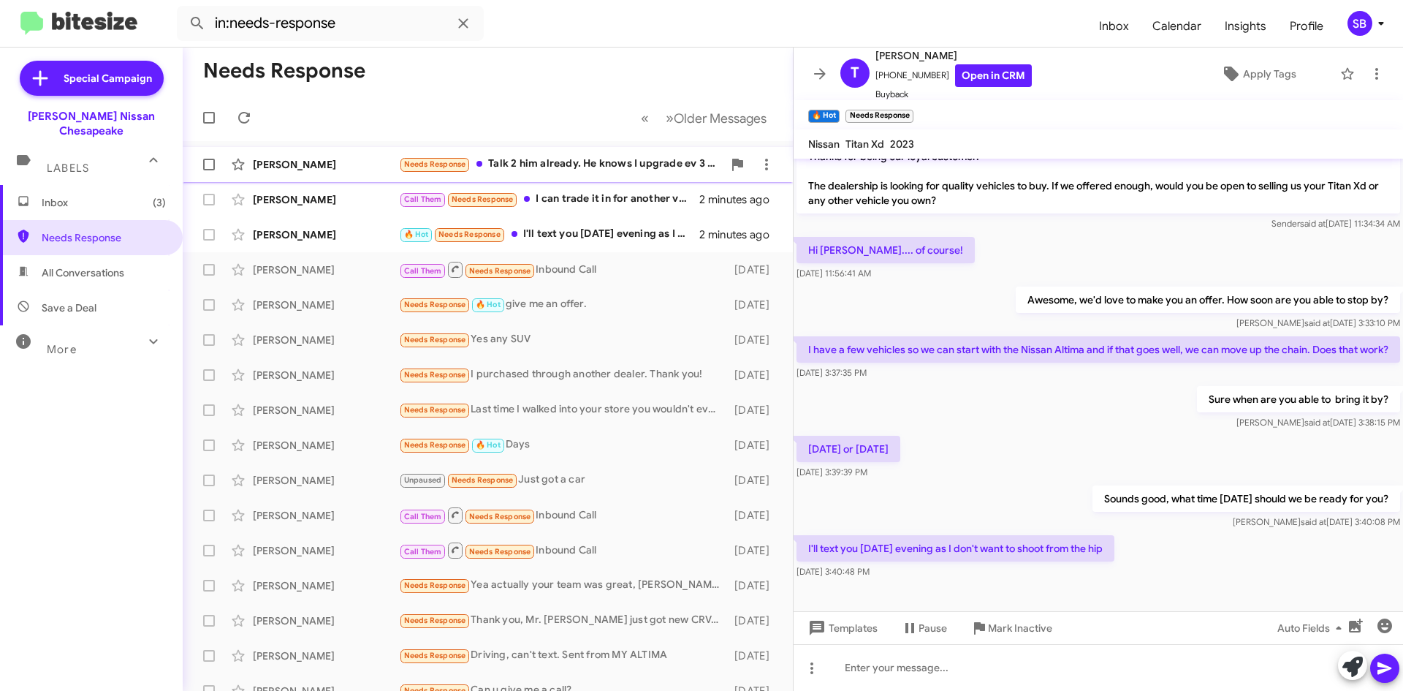
click at [571, 171] on div "Needs Response Talk 2 him already. He knows I upgrade ev 3 years" at bounding box center [561, 164] width 324 height 17
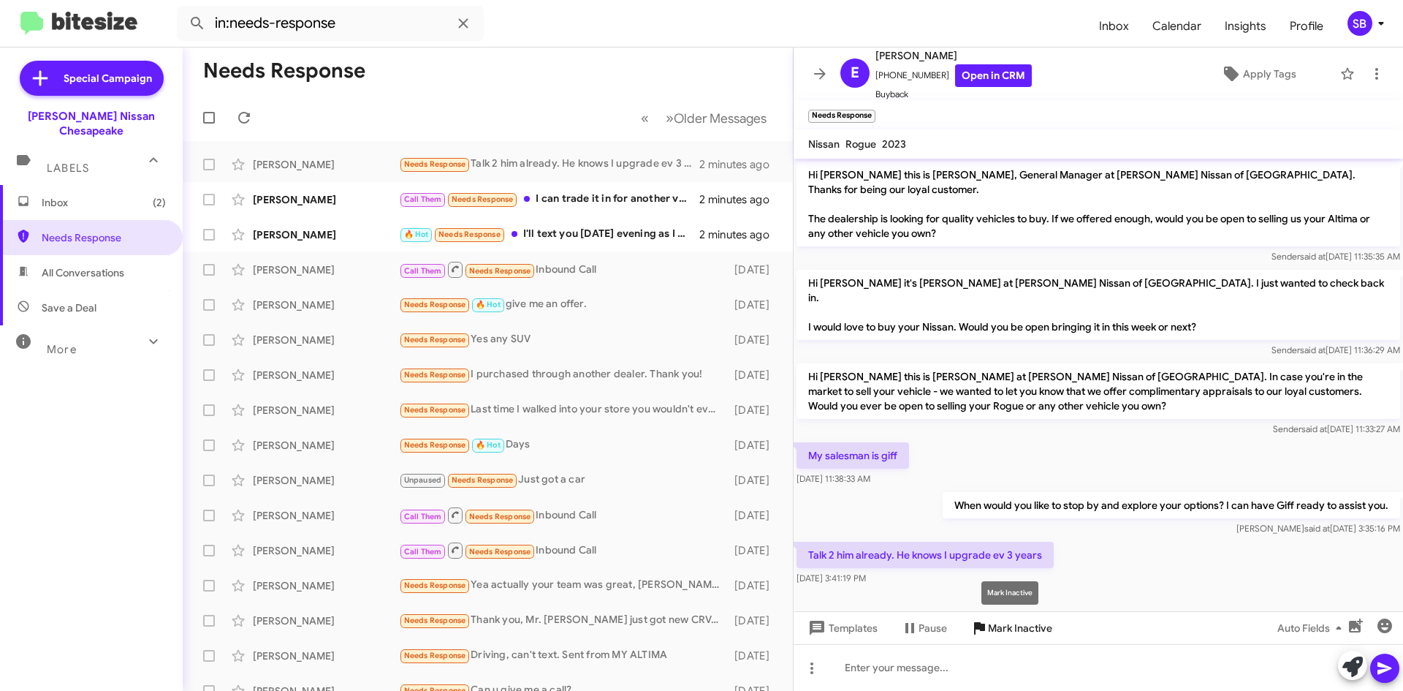
click at [1009, 629] on span "Mark Inactive" at bounding box center [1020, 628] width 64 height 26
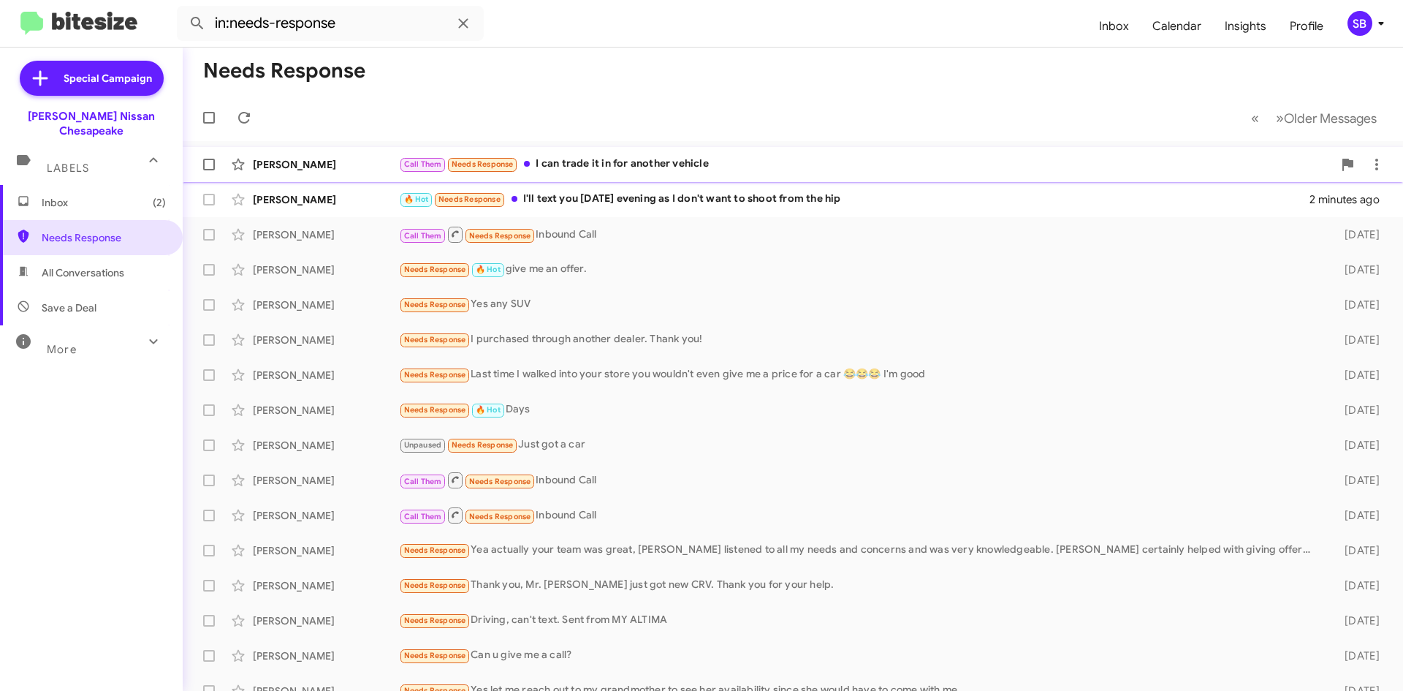
click at [627, 172] on div "Call Them Needs Response I can trade it in for another vehicle" at bounding box center [866, 164] width 934 height 17
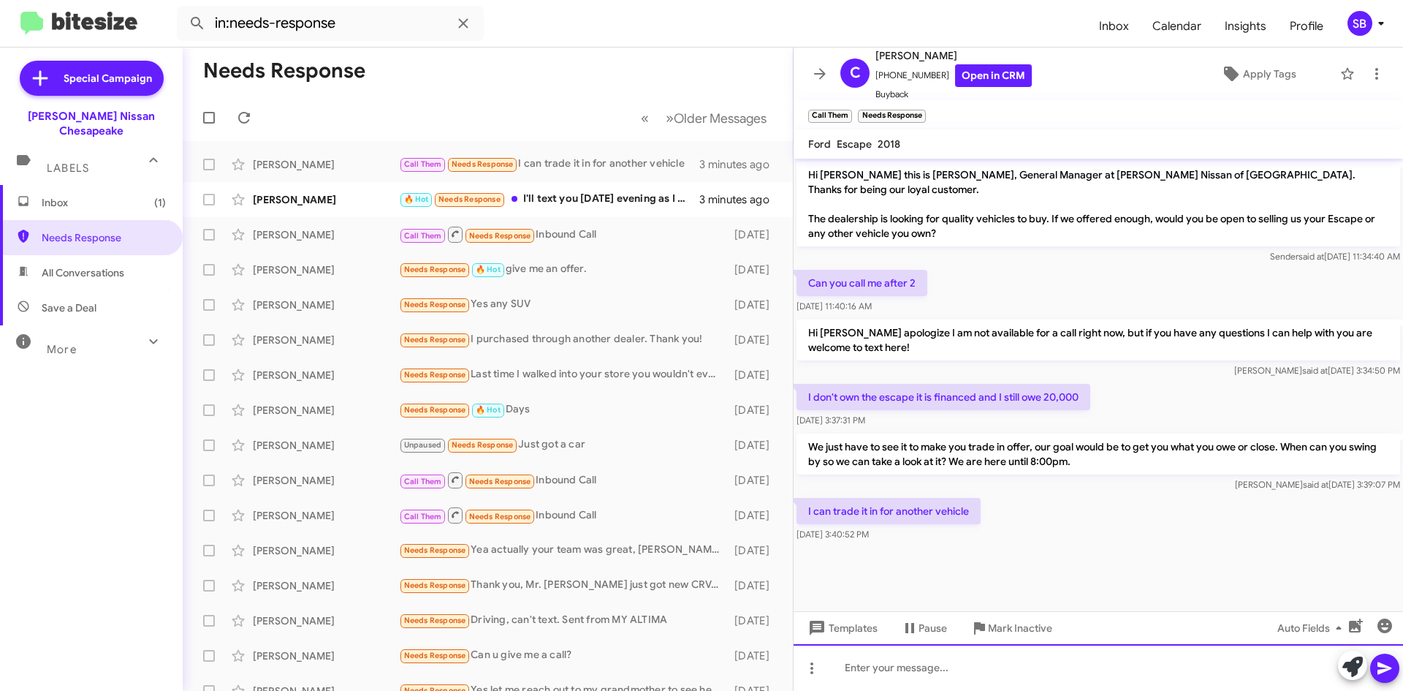
click at [898, 676] on div at bounding box center [1099, 667] width 610 height 47
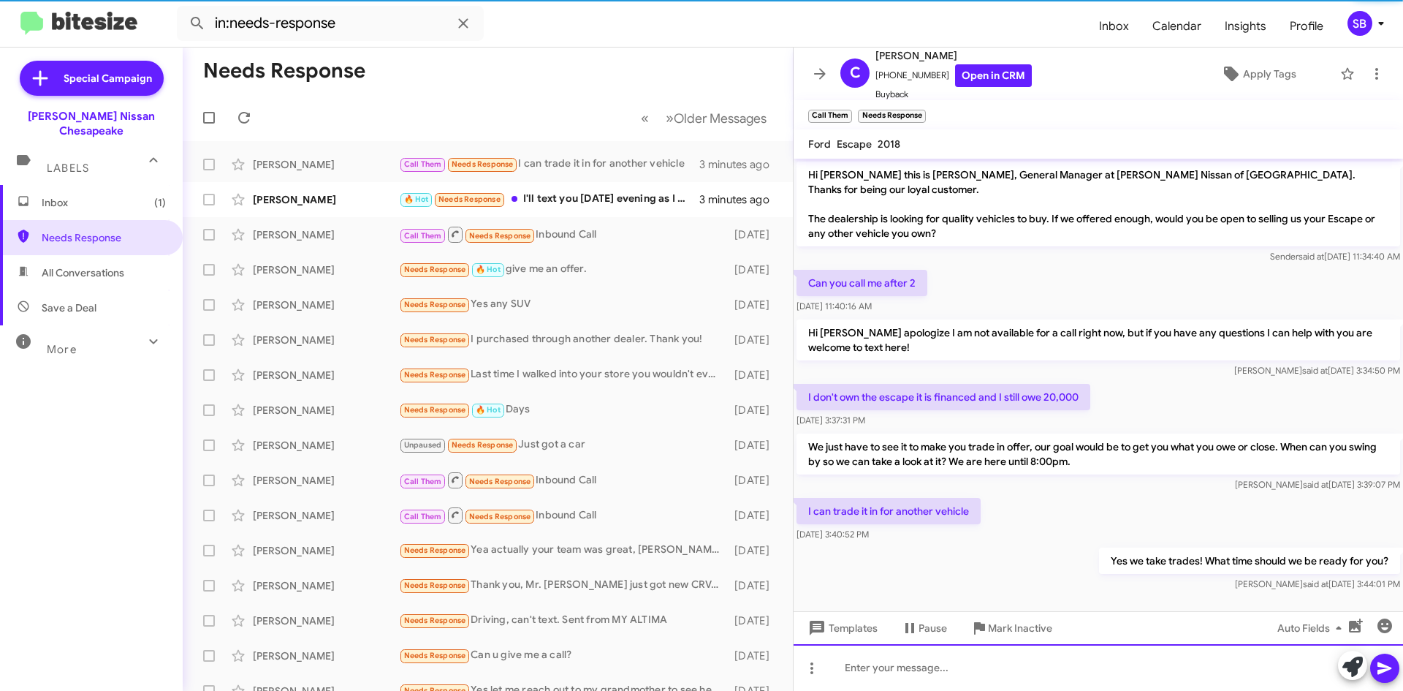
scroll to position [9, 0]
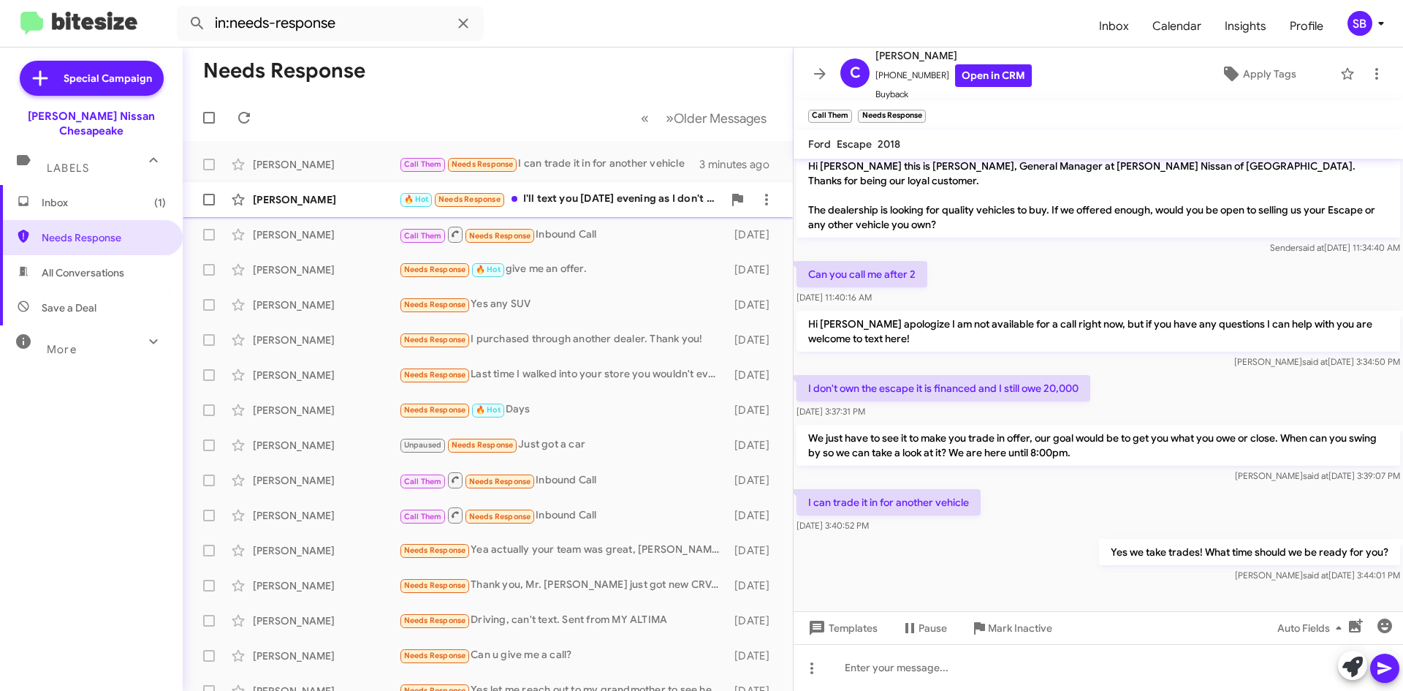
click at [577, 201] on div "🔥 Hot Needs Response I'll text you [DATE] evening as I don't want to shoot from…" at bounding box center [561, 199] width 324 height 17
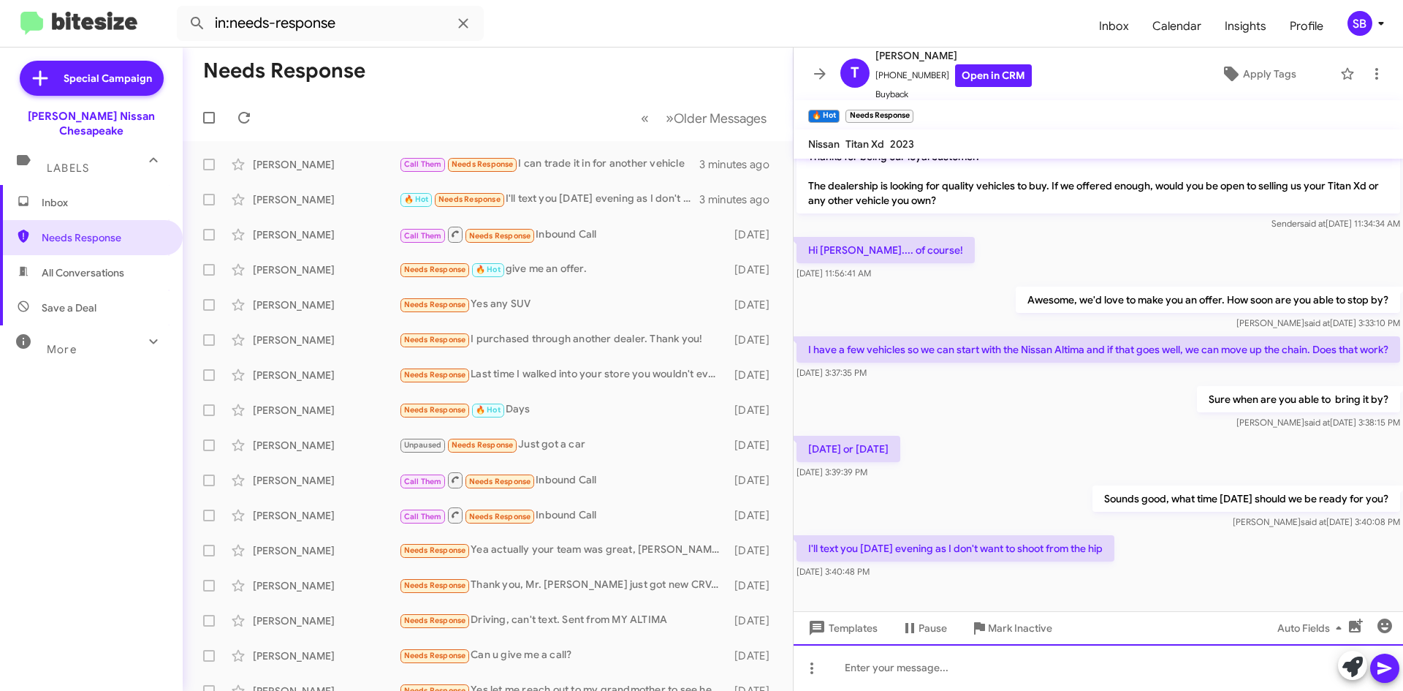
click at [924, 672] on div at bounding box center [1099, 667] width 610 height 47
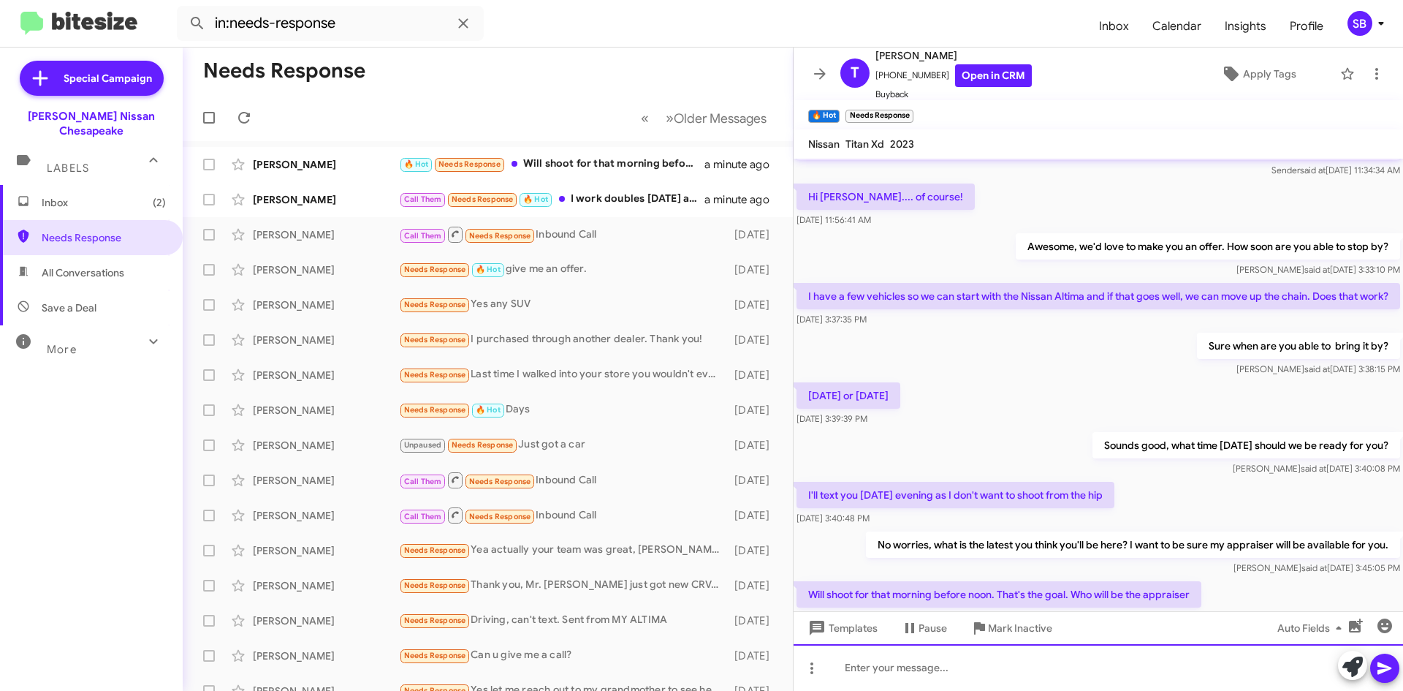
scroll to position [0, 0]
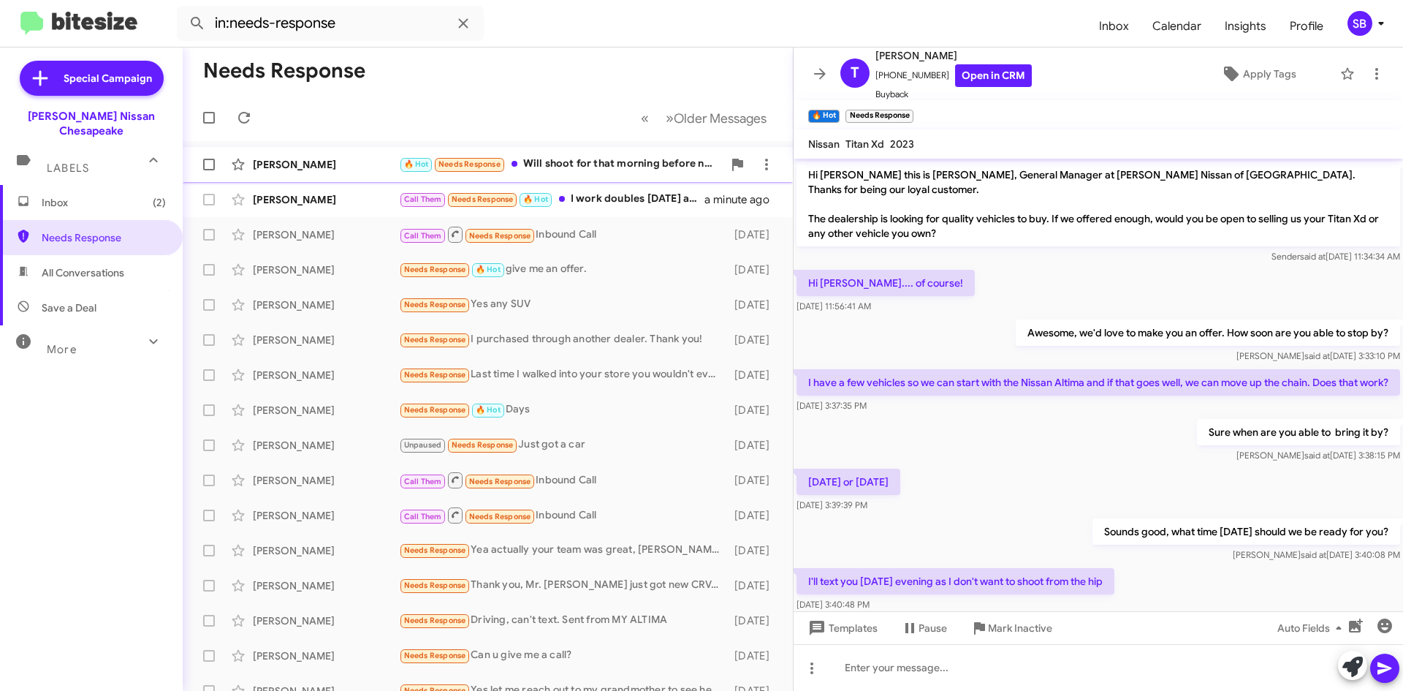
click at [615, 165] on div "🔥 Hot Needs Response Will shoot for that morning before noon. That's the goal. …" at bounding box center [561, 164] width 324 height 17
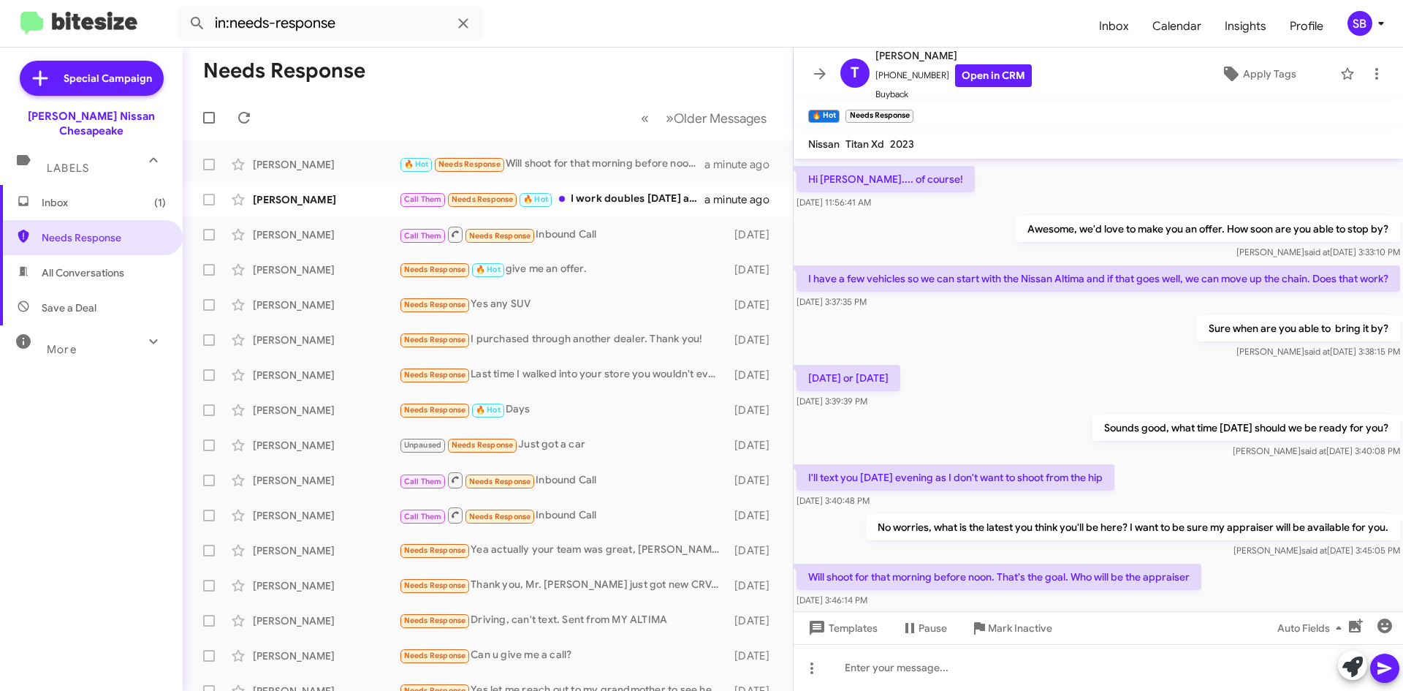
scroll to position [140, 0]
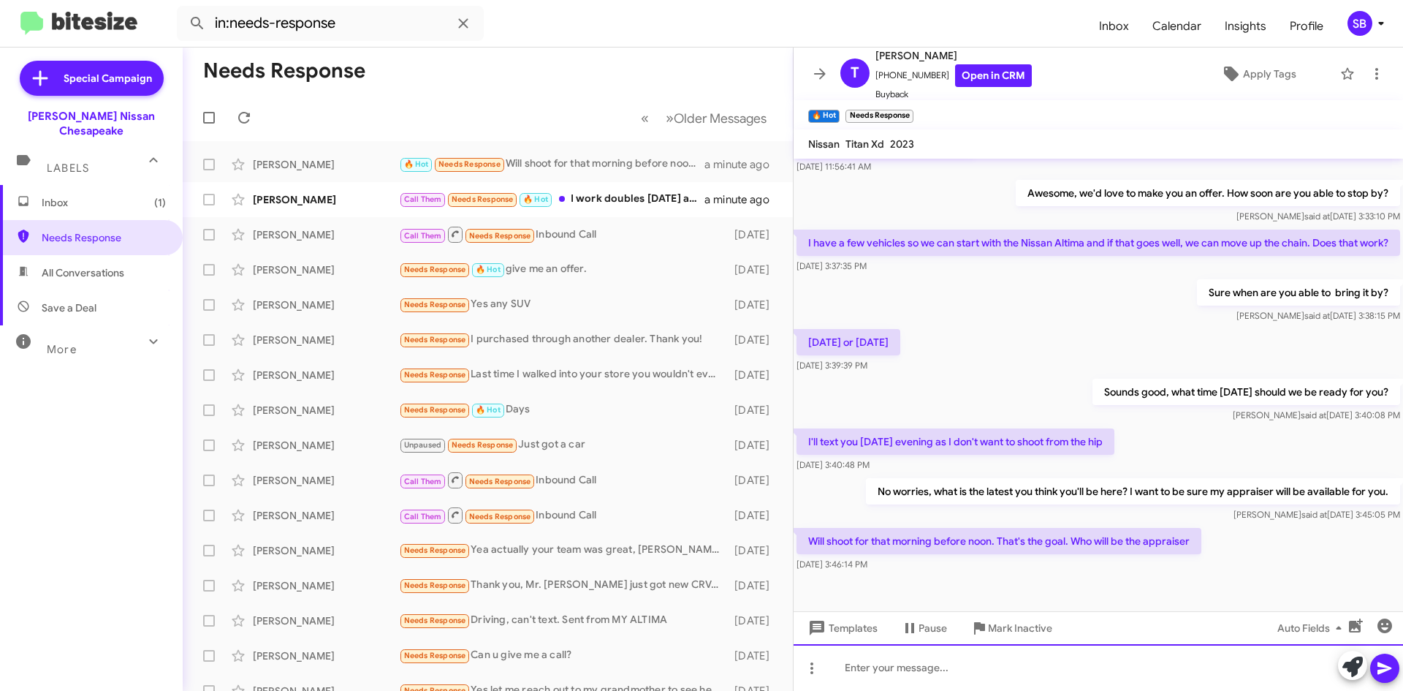
click at [907, 657] on div at bounding box center [1099, 667] width 610 height 47
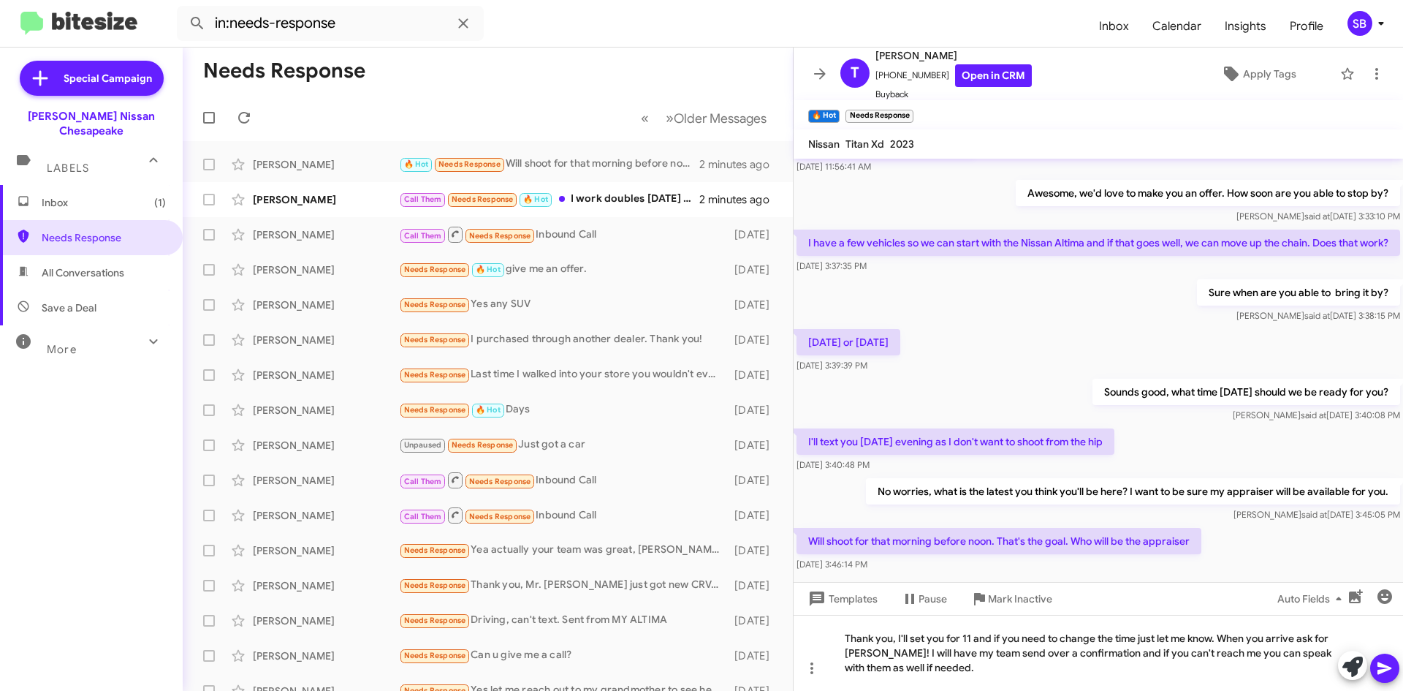
click at [1381, 666] on icon at bounding box center [1385, 668] width 14 height 12
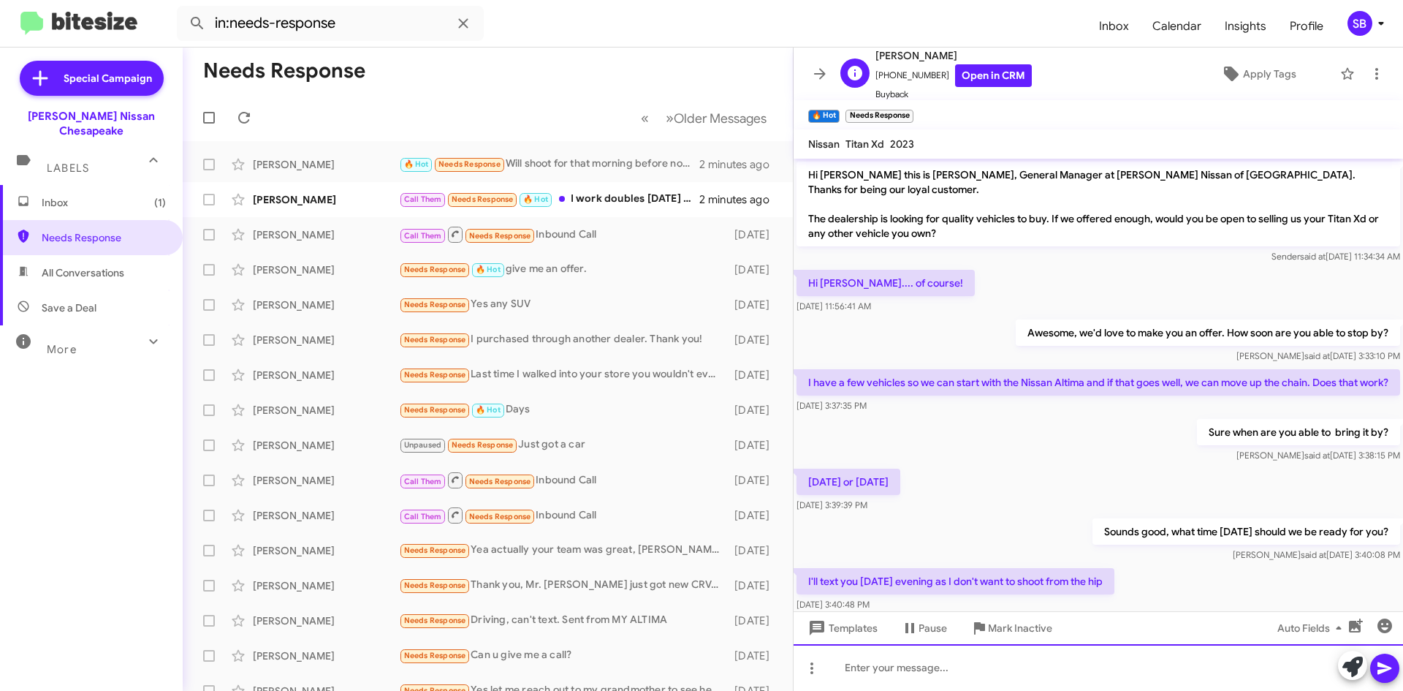
scroll to position [1, 0]
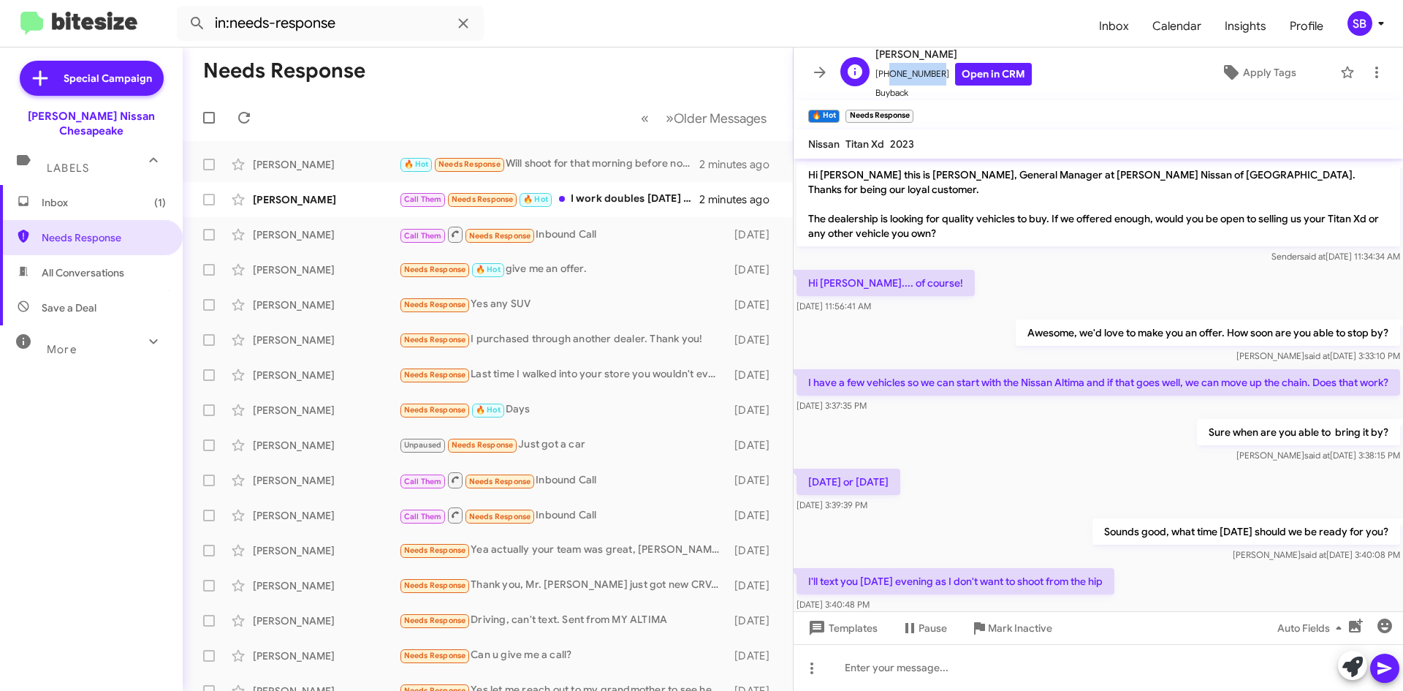
drag, startPoint x: 930, startPoint y: 75, endPoint x: 885, endPoint y: 78, distance: 45.5
click at [885, 78] on span "[PHONE_NUMBER] Open in CRM" at bounding box center [954, 74] width 156 height 23
copy span "9105489971"
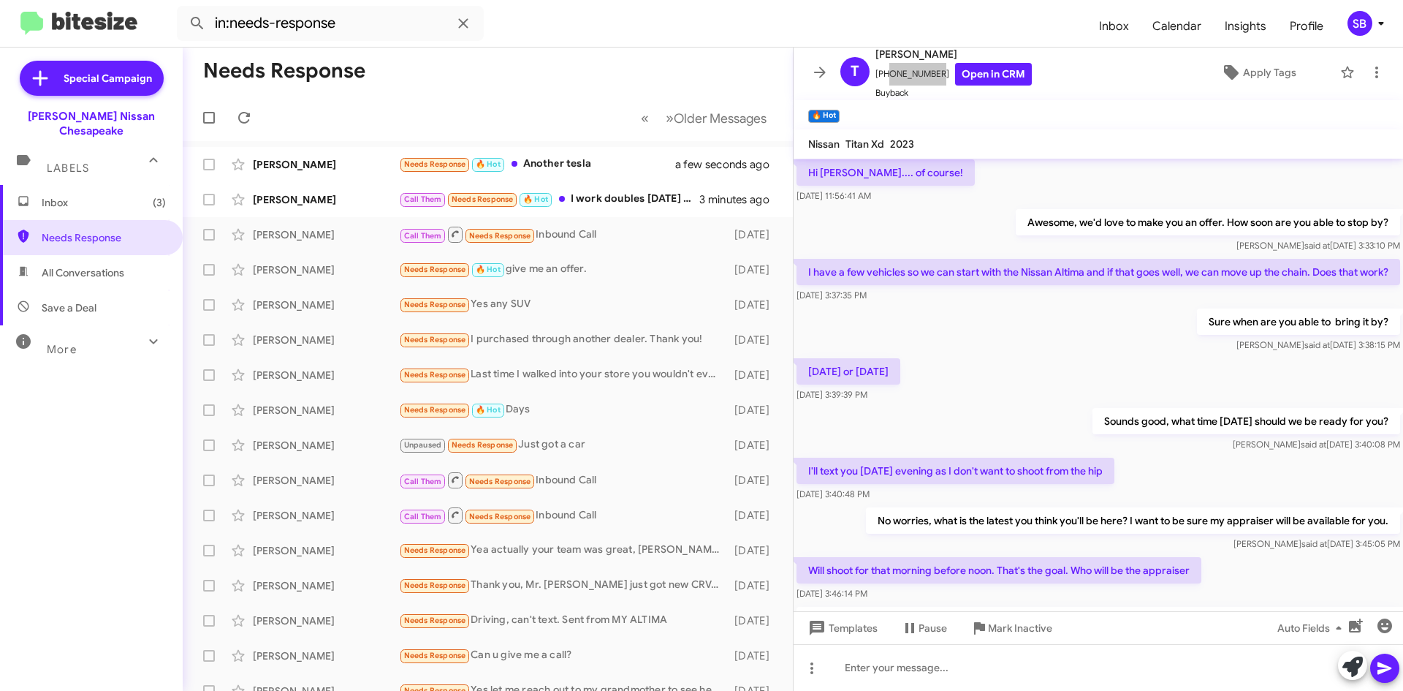
scroll to position [146, 0]
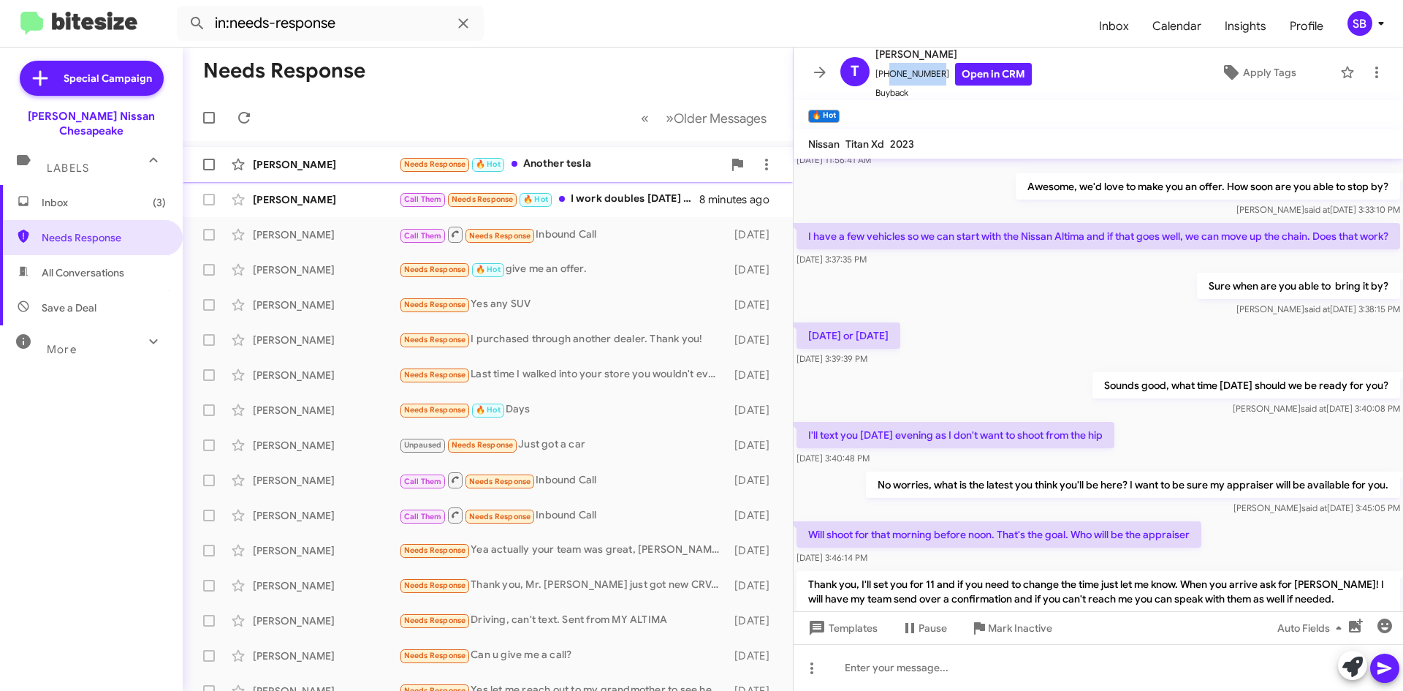
click at [591, 167] on div "Needs Response 🔥 Hot Another tesla" at bounding box center [561, 164] width 324 height 17
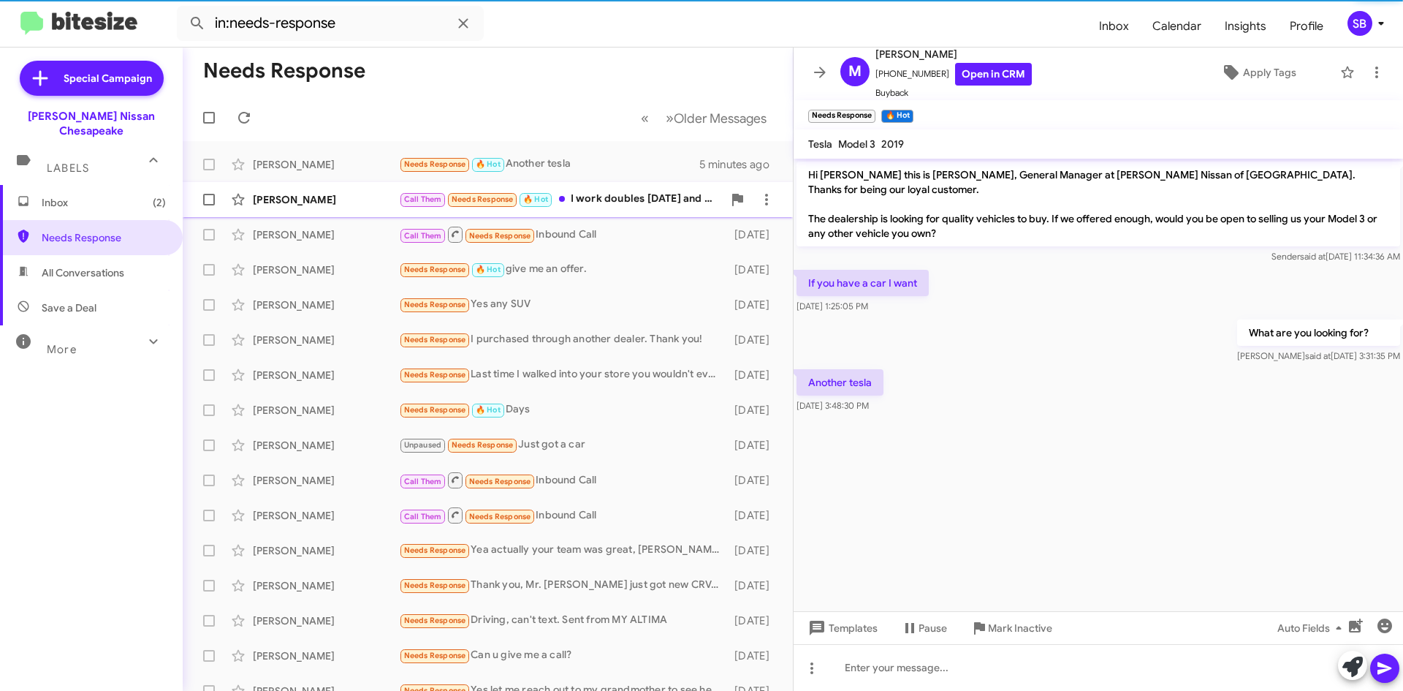
click at [609, 196] on div "Call Them Needs Response 🔥 Hot I work doubles [DATE] and [DATE] the earliest I …" at bounding box center [561, 199] width 324 height 17
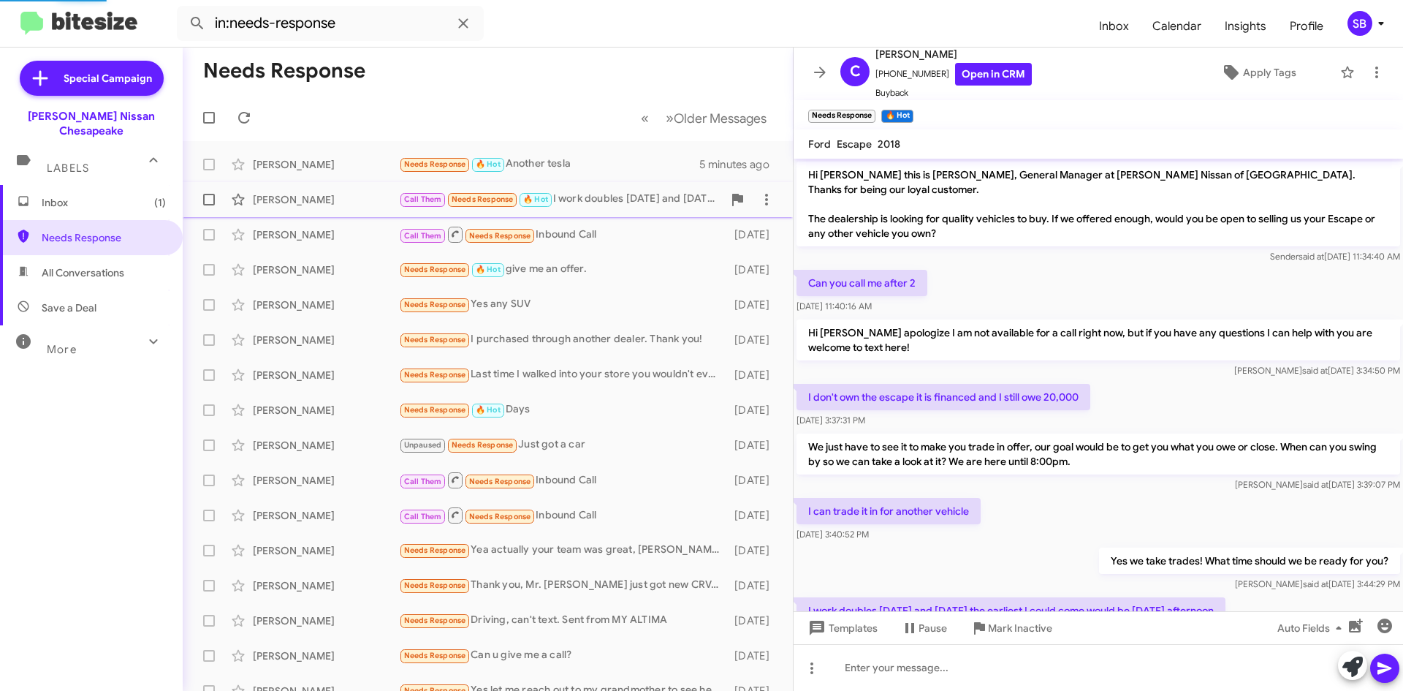
scroll to position [62, 0]
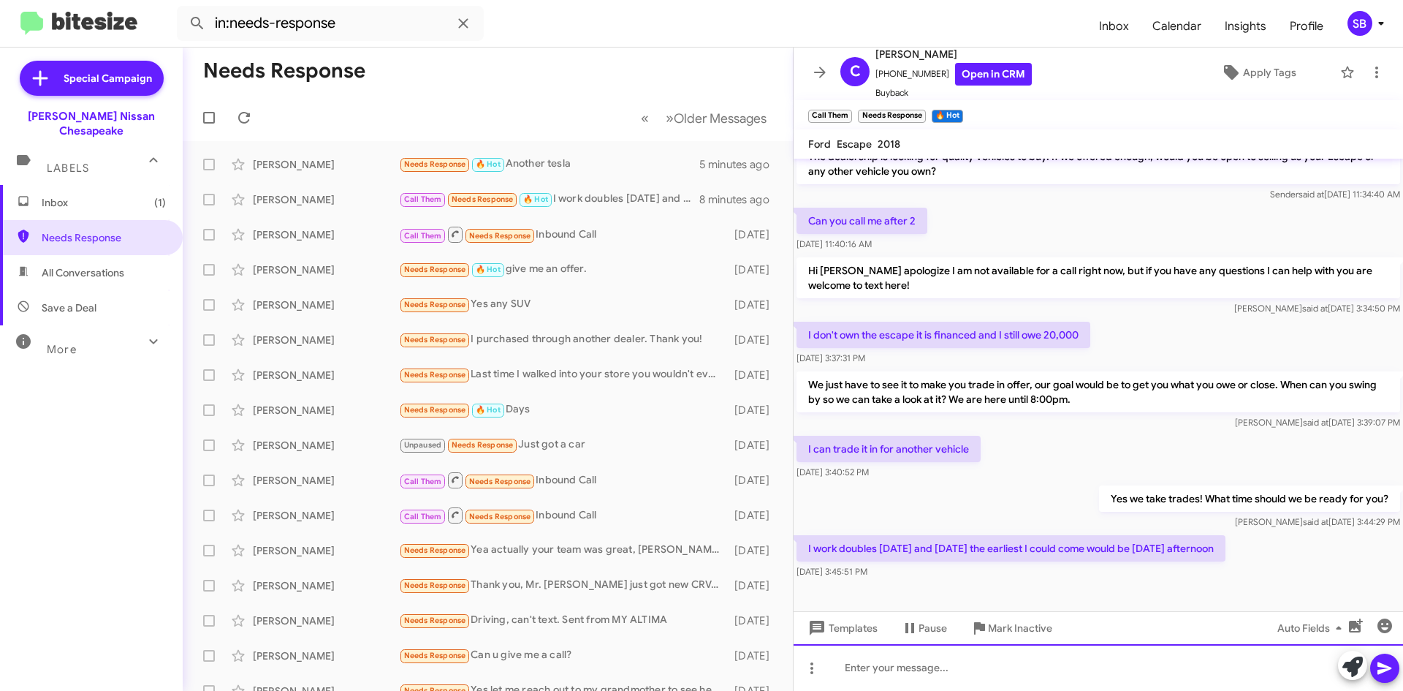
click at [932, 671] on div at bounding box center [1099, 667] width 610 height 47
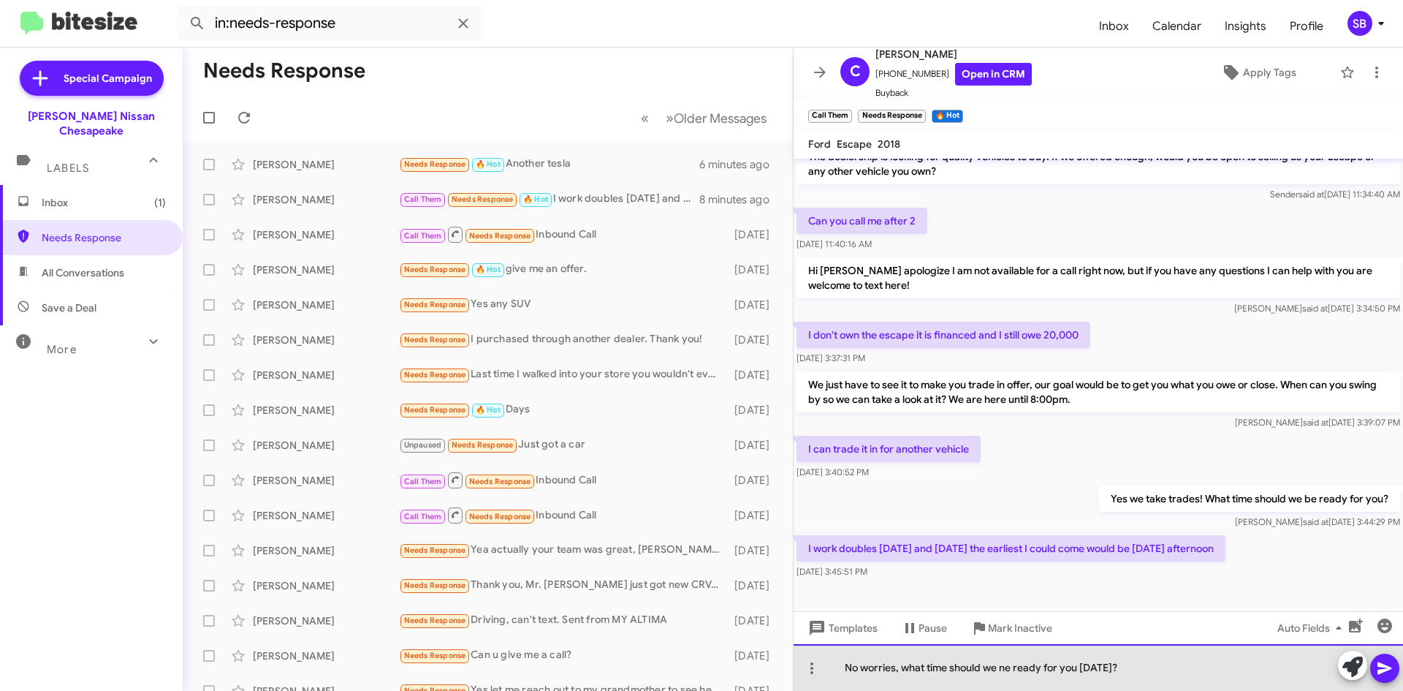
click at [1009, 667] on div "No worries, what time should we ne ready for you [DATE]?" at bounding box center [1099, 667] width 610 height 47
click at [1169, 669] on div "No worries, what time should we be ready for you [DATE]?" at bounding box center [1099, 667] width 610 height 47
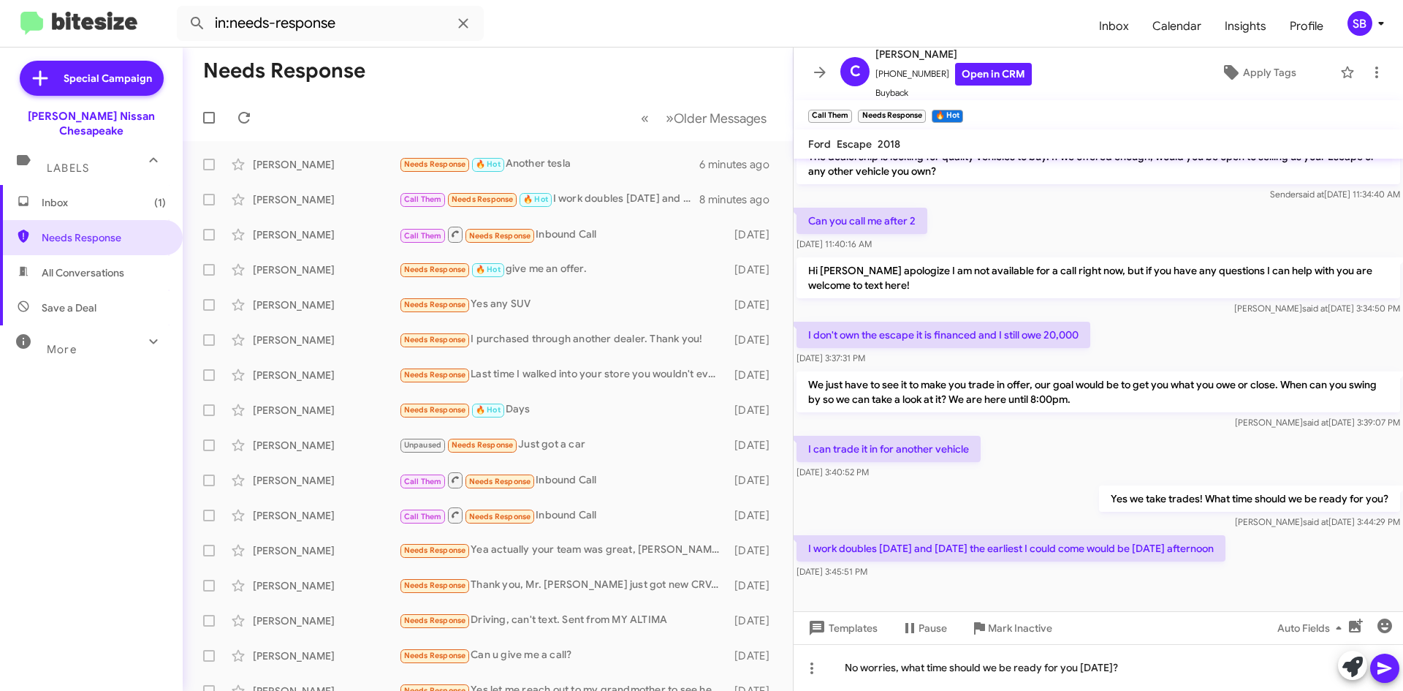
click at [1383, 665] on icon at bounding box center [1385, 668] width 14 height 12
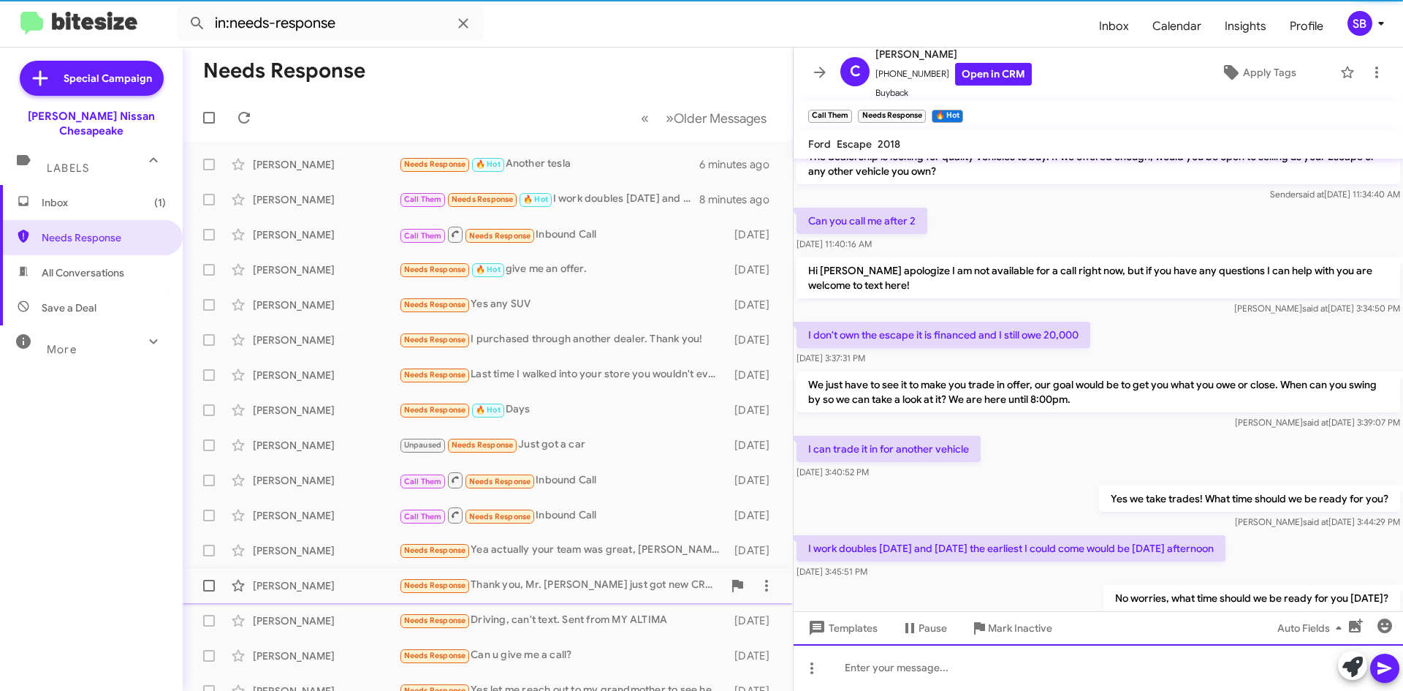
scroll to position [115, 0]
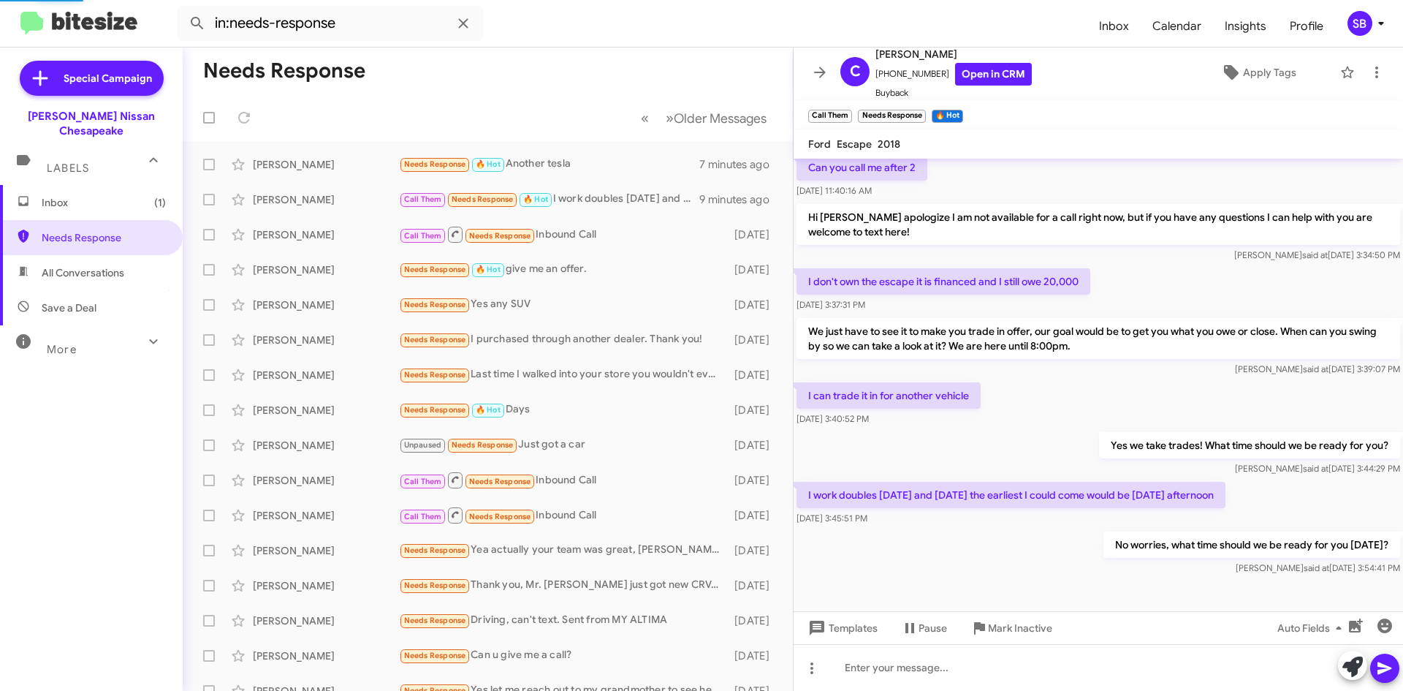
click at [83, 195] on span "Inbox (1)" at bounding box center [104, 202] width 124 height 15
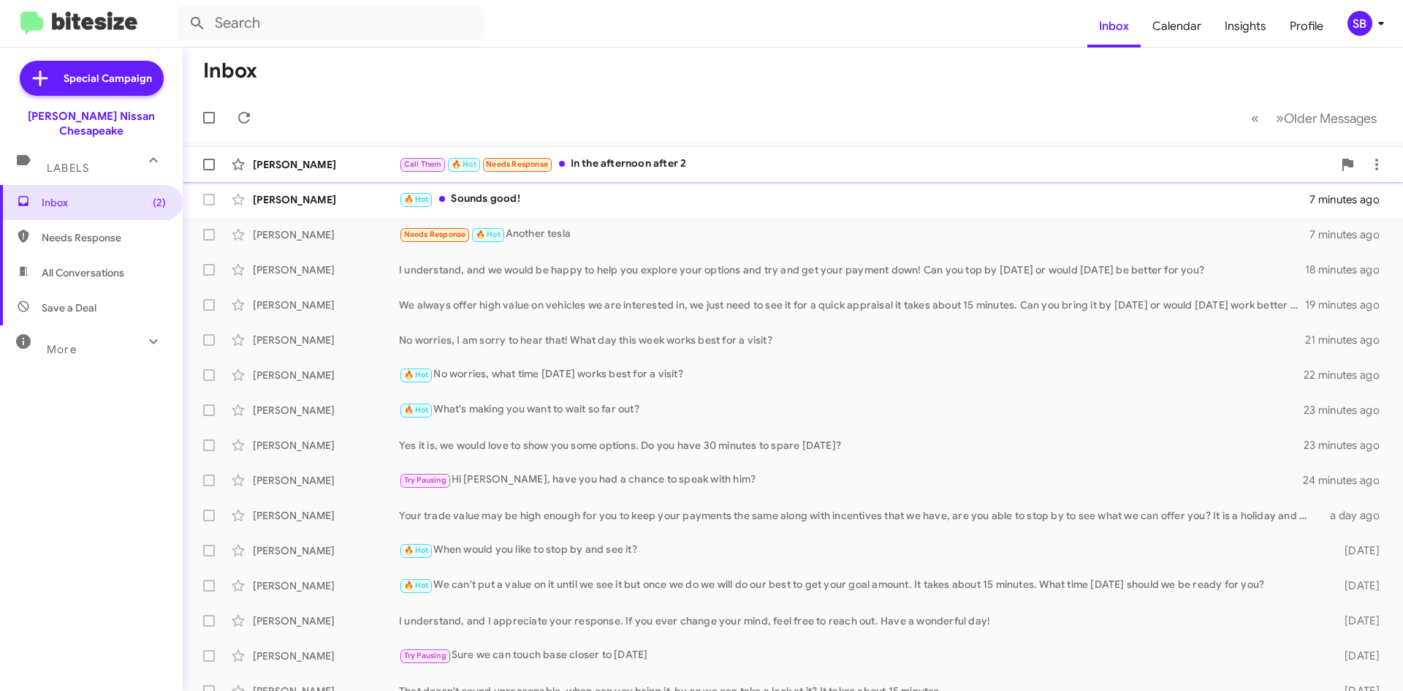
click at [644, 155] on div "[PERSON_NAME] Call Them 🔥 Hot Needs Response In the afternoon after 2 in a few …" at bounding box center [792, 164] width 1197 height 29
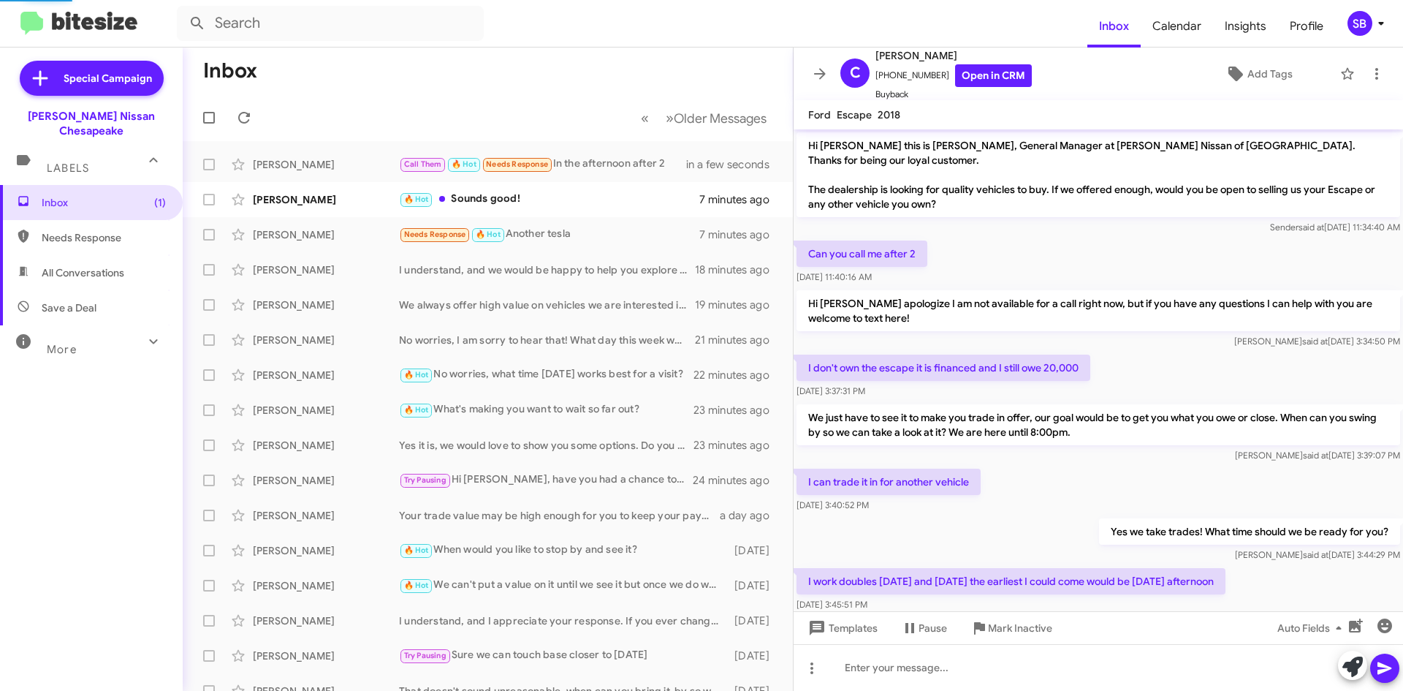
scroll to position [140, 0]
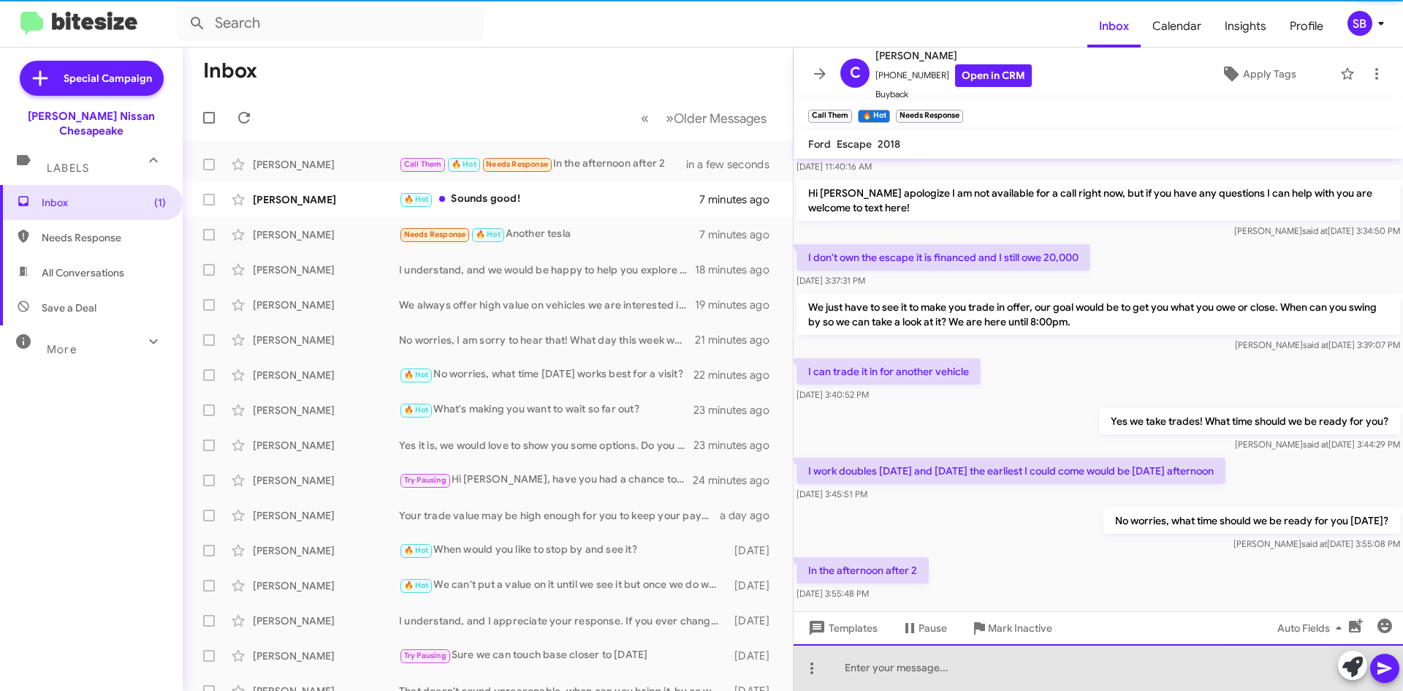
click at [940, 659] on div at bounding box center [1099, 667] width 610 height 47
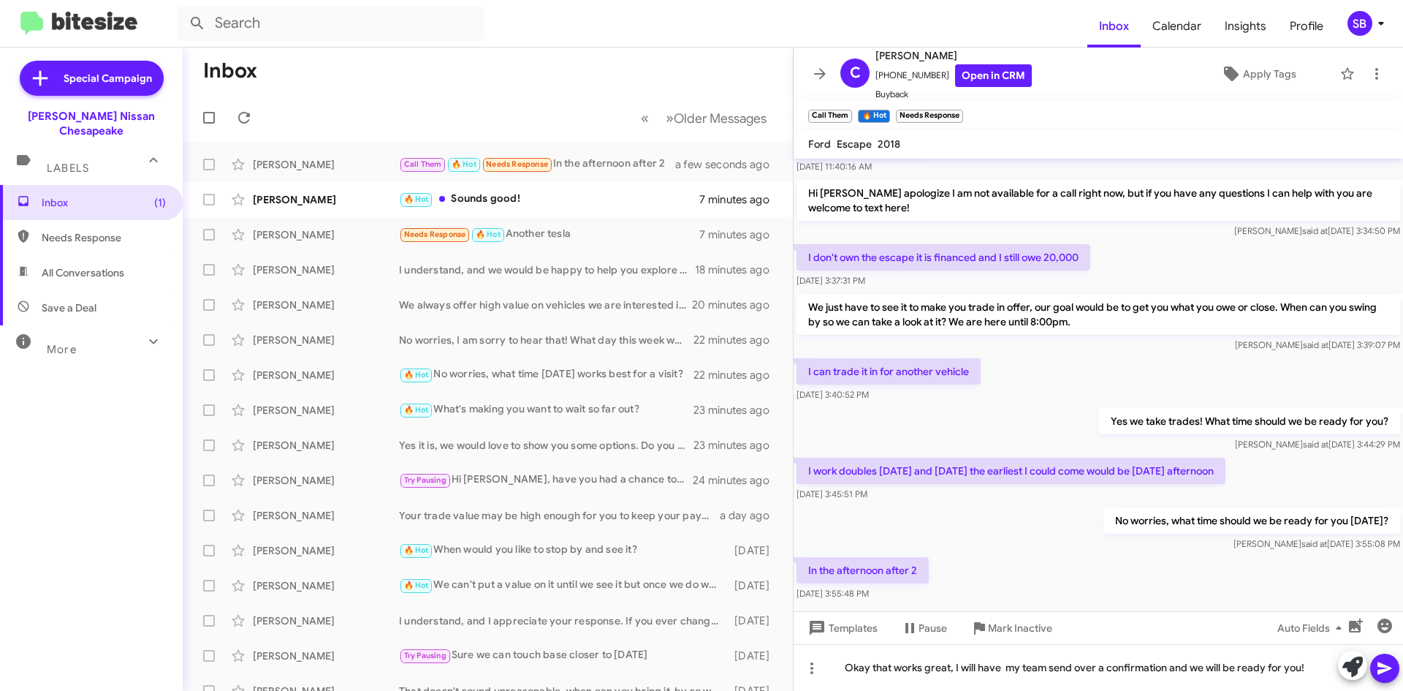
click at [1376, 675] on button at bounding box center [1384, 667] width 29 height 29
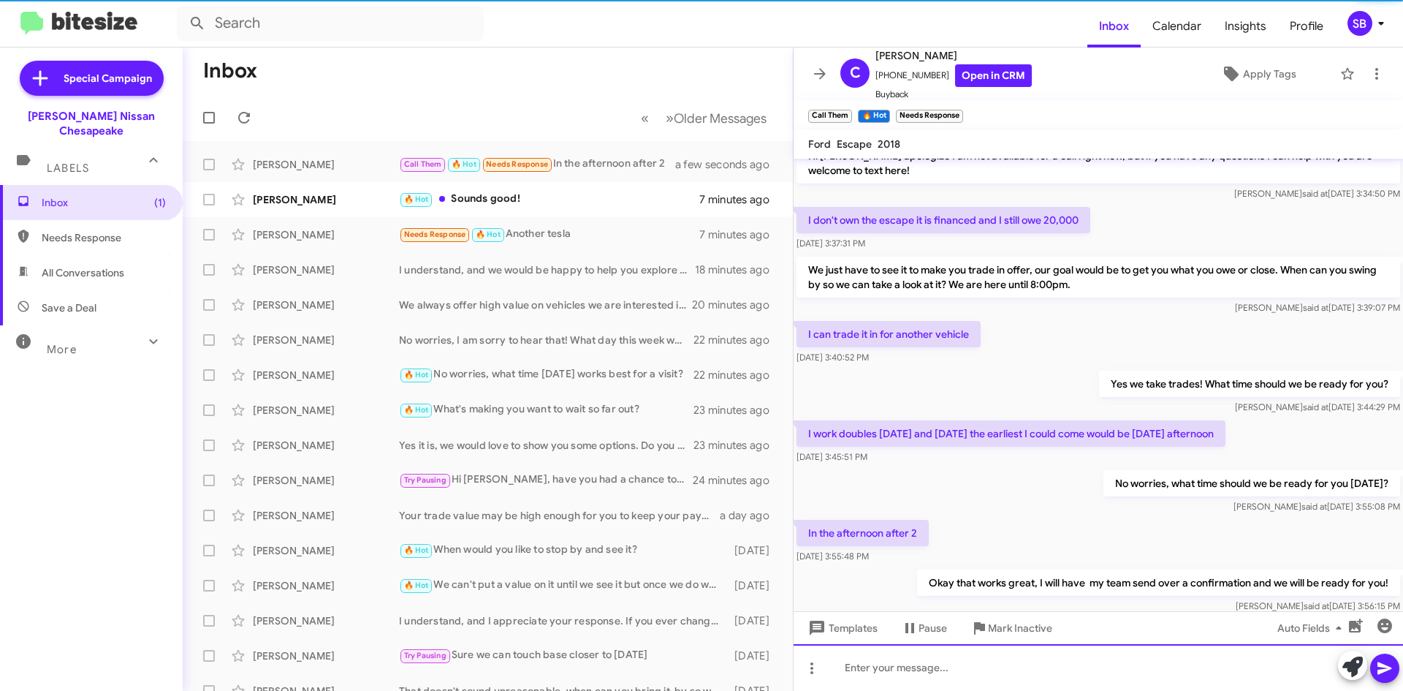
scroll to position [222, 0]
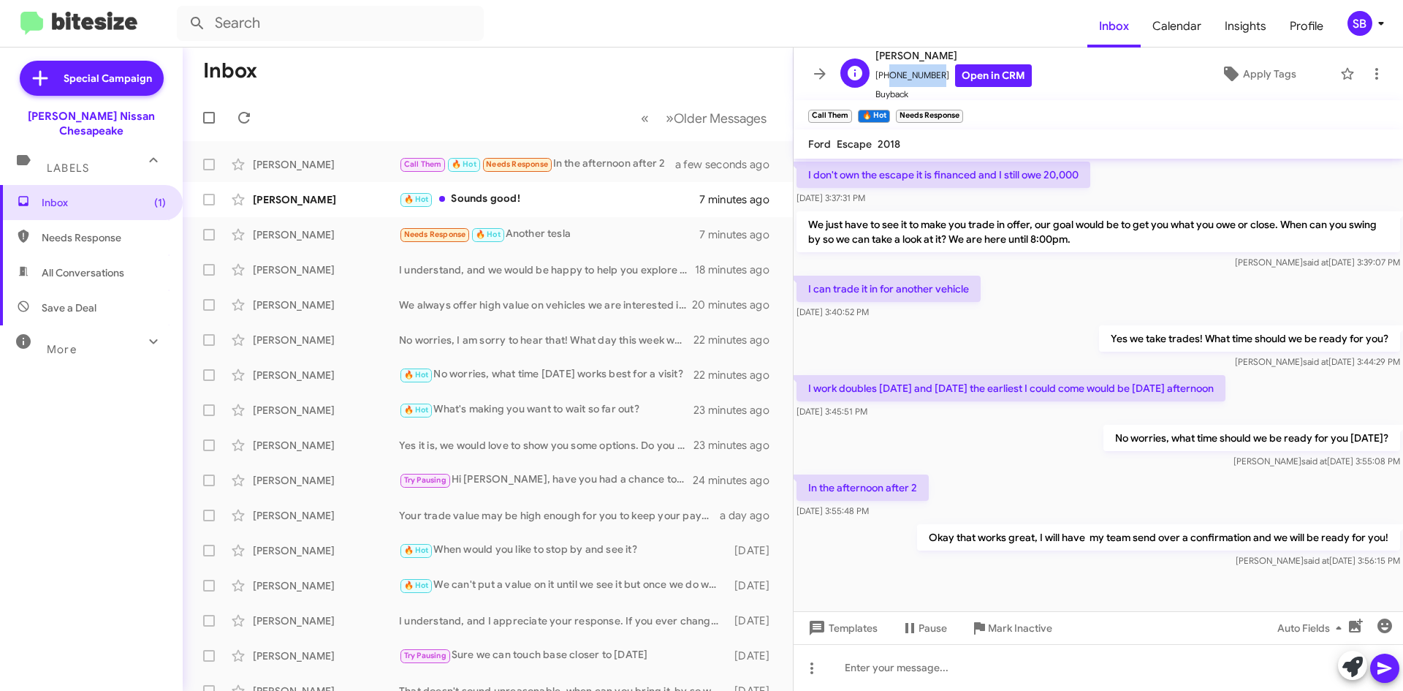
drag, startPoint x: 933, startPoint y: 77, endPoint x: 884, endPoint y: 81, distance: 49.1
click at [884, 81] on span "[PHONE_NUMBER] Open in CRM" at bounding box center [954, 75] width 156 height 23
copy span "7577790866"
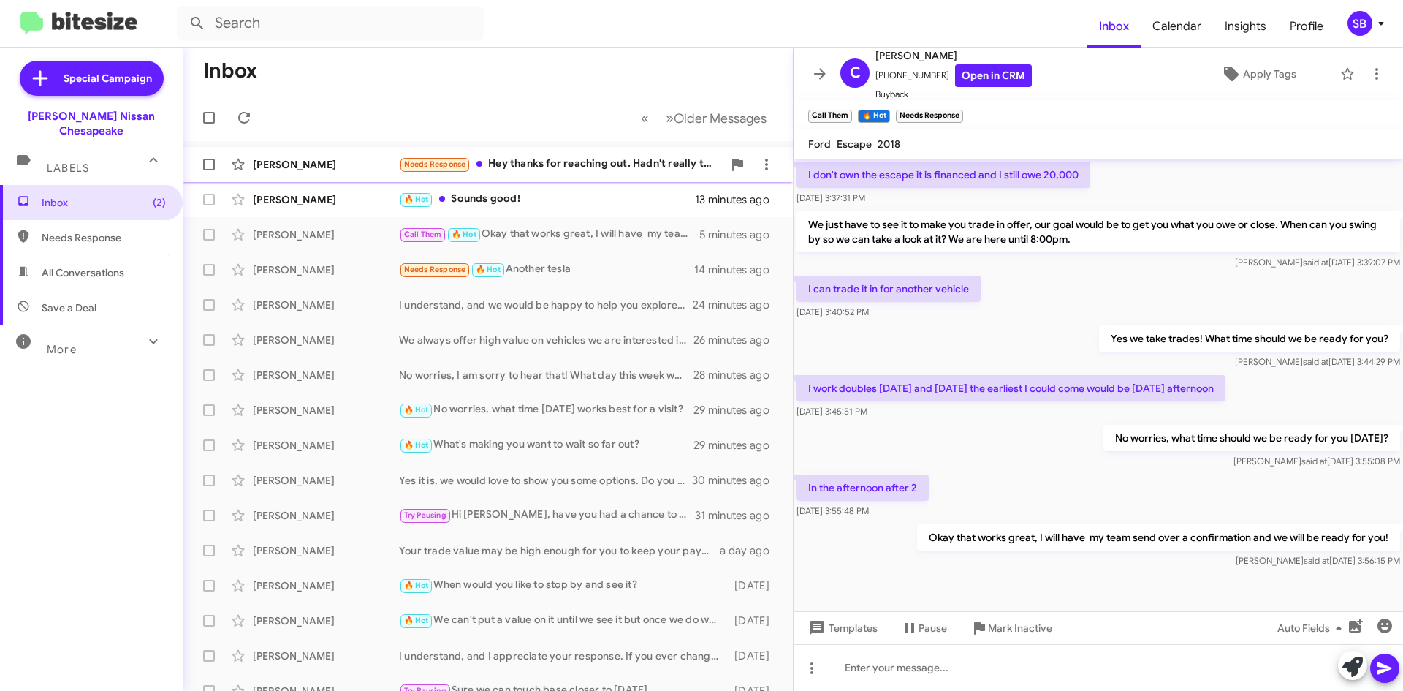
click at [547, 168] on div "Needs Response Hey thanks for reaching out. Hadn't really thought about it." at bounding box center [561, 164] width 324 height 17
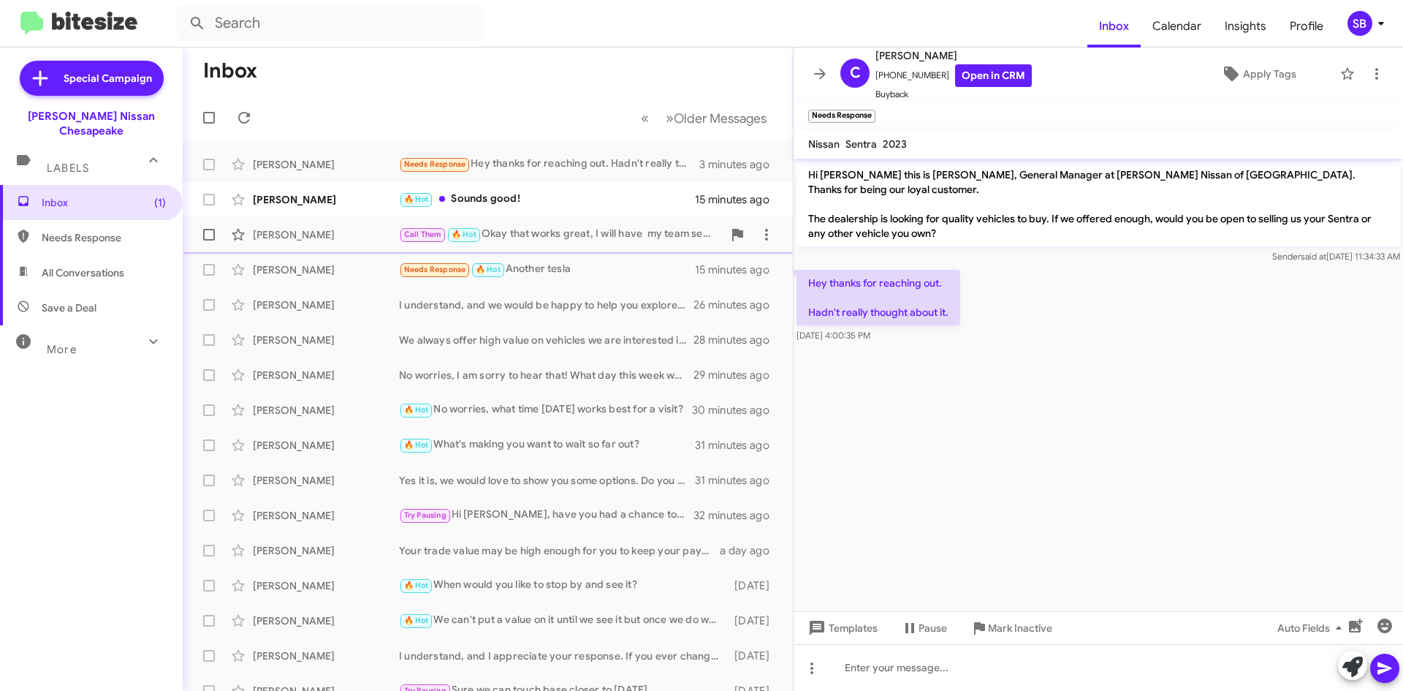
click at [549, 232] on div "Call Them 🔥 Hot Okay that works great, I will have my team send over a confirma…" at bounding box center [561, 234] width 324 height 17
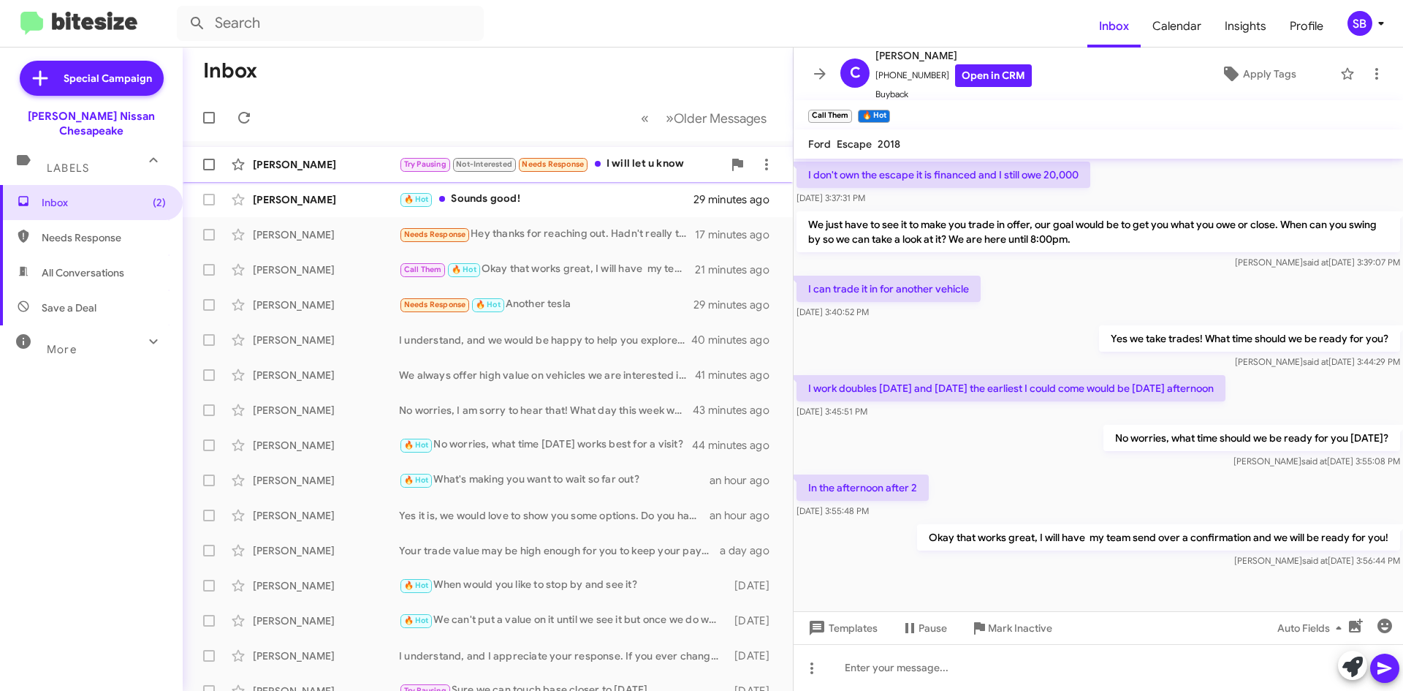
click at [634, 166] on div "Try Pausing Not-Interested Needs Response I will let u know" at bounding box center [561, 164] width 324 height 17
